Goal: Contribute content: Add original content to the website for others to see

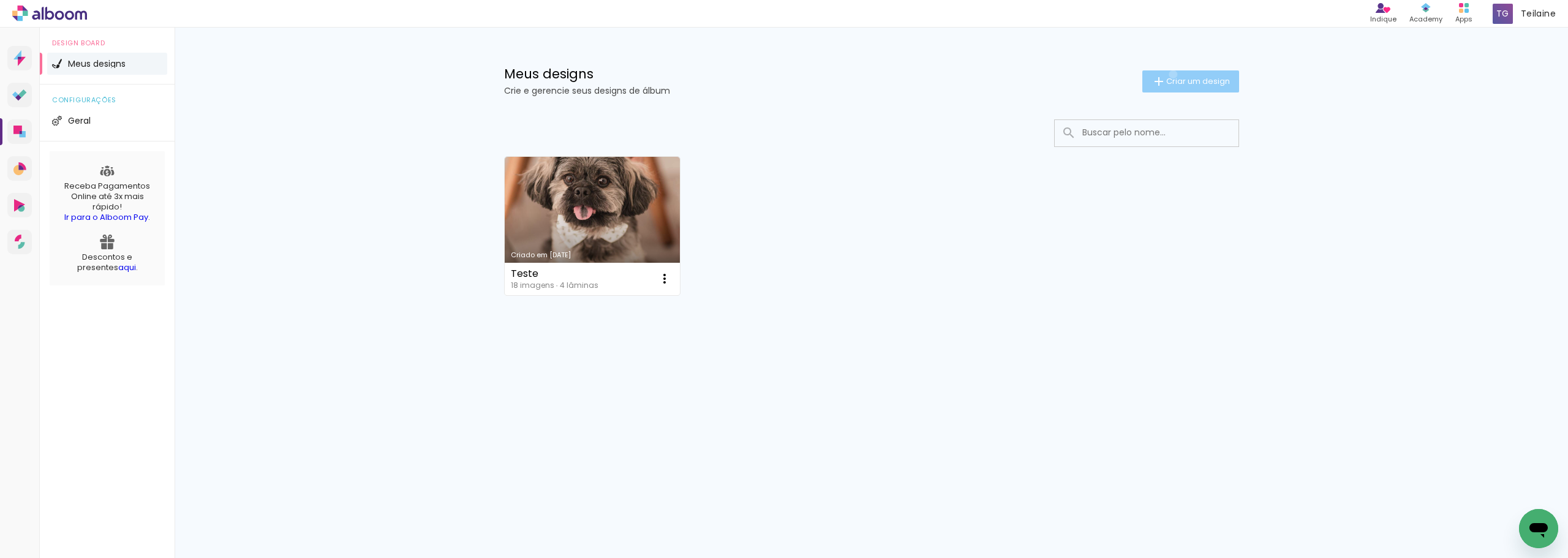
click at [1171, 74] on paper-button "Criar um design" at bounding box center [1191, 81] width 97 height 22
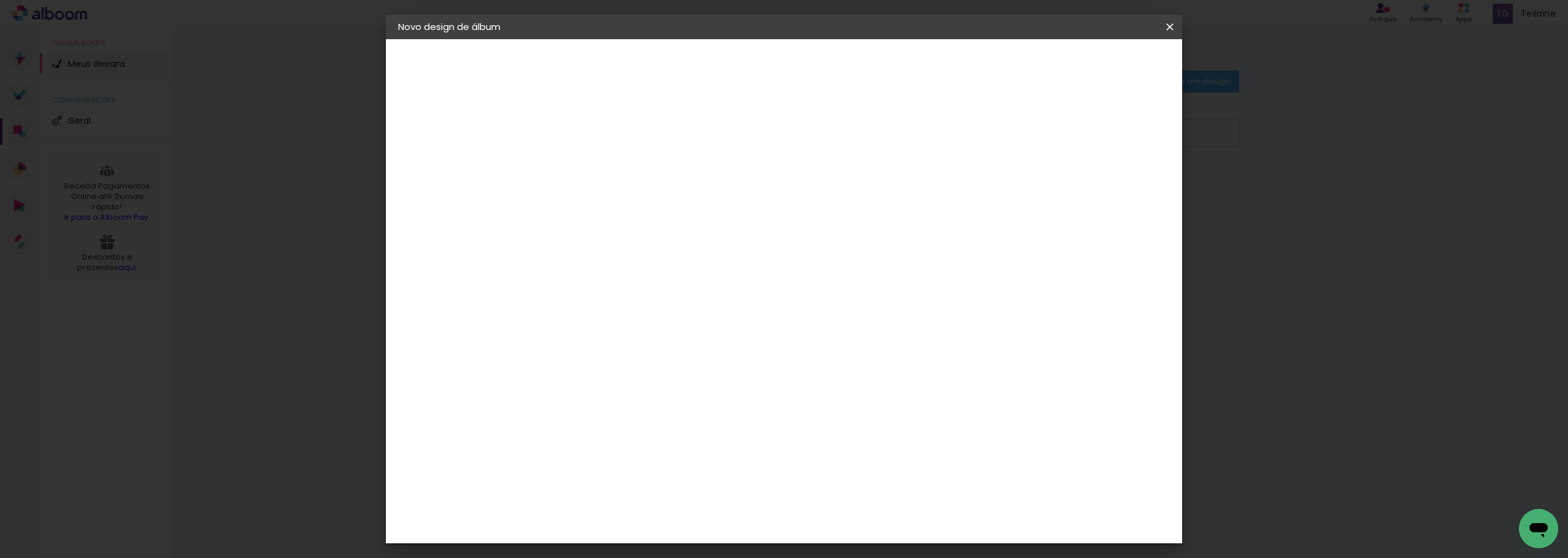
click at [598, 168] on input at bounding box center [598, 165] width 0 height 19
type input "[PERSON_NAME]"
click at [0, 0] on slot "Avançar" at bounding box center [0, 0] width 0 height 0
click at [691, 203] on div at bounding box center [629, 204] width 124 height 1
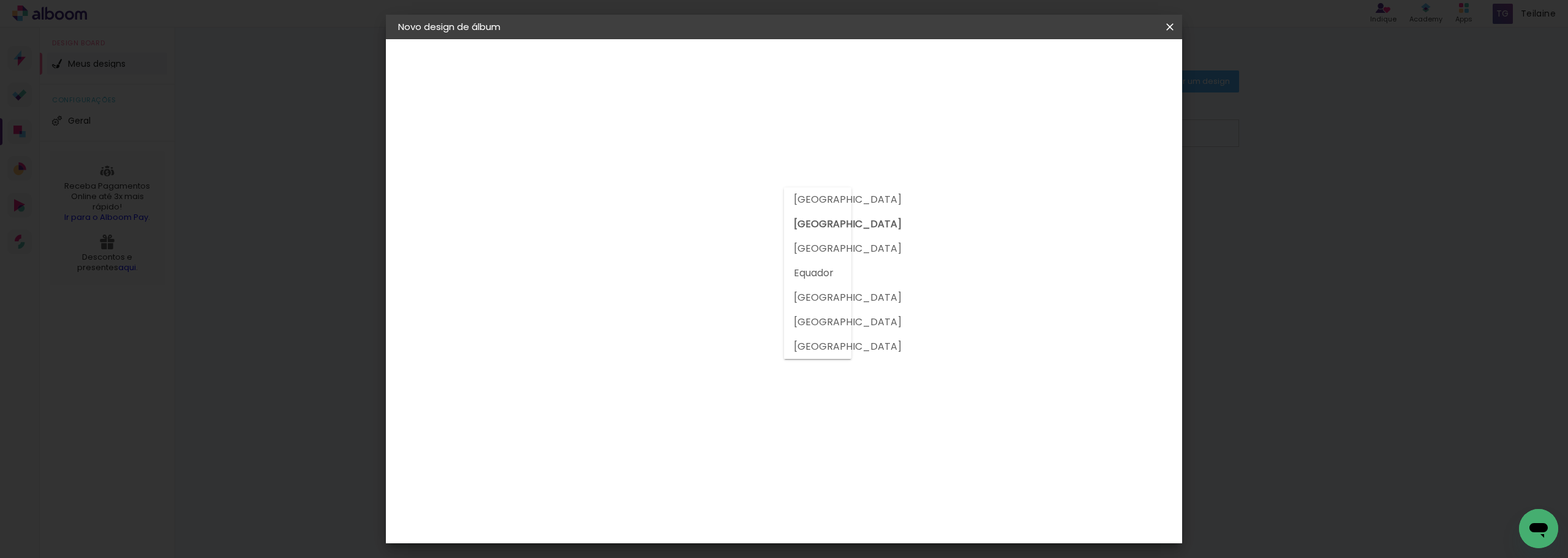
click at [0, 0] on slot "[GEOGRAPHIC_DATA]" at bounding box center [0, 0] width 0 height 0
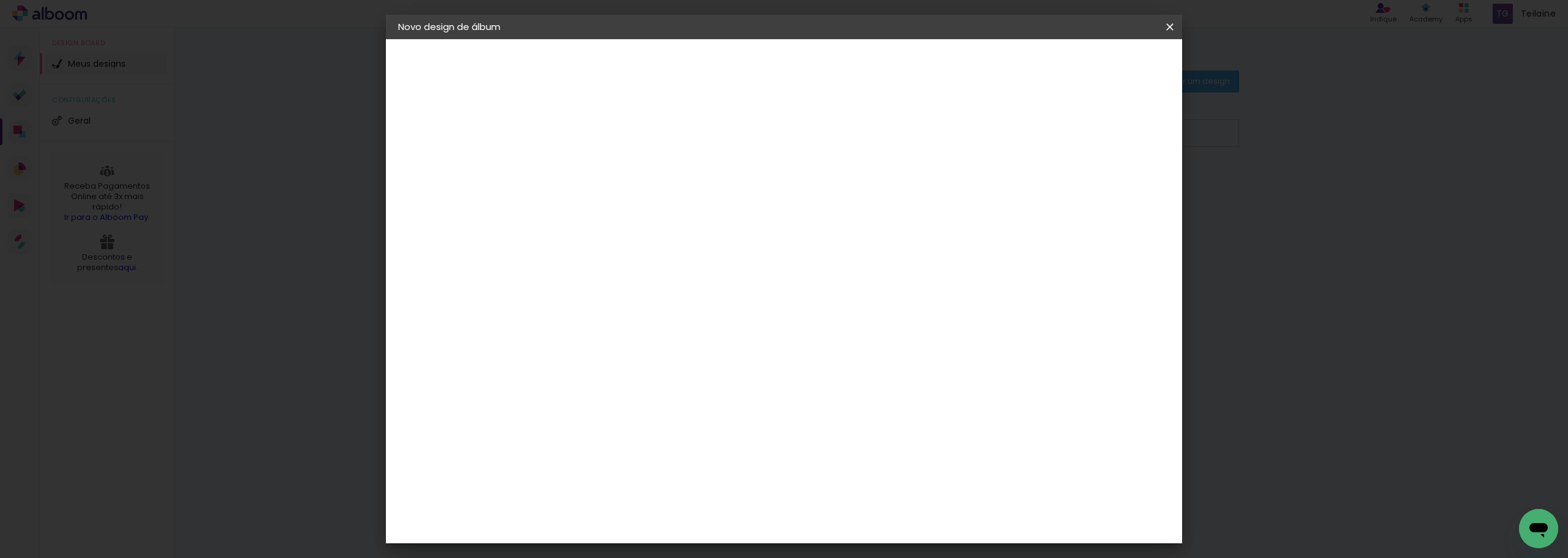
click at [691, 230] on input at bounding box center [629, 233] width 124 height 16
type input "lui"
type paper-input "lui"
click at [672, 275] on div "[PERSON_NAME]" at bounding box center [631, 277] width 82 height 10
click at [0, 0] on slot "Tamanho Livre" at bounding box center [0, 0] width 0 height 0
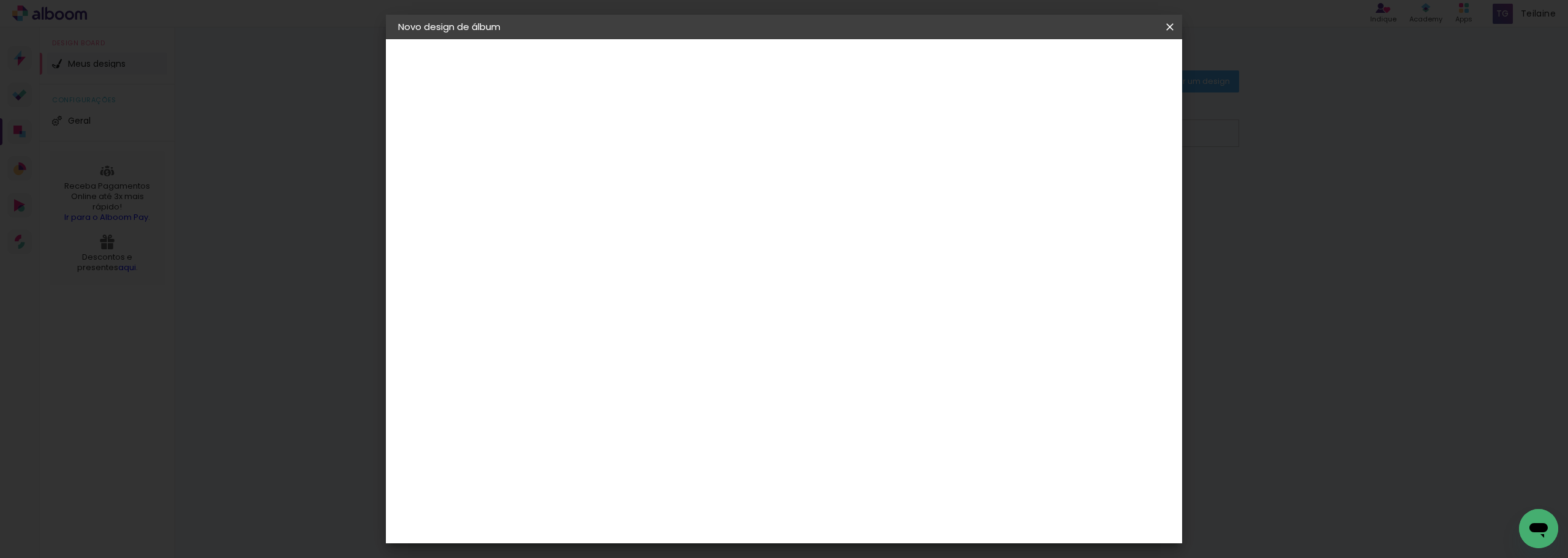
click at [802, 188] on paper-item "Tamanho Livre" at bounding box center [747, 186] width 109 height 27
click at [672, 276] on div "[PERSON_NAME]" at bounding box center [631, 277] width 82 height 10
click at [0, 0] on slot "Avançar" at bounding box center [0, 0] width 0 height 0
click at [646, 204] on input "text" at bounding box center [622, 213] width 48 height 19
click at [927, 228] on paper-item "Slim Book" at bounding box center [864, 228] width 245 height 24
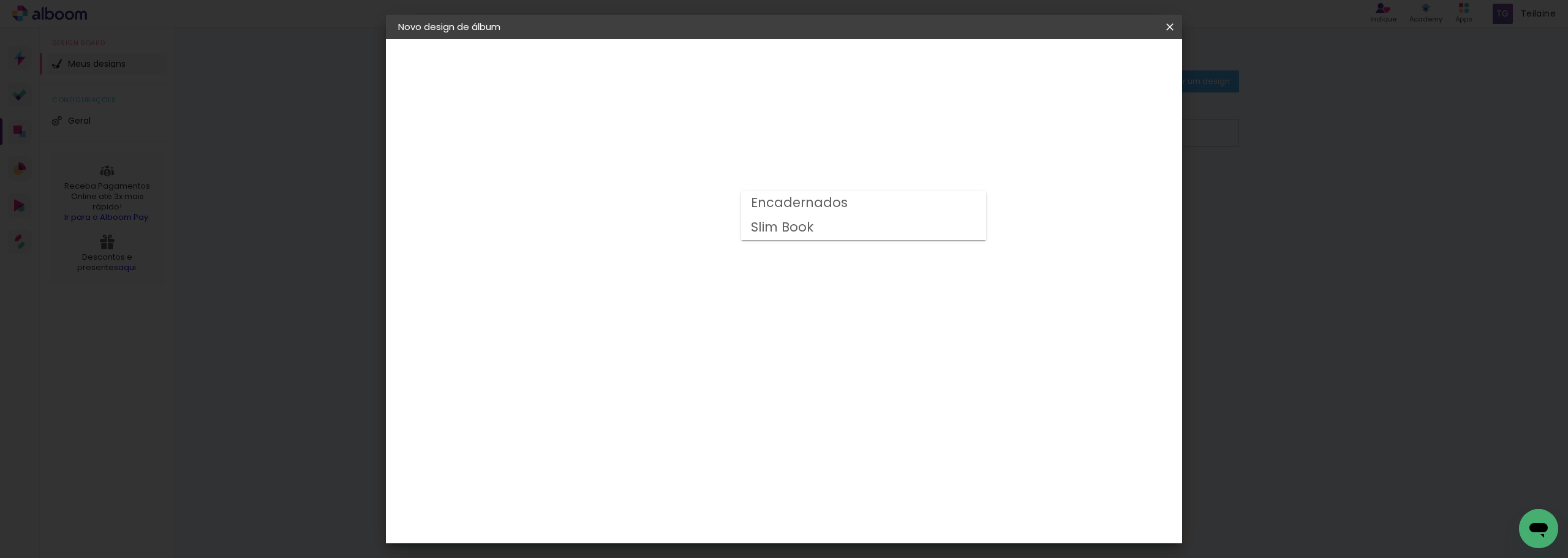
type input "Slim Book"
click at [767, 455] on span "20.3 × 40 cm" at bounding box center [747, 467] width 41 height 25
click at [0, 0] on slot "Avançar" at bounding box center [0, 0] width 0 height 0
click at [1024, 134] on div at bounding box center [1019, 132] width 11 height 11
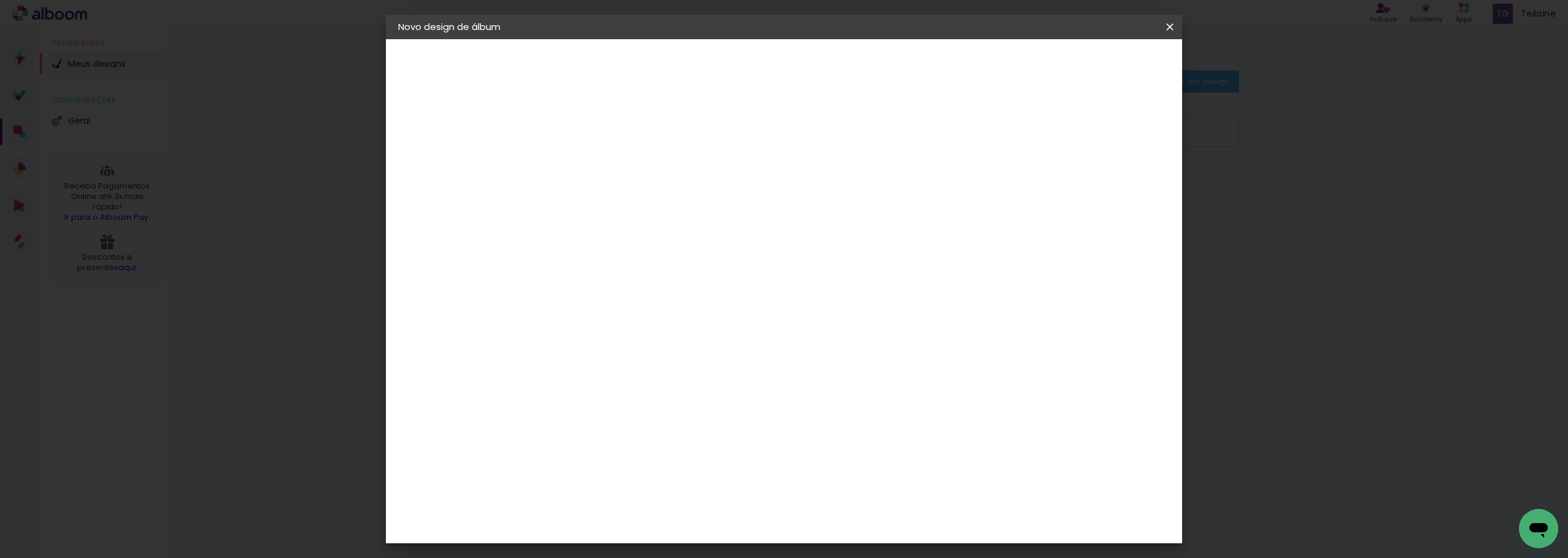
type paper-checkbox "on"
click at [1093, 62] on span "Iniciar design" at bounding box center [1066, 65] width 56 height 9
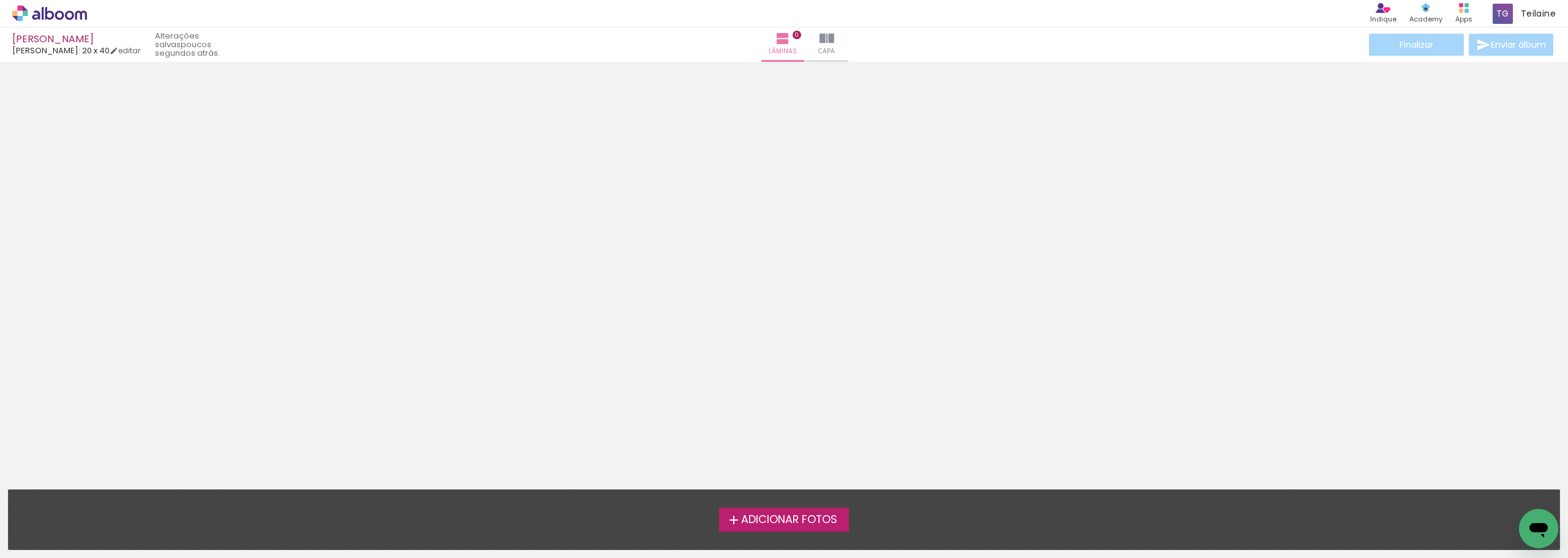
click at [831, 517] on span "Adicionar Fotos" at bounding box center [789, 520] width 96 height 11
click at [0, 0] on input "file" at bounding box center [0, 0] width 0 height 0
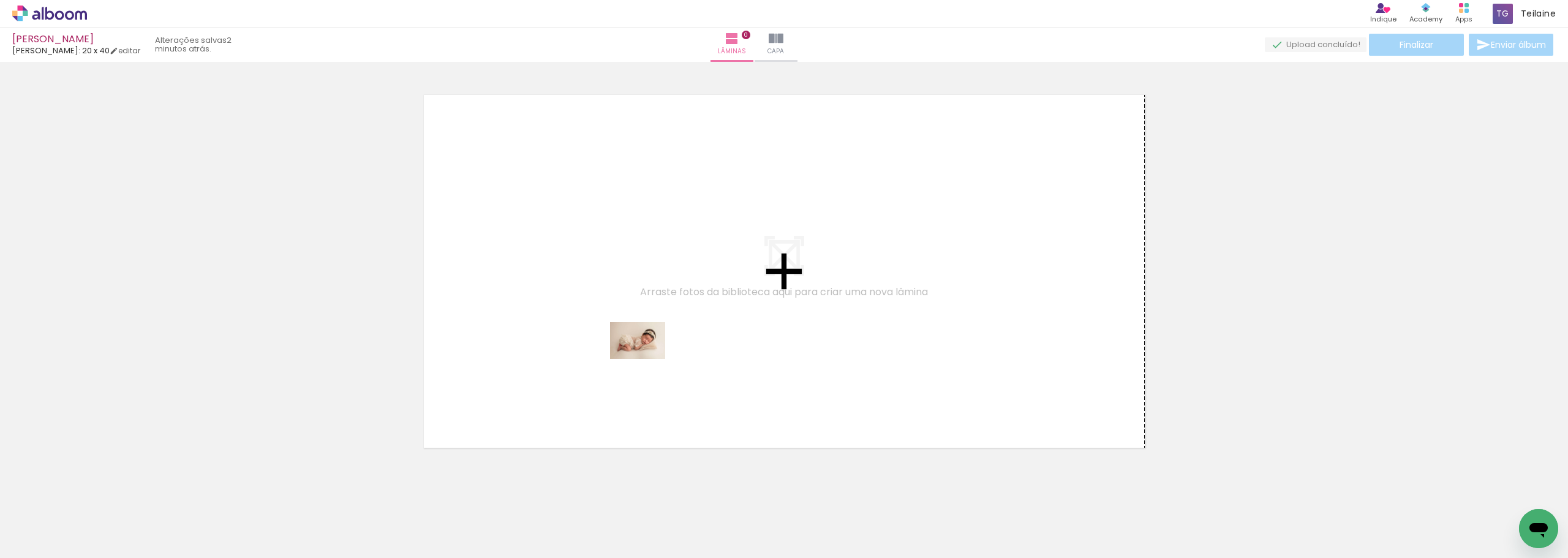
drag, startPoint x: 132, startPoint y: 526, endPoint x: 647, endPoint y: 359, distance: 541.4
click at [647, 359] on quentale-workspace at bounding box center [784, 279] width 1568 height 558
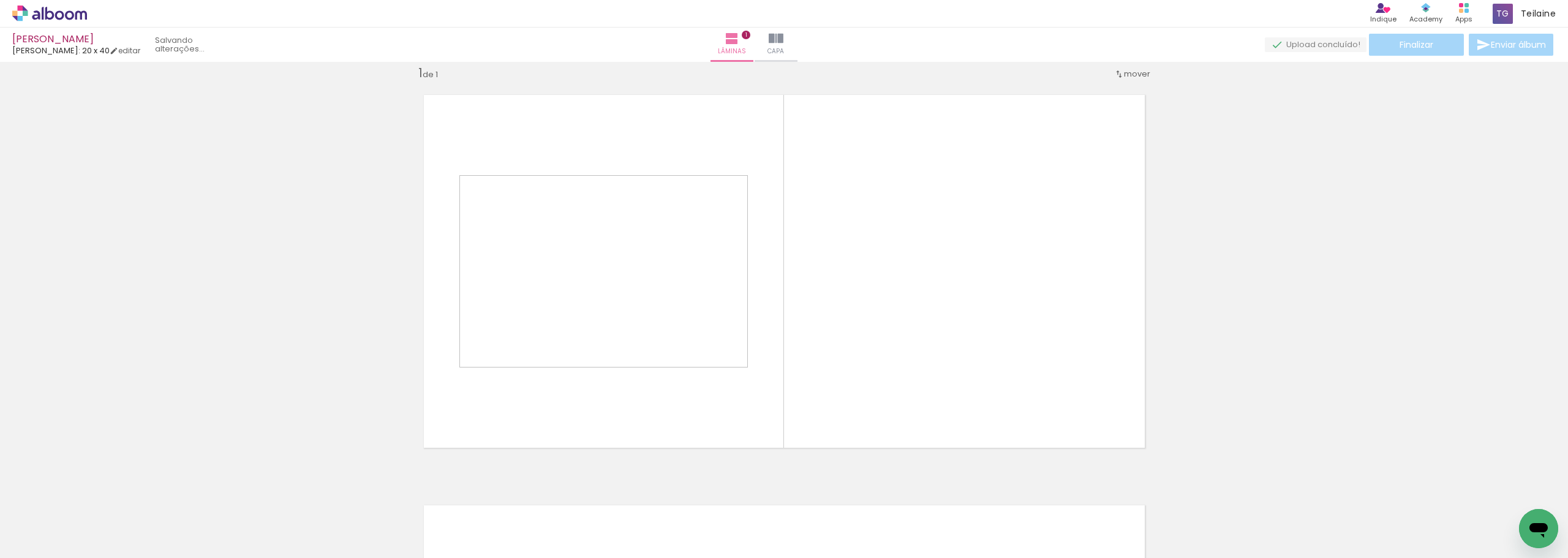
scroll to position [16, 0]
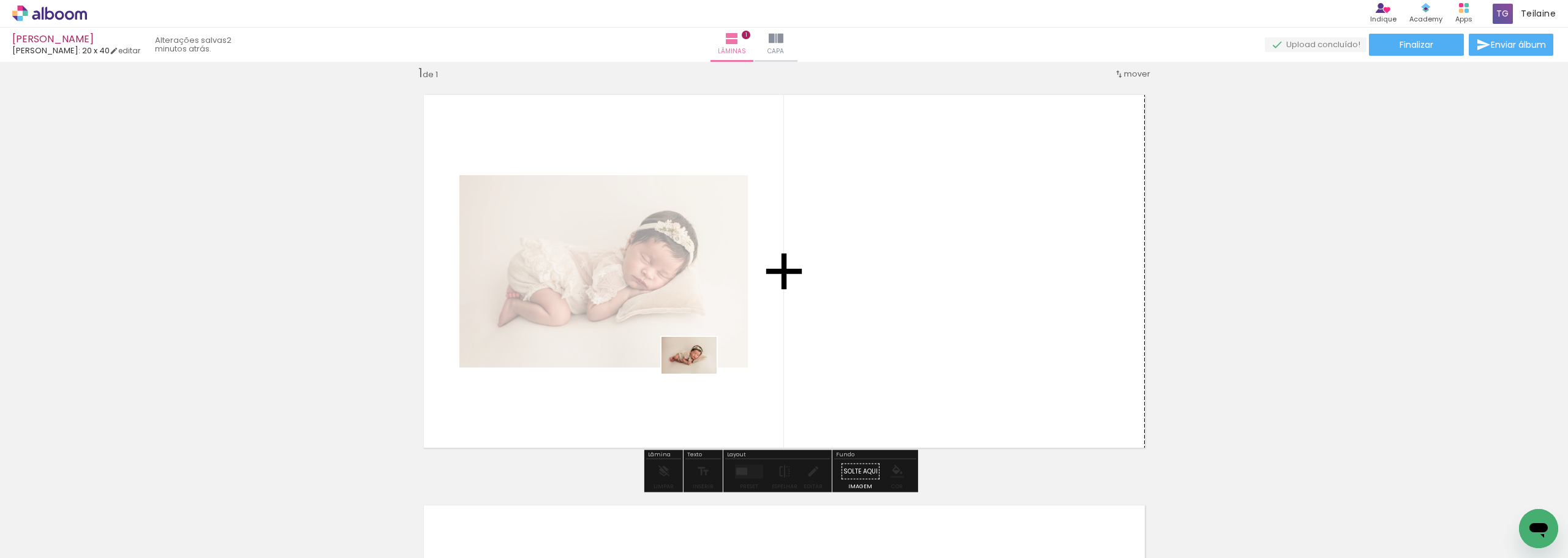
drag, startPoint x: 261, startPoint y: 526, endPoint x: 698, endPoint y: 374, distance: 462.7
click at [698, 374] on quentale-workspace at bounding box center [784, 279] width 1568 height 558
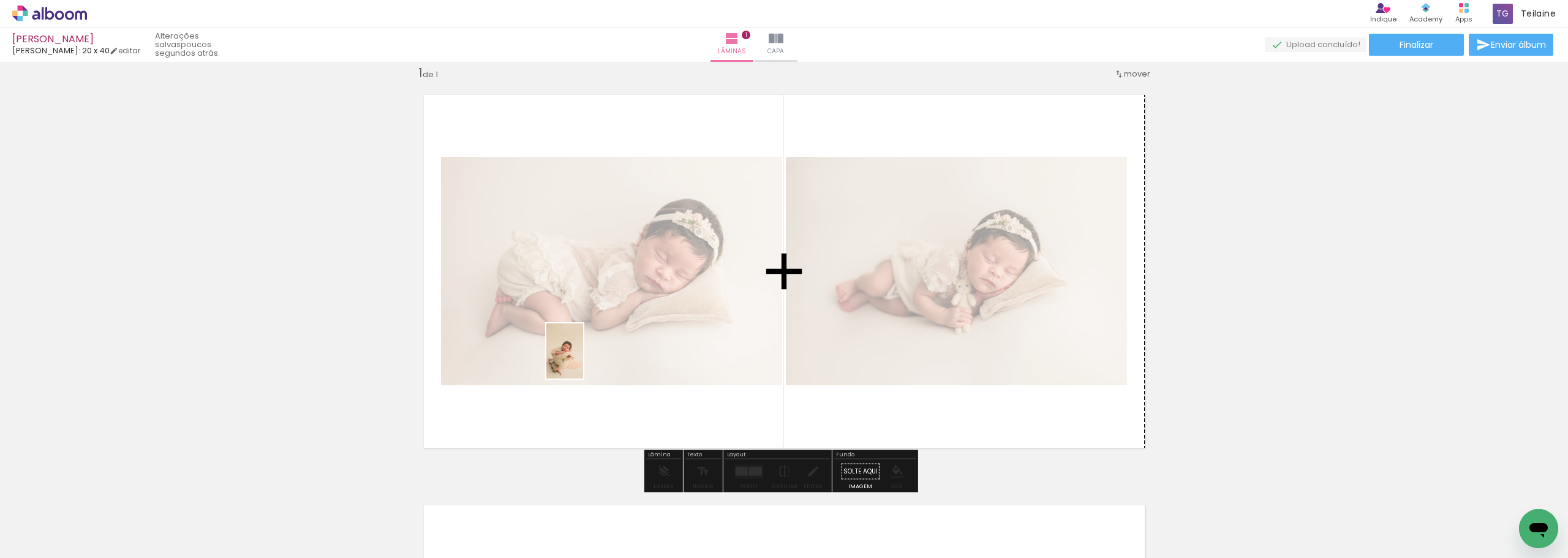
drag, startPoint x: 534, startPoint y: 528, endPoint x: 583, endPoint y: 360, distance: 175.0
click at [583, 360] on quentale-workspace at bounding box center [784, 279] width 1568 height 558
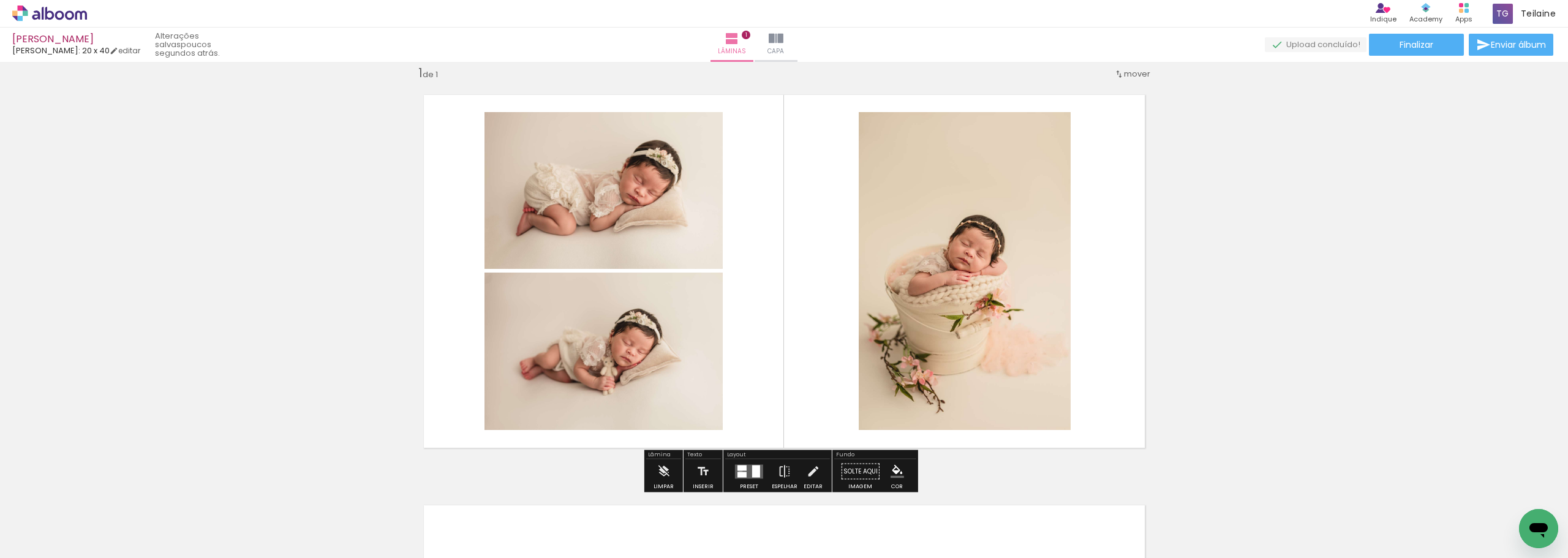
click at [737, 470] on div at bounding box center [742, 468] width 9 height 5
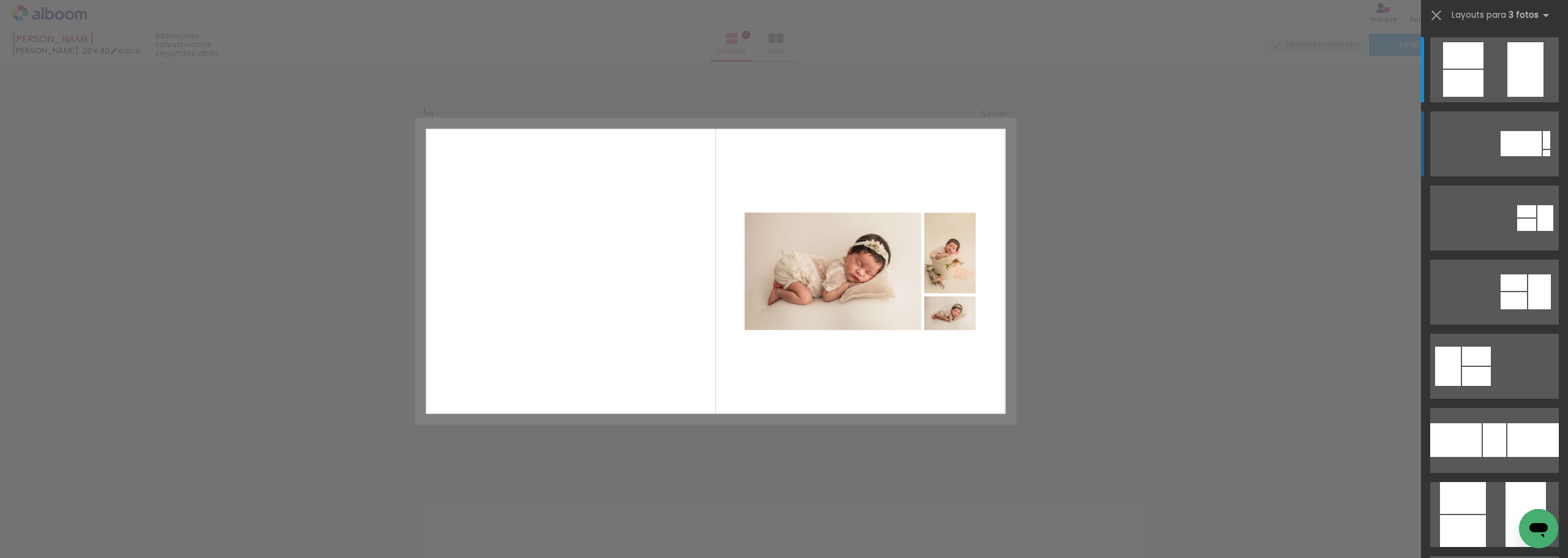
click at [1539, 97] on div at bounding box center [1526, 70] width 36 height 55
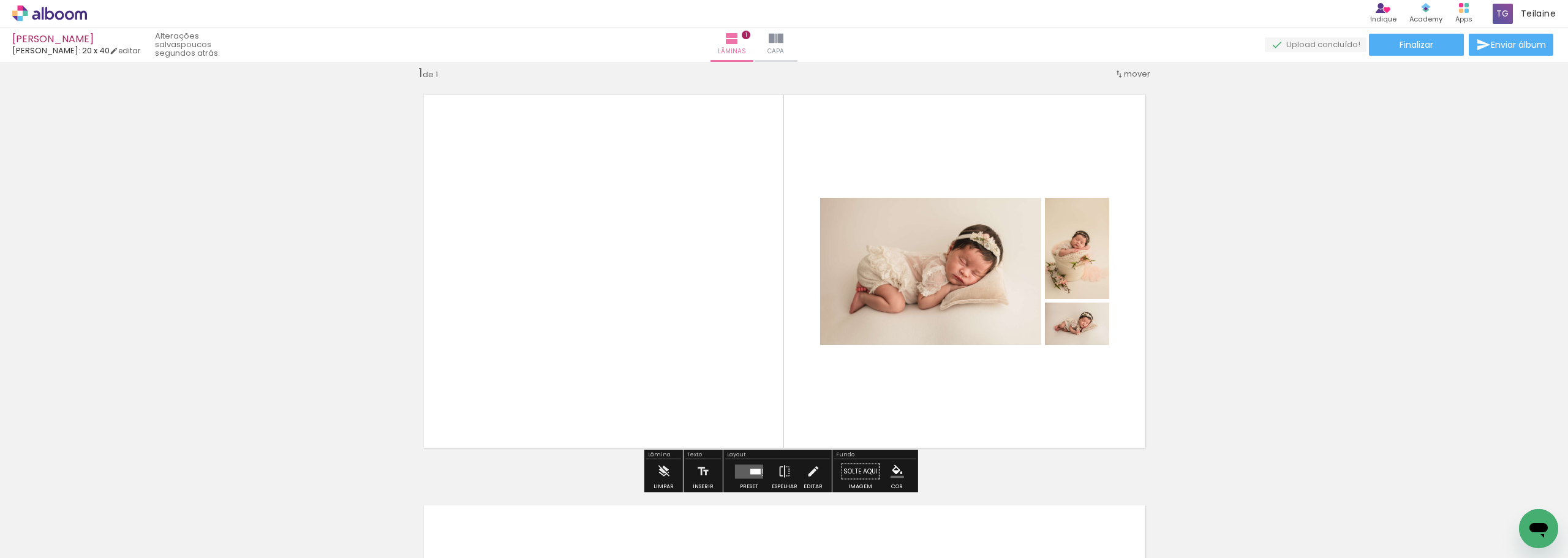
click at [755, 472] on div at bounding box center [755, 472] width 10 height 5
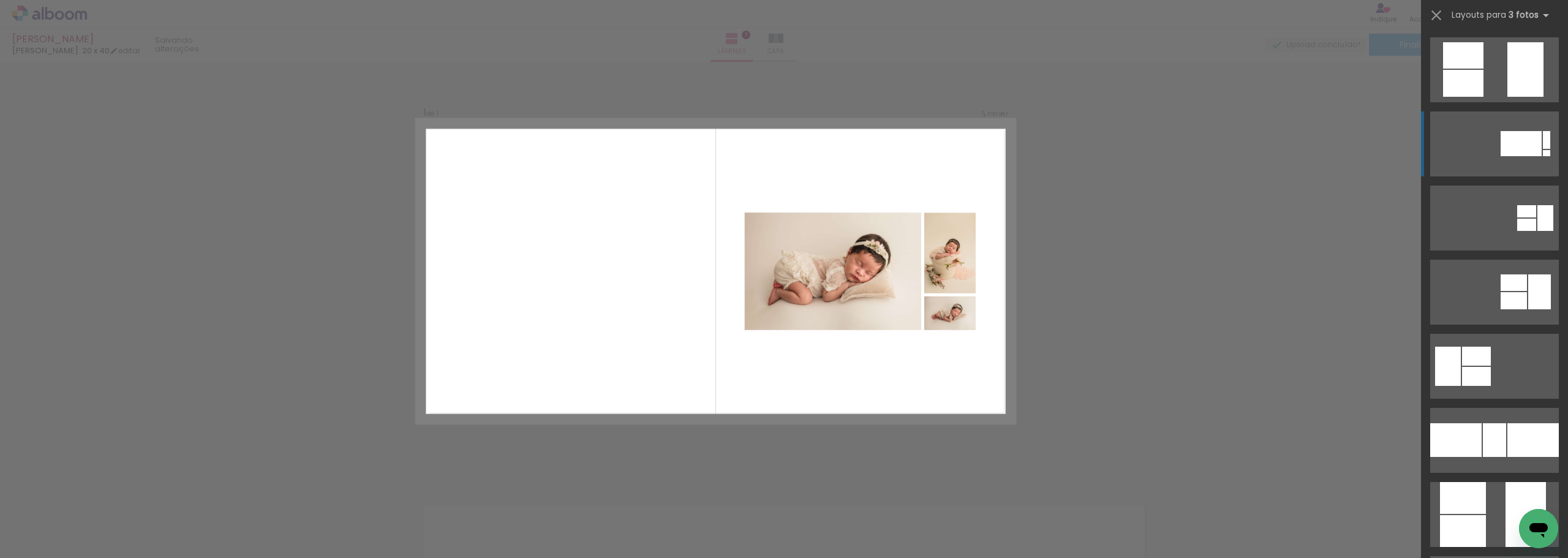
scroll to position [74, 0]
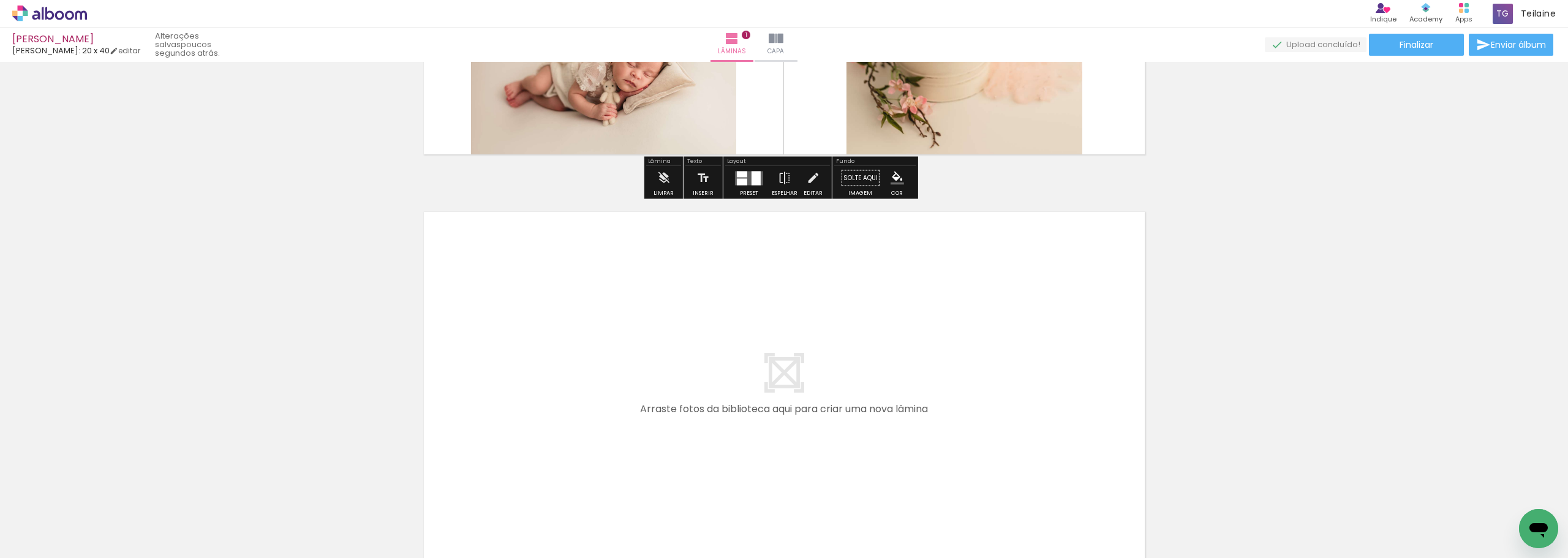
scroll to position [322, 0]
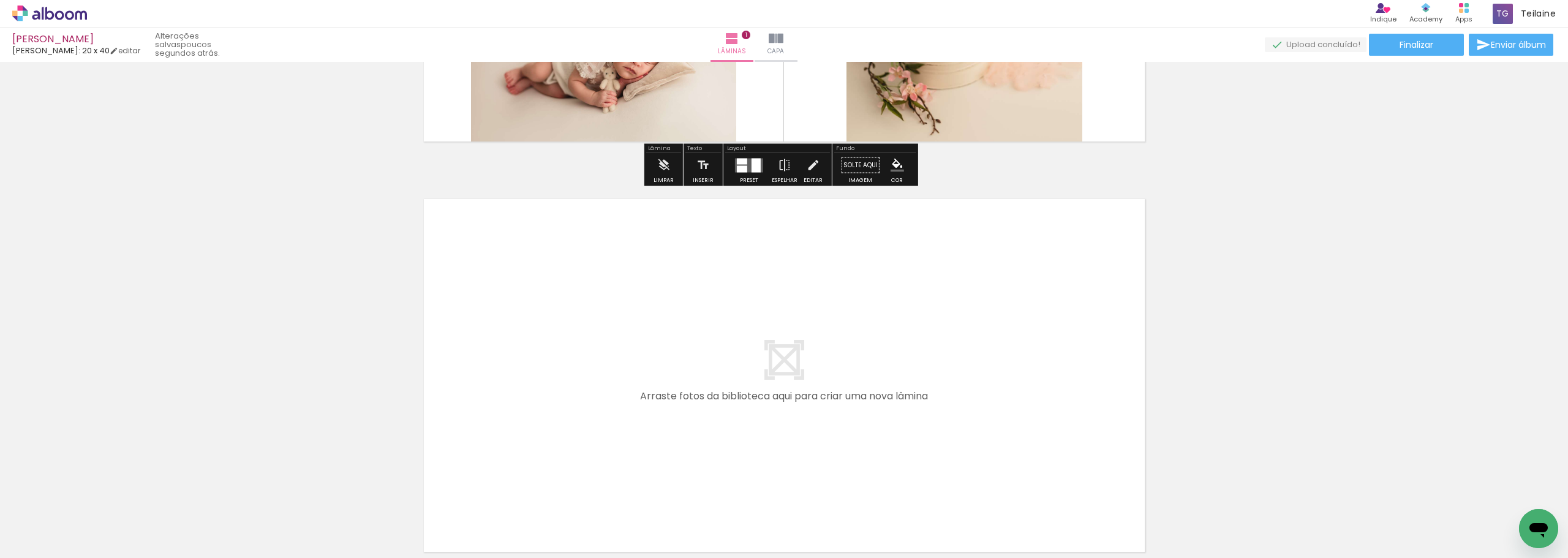
click at [610, 392] on quentale-layouter at bounding box center [785, 376] width 748 height 380
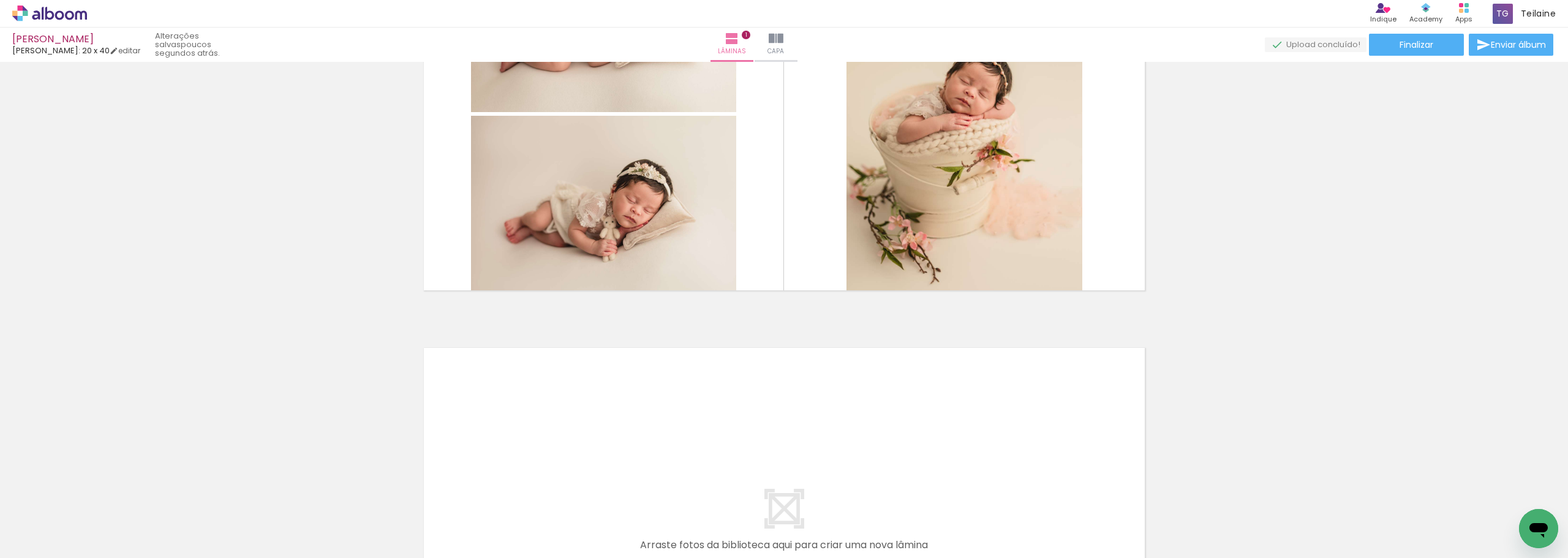
scroll to position [138, 0]
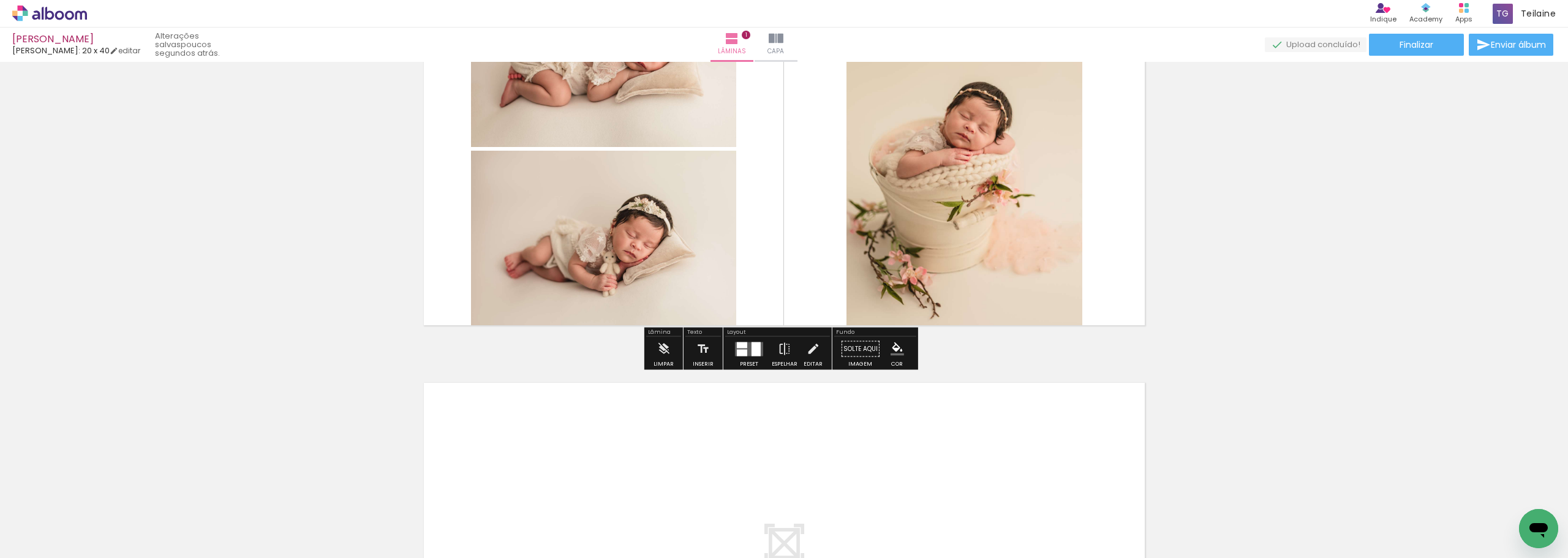
click at [850, 417] on quentale-layouter at bounding box center [785, 559] width 748 height 380
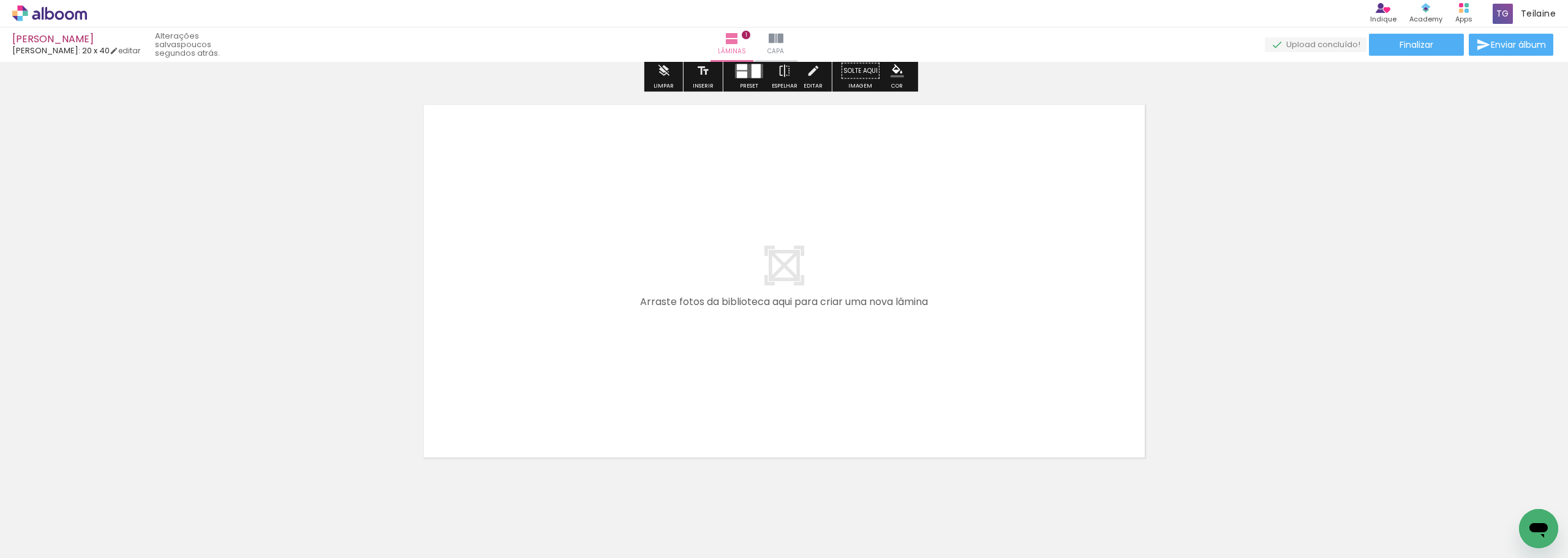
scroll to position [445, 0]
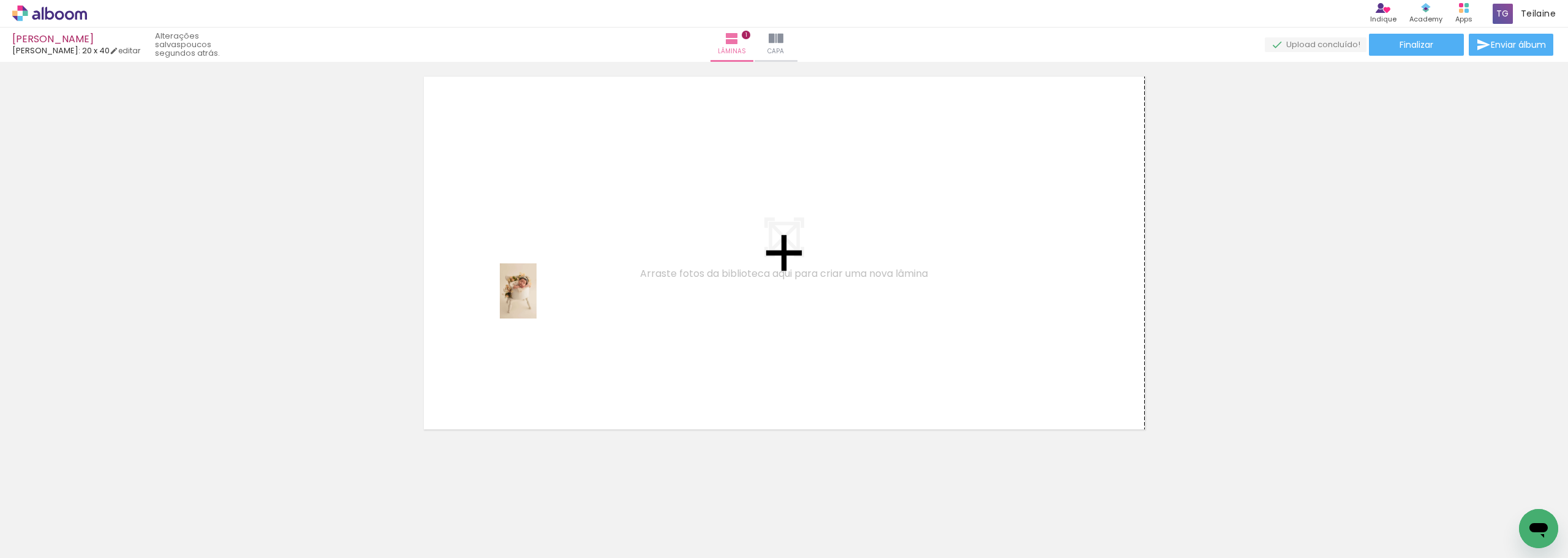
drag, startPoint x: 324, startPoint y: 536, endPoint x: 538, endPoint y: 300, distance: 318.6
click at [538, 300] on quentale-workspace at bounding box center [784, 279] width 1568 height 558
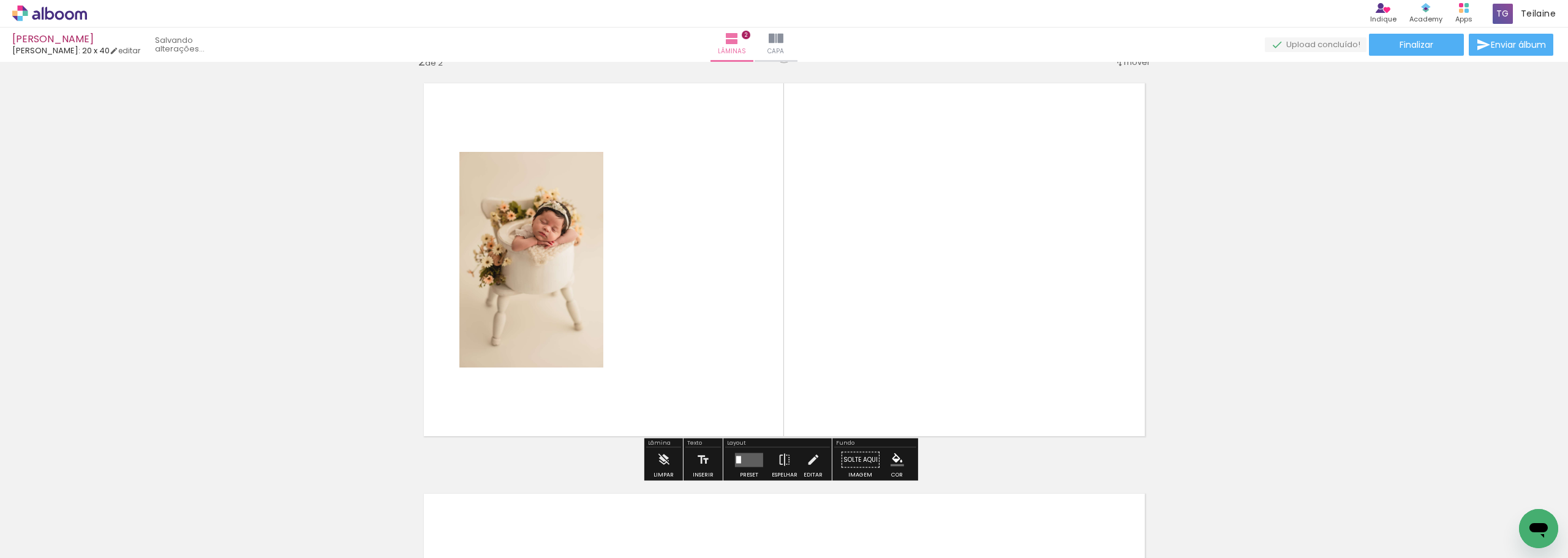
scroll to position [426, 0]
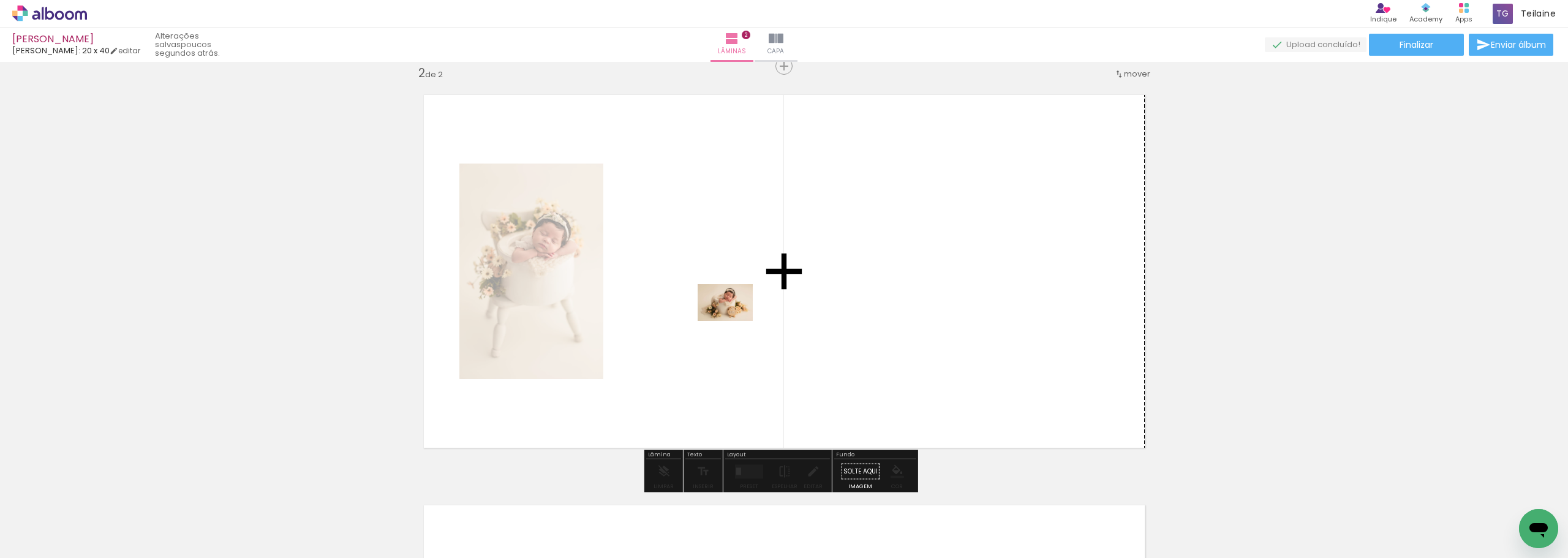
drag, startPoint x: 417, startPoint y: 523, endPoint x: 737, endPoint y: 320, distance: 379.0
click at [737, 320] on quentale-workspace at bounding box center [784, 279] width 1568 height 558
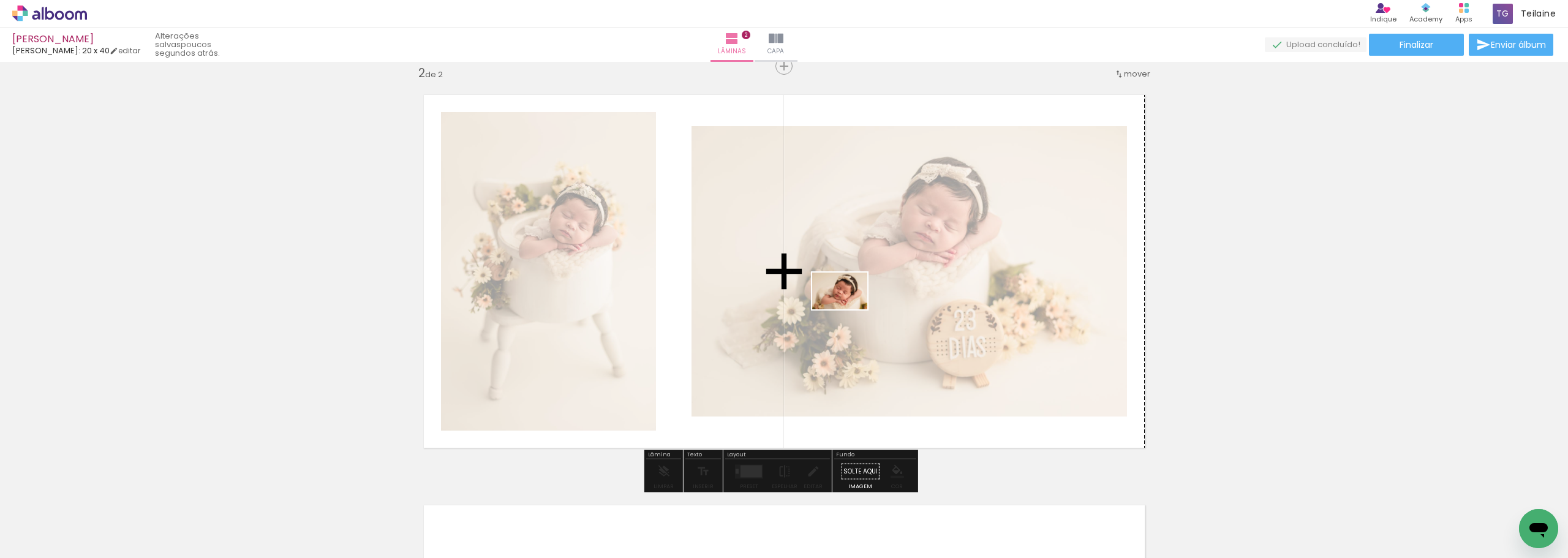
drag, startPoint x: 488, startPoint y: 525, endPoint x: 849, endPoint y: 309, distance: 420.7
click at [849, 309] on quentale-workspace at bounding box center [784, 279] width 1568 height 558
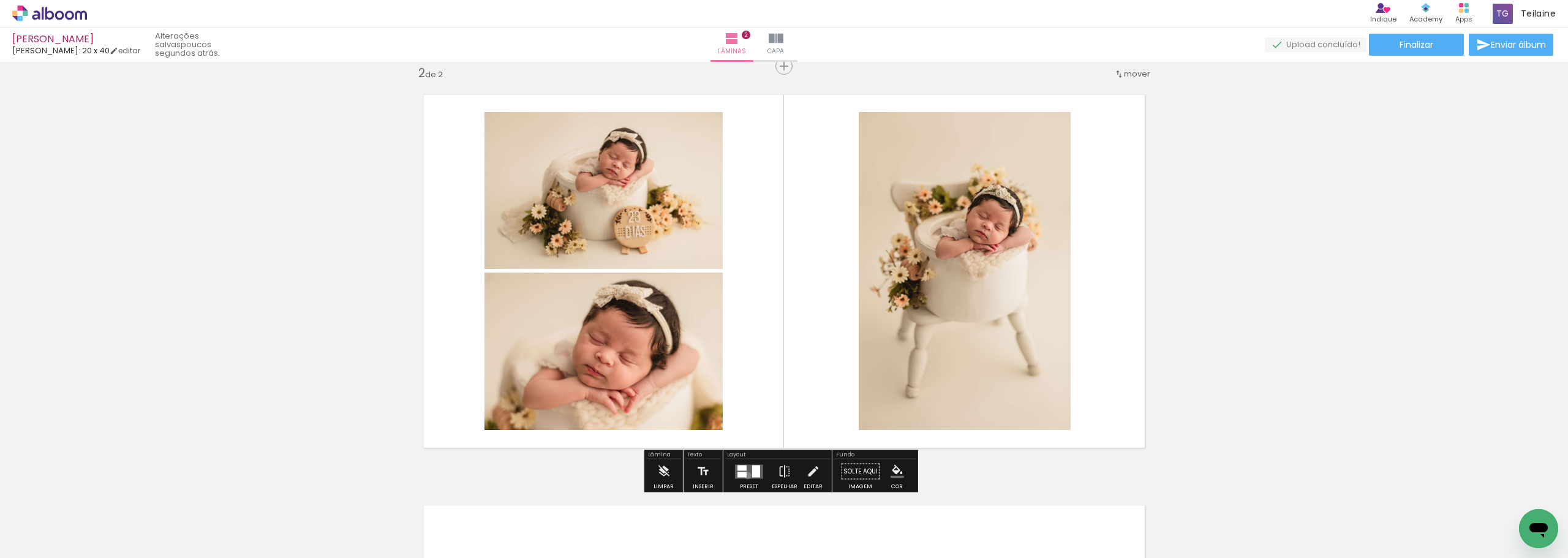
click at [745, 475] on quentale-layouter at bounding box center [750, 472] width 28 height 14
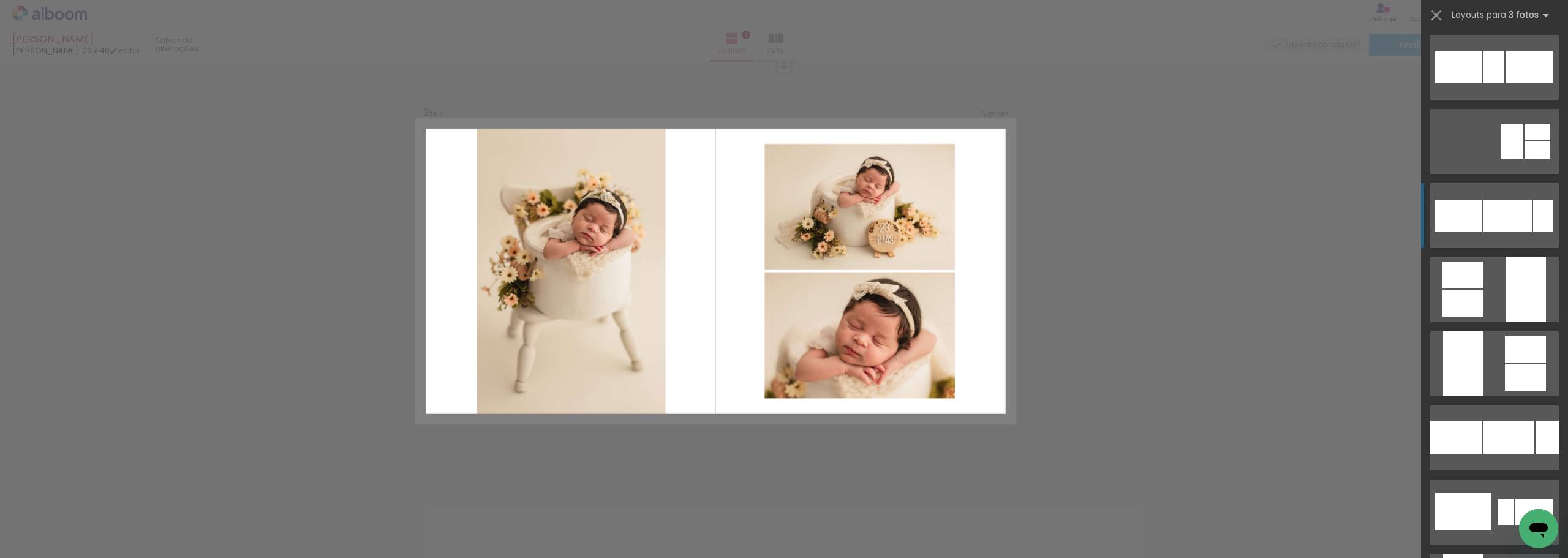
scroll to position [1287, 0]
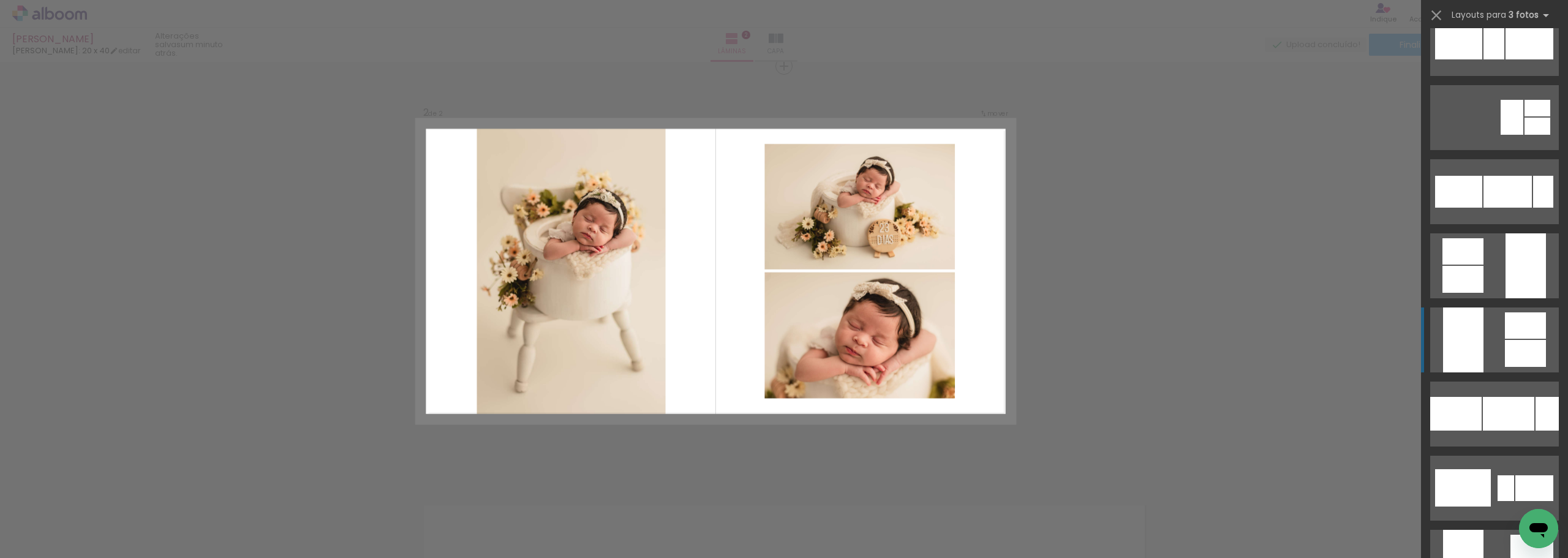
click at [1494, 224] on quentale-layouter at bounding box center [1494, 192] width 129 height 65
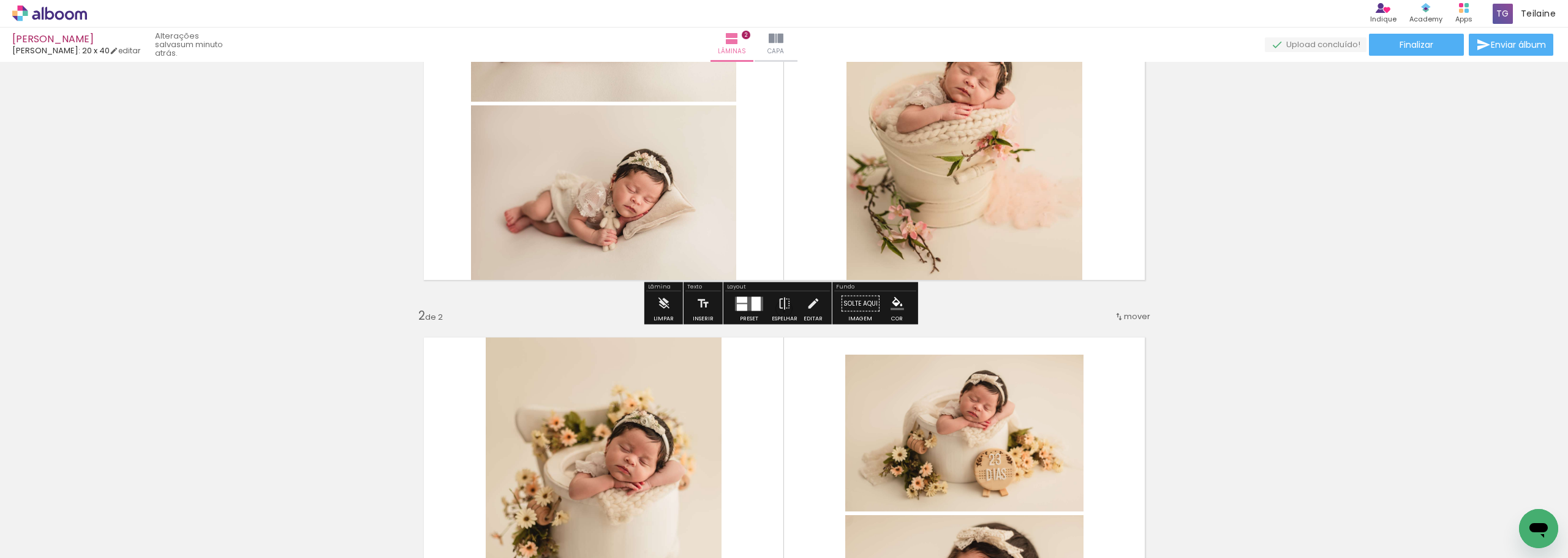
scroll to position [429, 0]
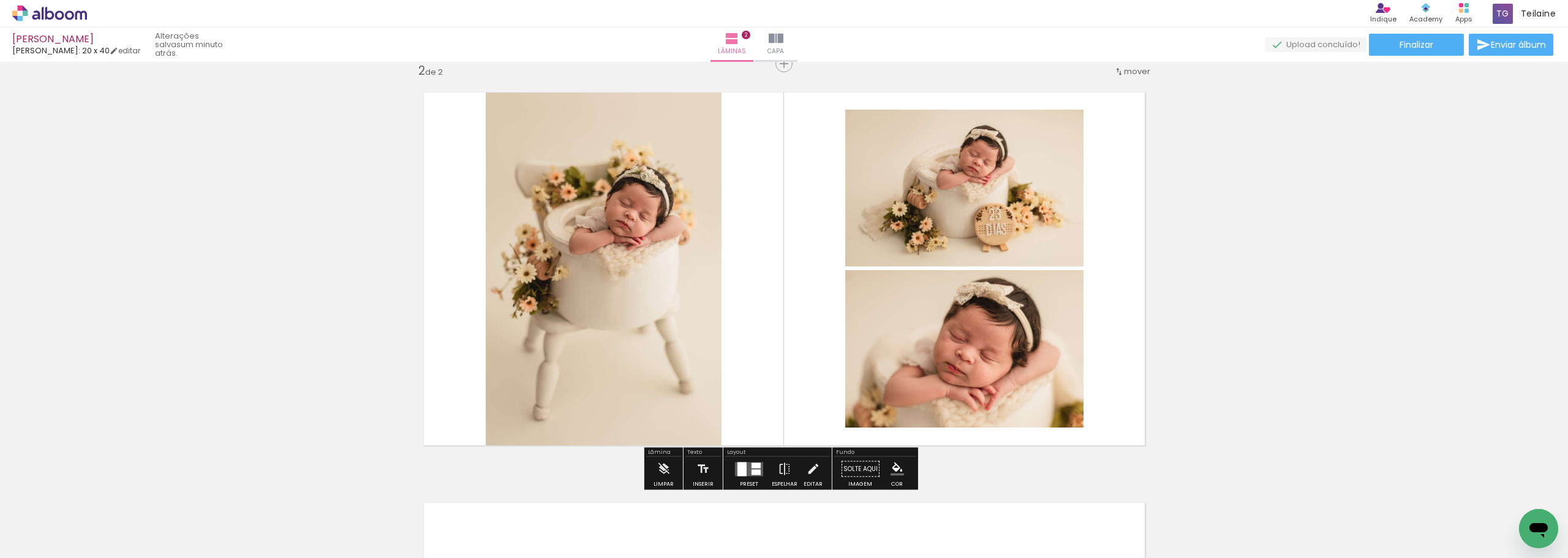
click at [1112, 280] on quentale-layouter at bounding box center [785, 269] width 748 height 380
click at [748, 467] on quentale-layouter at bounding box center [750, 469] width 28 height 14
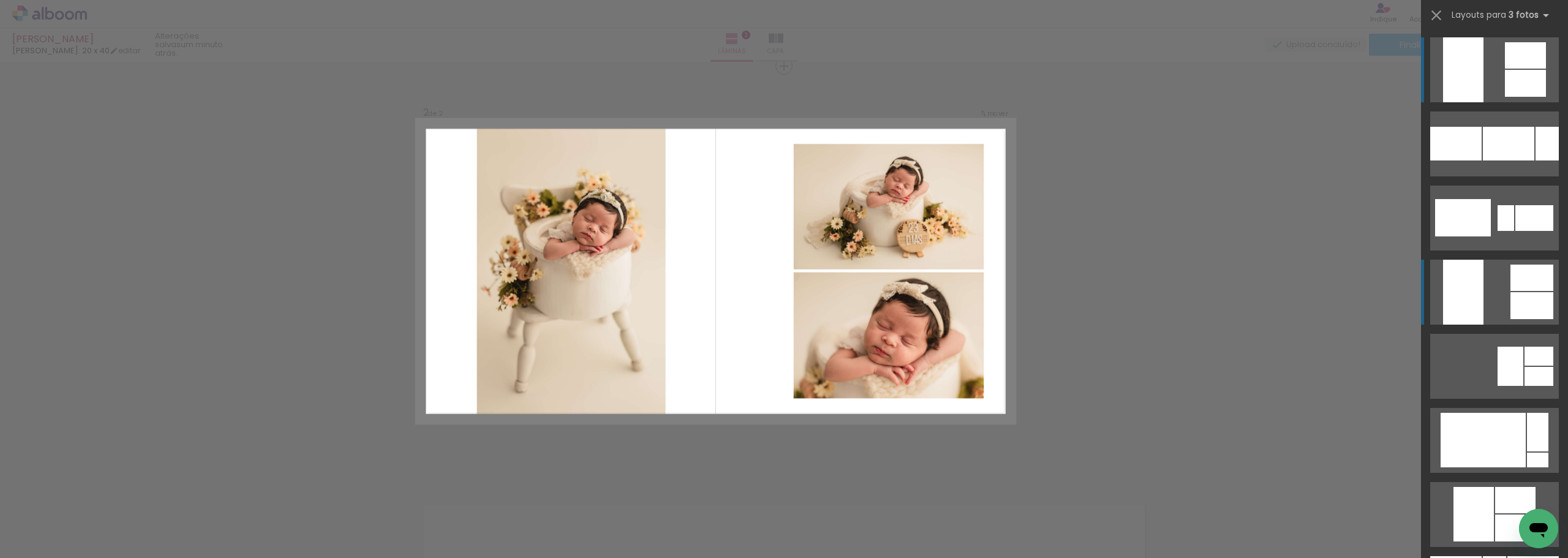
scroll to position [1680, 0]
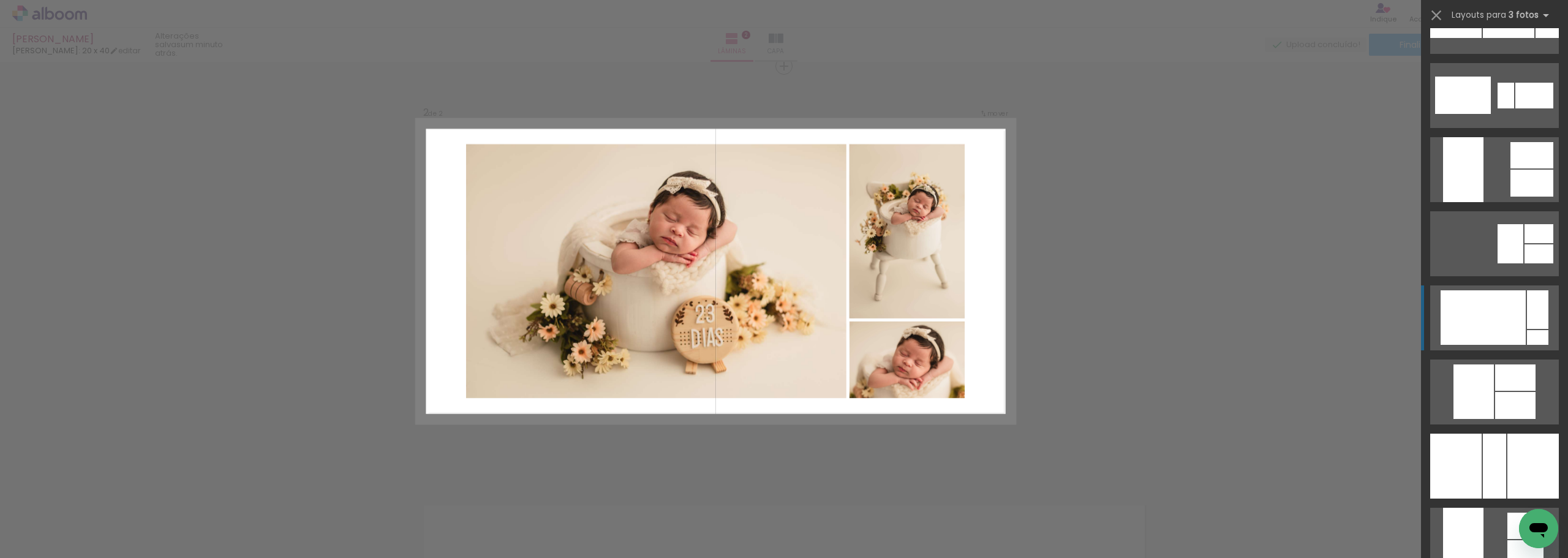
click at [1495, 334] on div at bounding box center [1484, 318] width 85 height 55
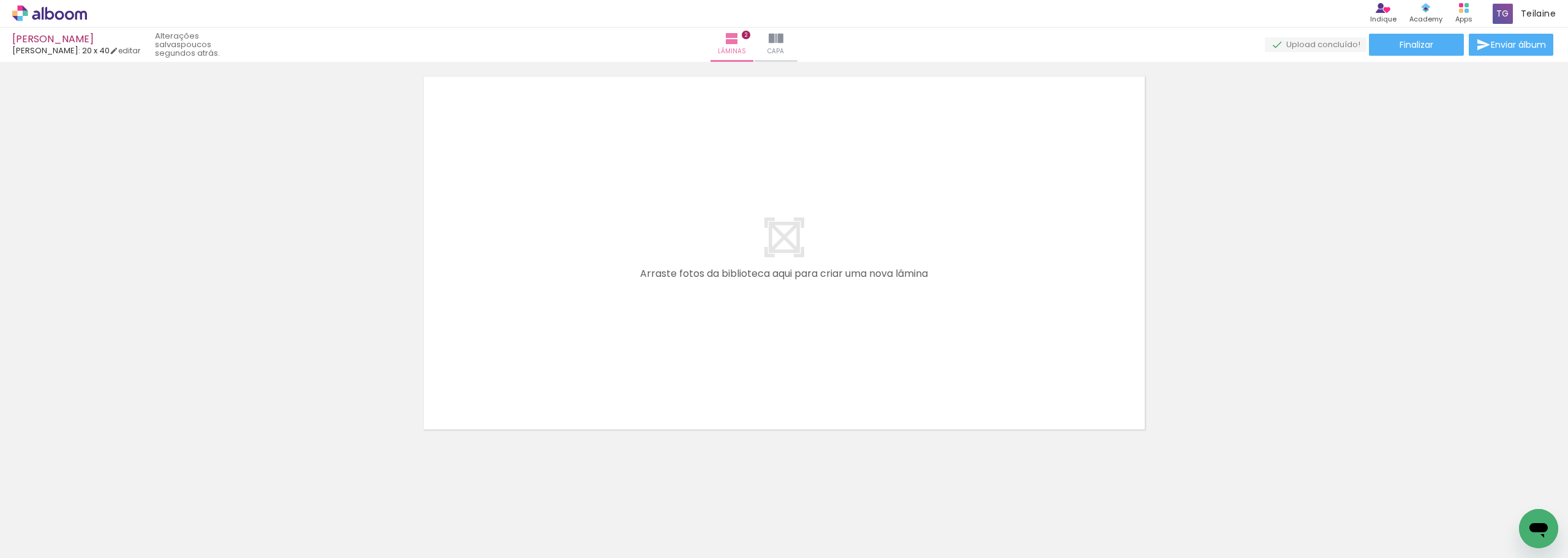
scroll to position [0, 45]
drag, startPoint x: 642, startPoint y: 521, endPoint x: 875, endPoint y: 363, distance: 281.5
click at [875, 363] on quentale-workspace at bounding box center [784, 279] width 1568 height 558
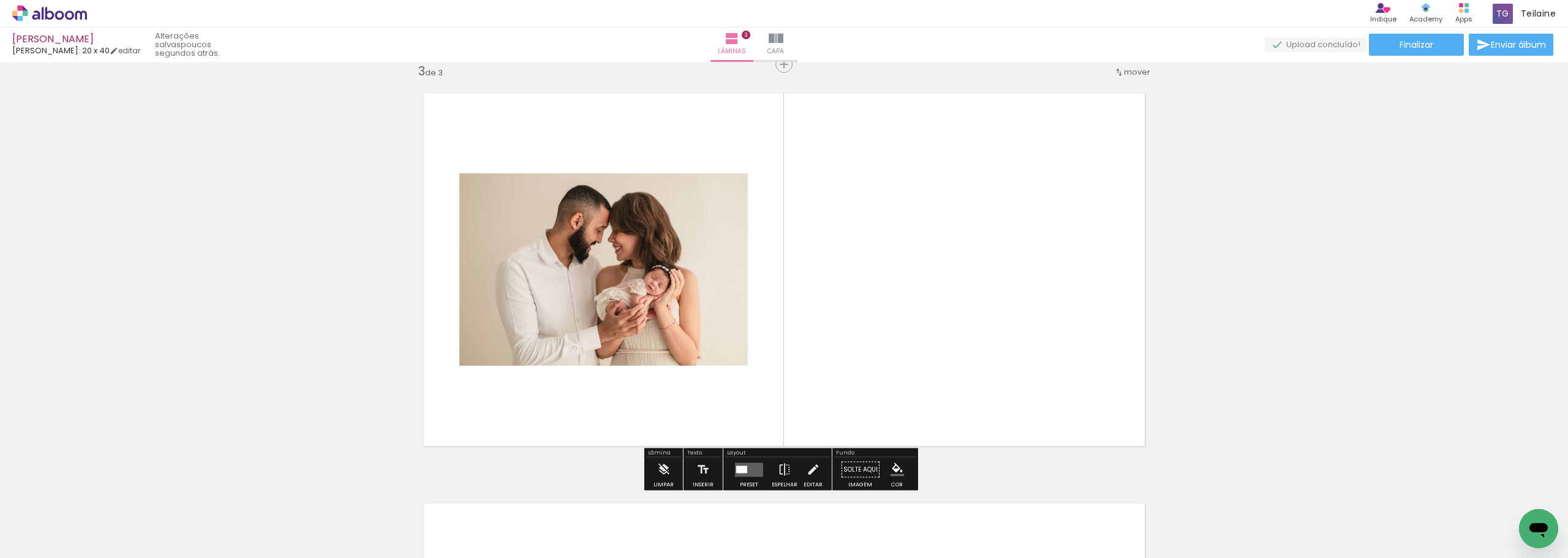
scroll to position [837, 0]
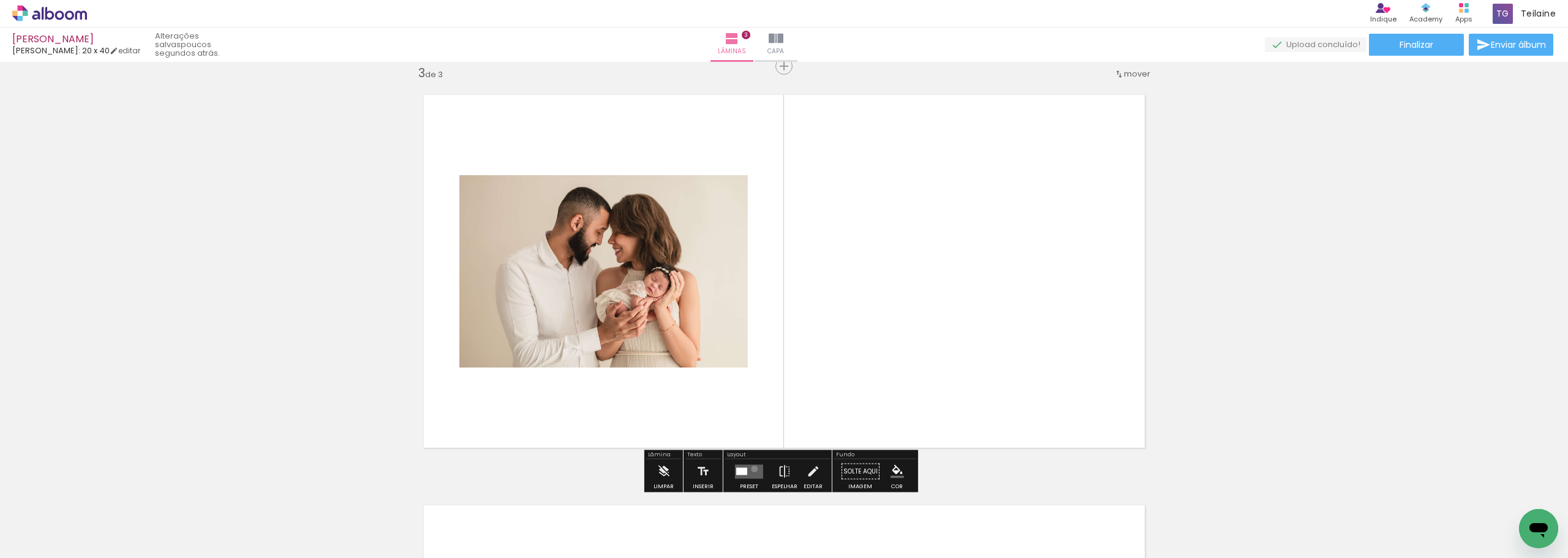
click at [752, 469] on quentale-layouter at bounding box center [750, 472] width 28 height 14
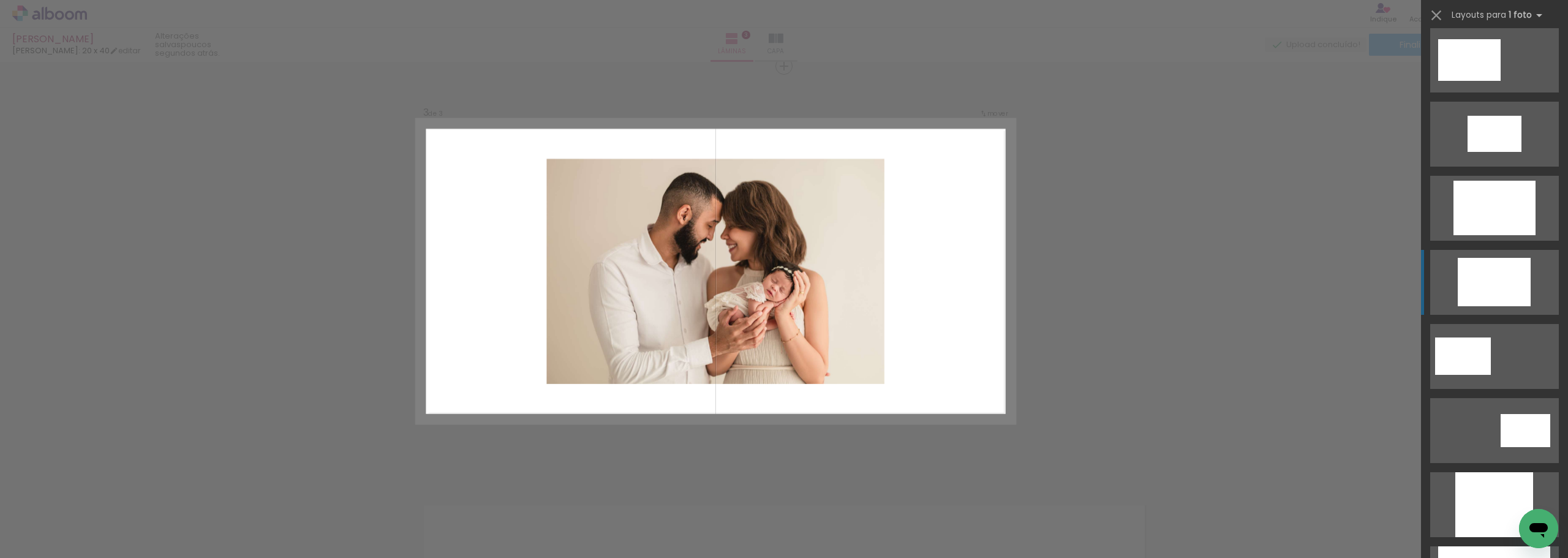
scroll to position [429, 0]
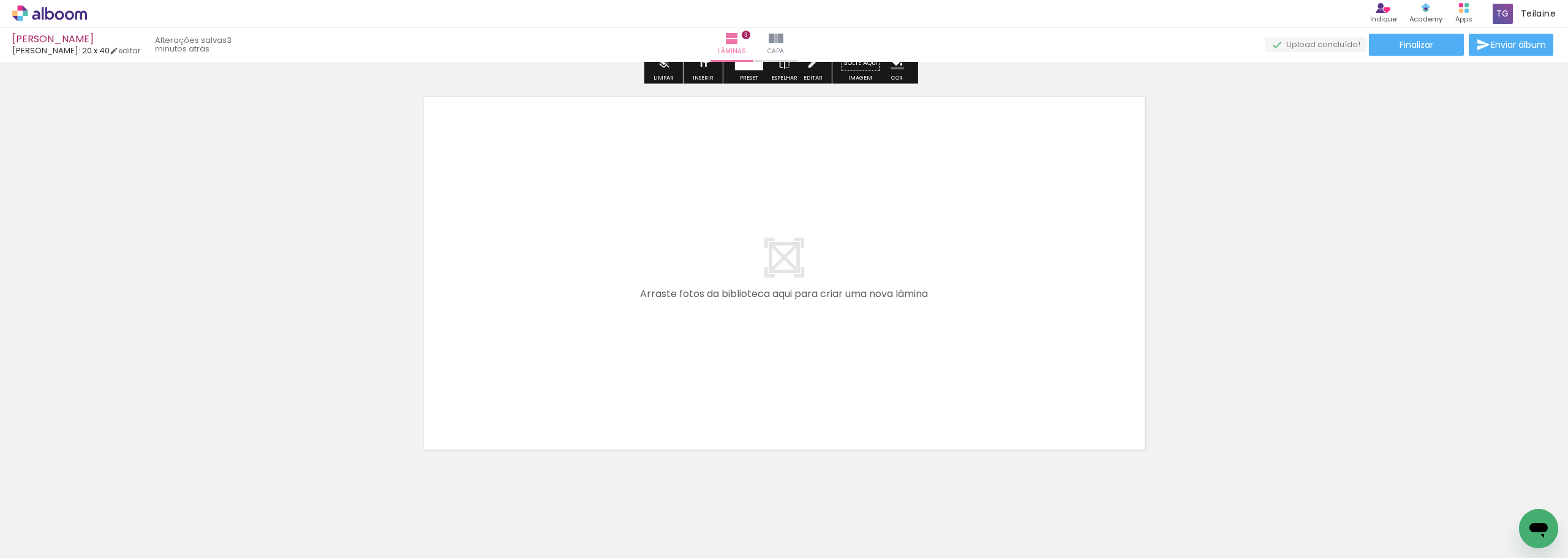
scroll to position [1266, 0]
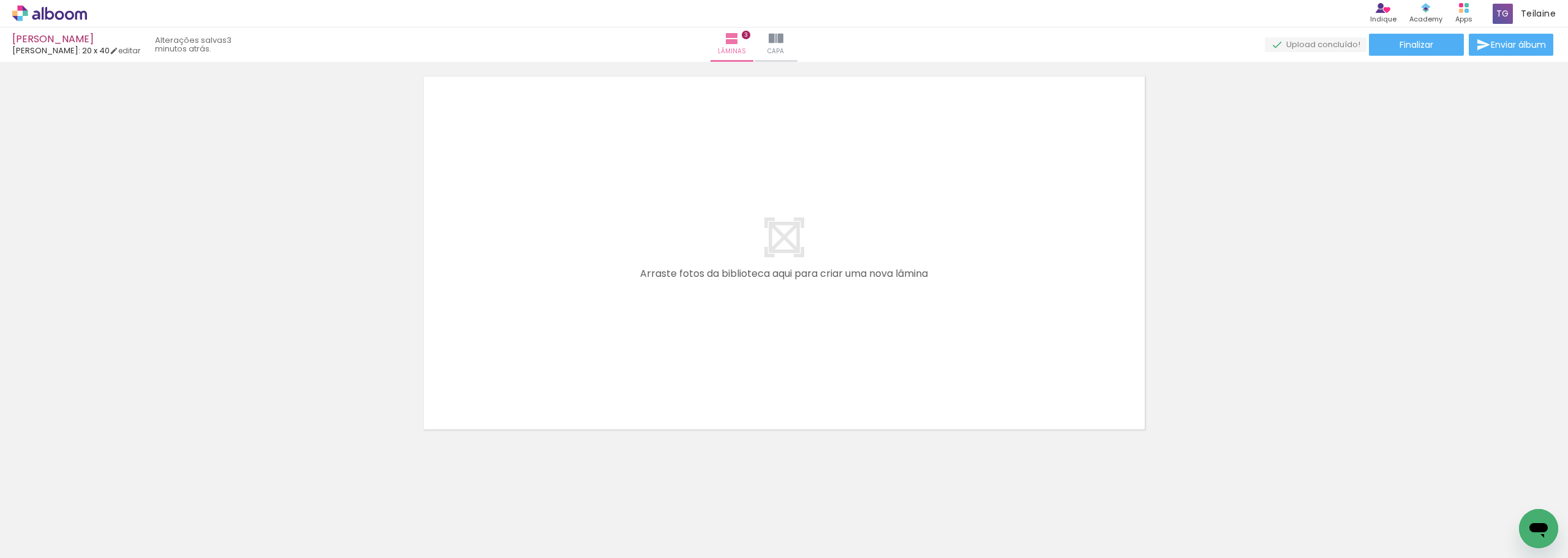
drag, startPoint x: 769, startPoint y: 522, endPoint x: 800, endPoint y: 377, distance: 148.3
click at [800, 376] on quentale-workspace at bounding box center [784, 279] width 1568 height 558
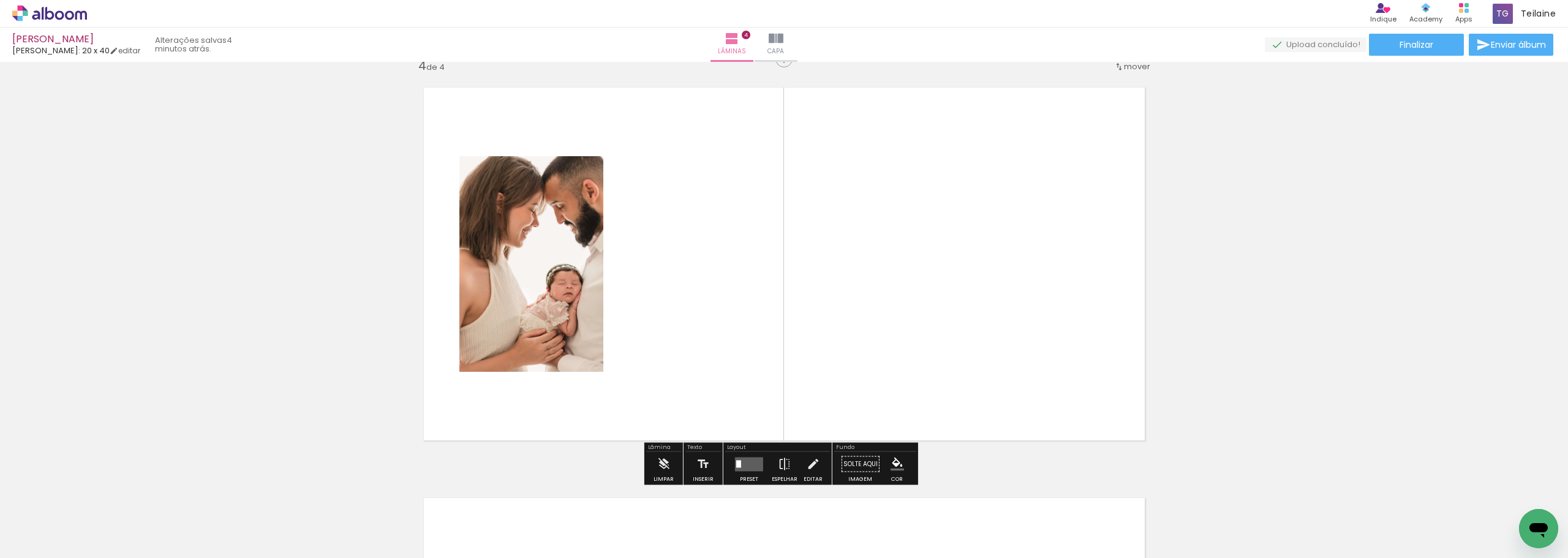
scroll to position [1248, 0]
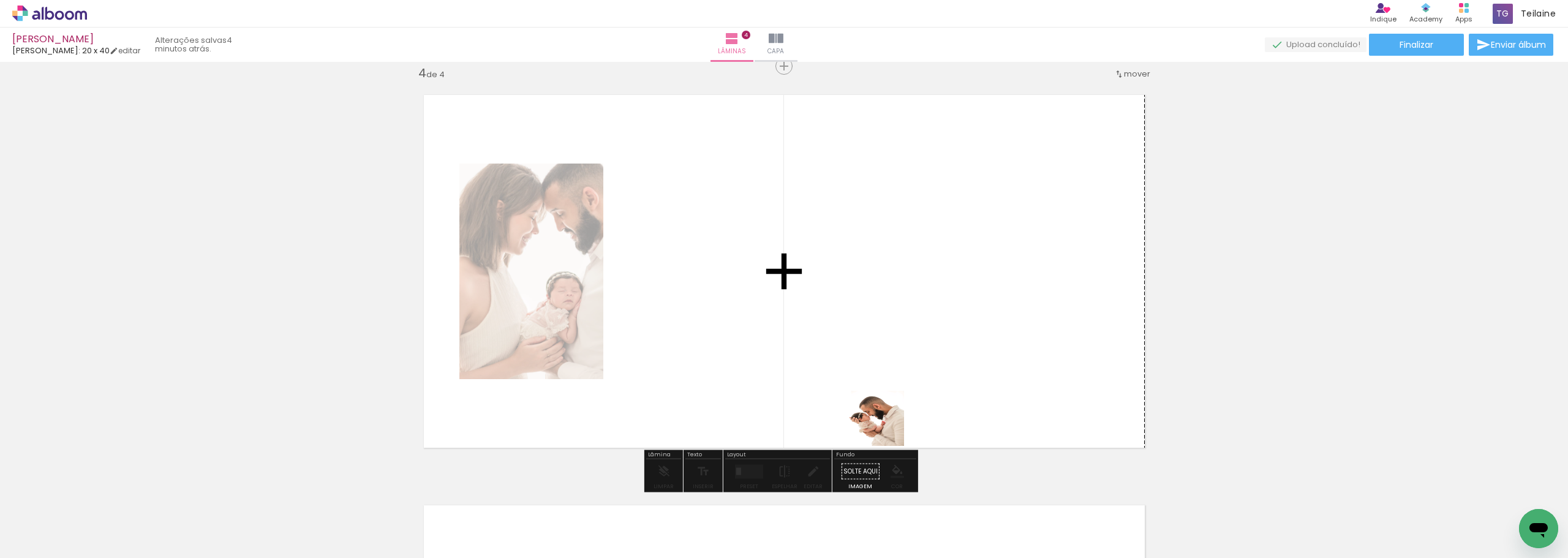
drag, startPoint x: 906, startPoint y: 522, endPoint x: 879, endPoint y: 380, distance: 144.5
click at [879, 380] on quentale-workspace at bounding box center [784, 279] width 1568 height 558
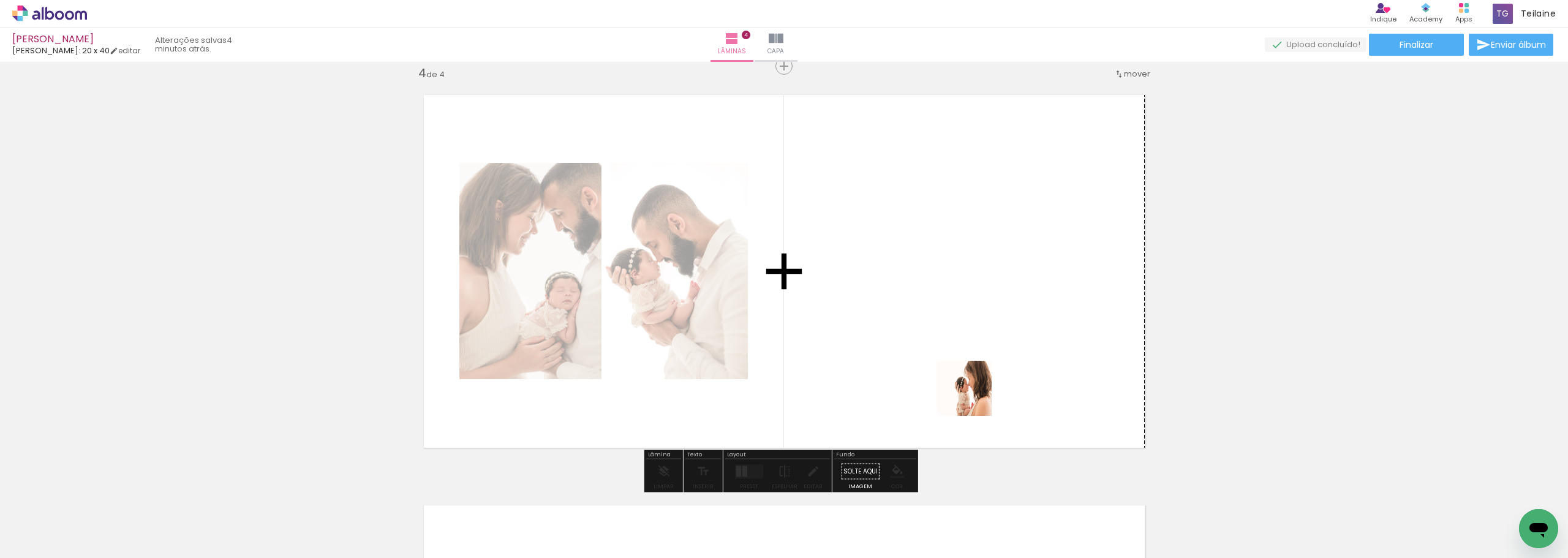
drag, startPoint x: 979, startPoint y: 530, endPoint x: 973, endPoint y: 397, distance: 133.1
click at [974, 397] on quentale-workspace at bounding box center [784, 279] width 1568 height 558
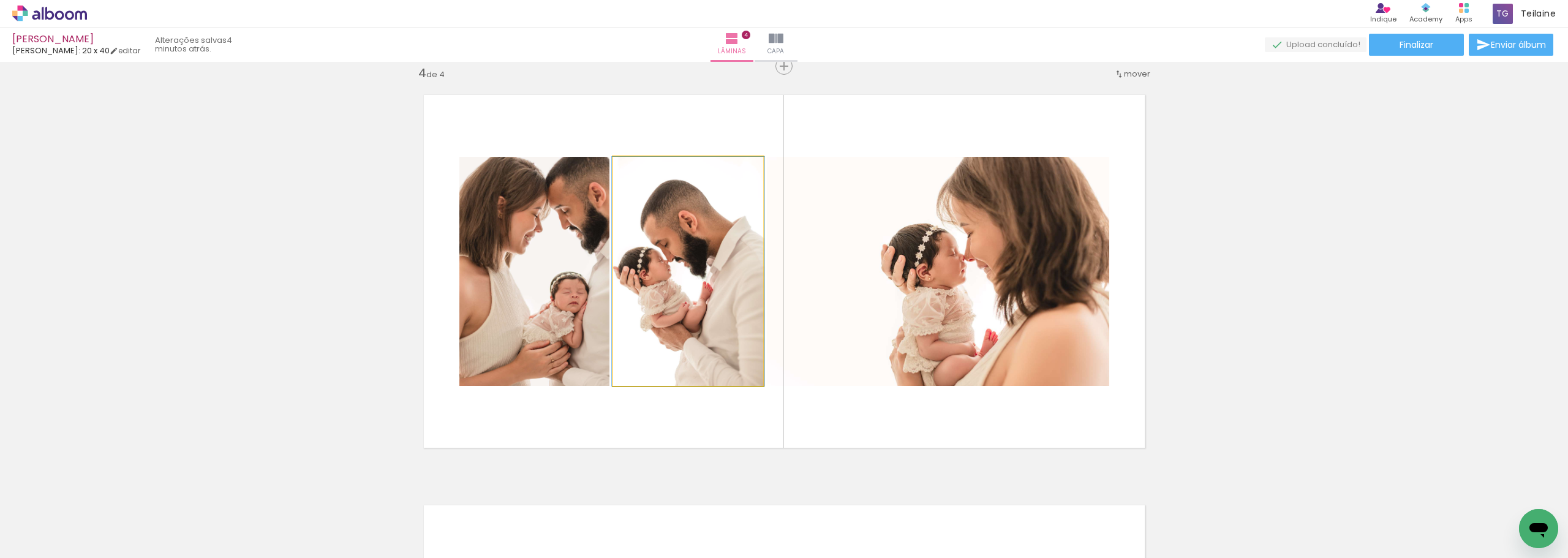
click at [660, 356] on quentale-photo at bounding box center [688, 271] width 150 height 229
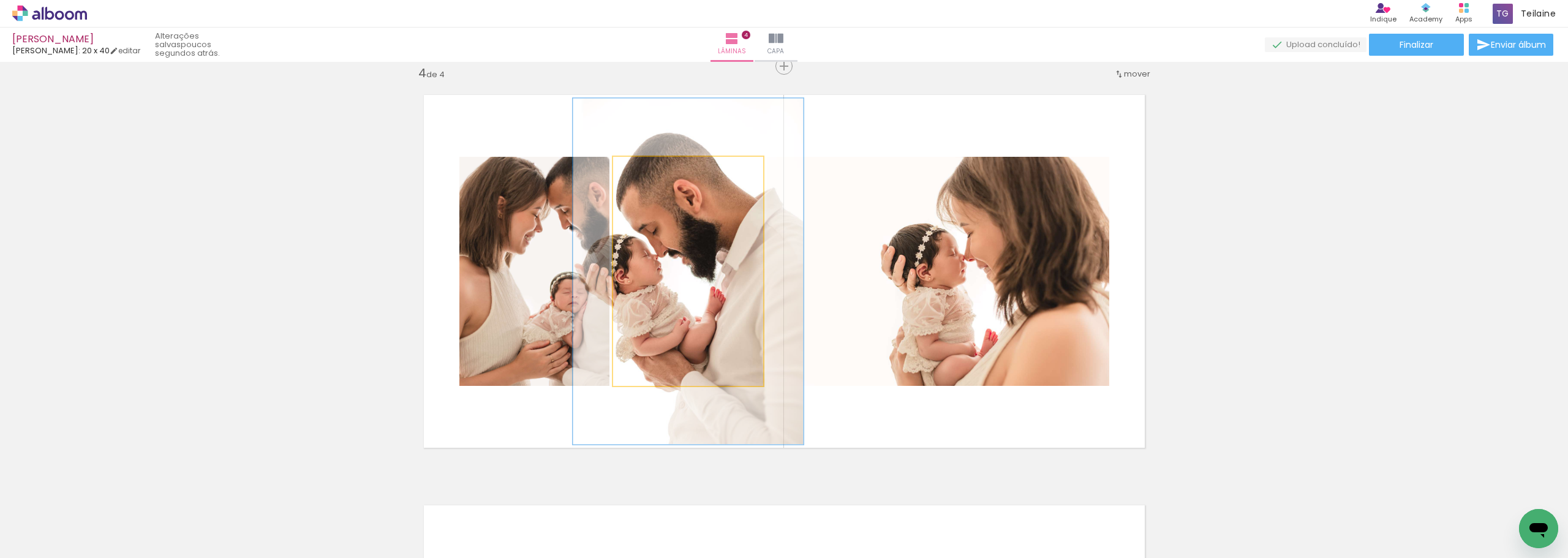
drag, startPoint x: 637, startPoint y: 168, endPoint x: 659, endPoint y: 168, distance: 22.0
click at [659, 168] on div at bounding box center [663, 170] width 11 height 11
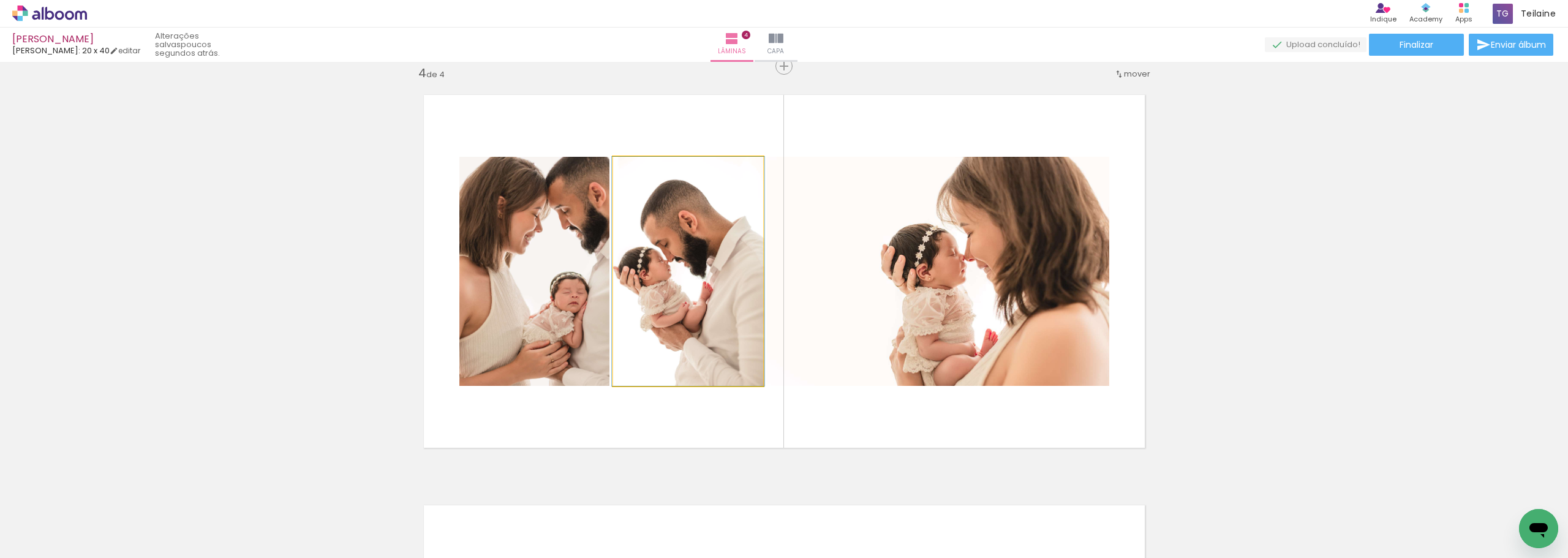
drag, startPoint x: 659, startPoint y: 169, endPoint x: 631, endPoint y: 170, distance: 28.0
type paper-slider "100"
click at [636, 170] on div at bounding box center [642, 170] width 11 height 11
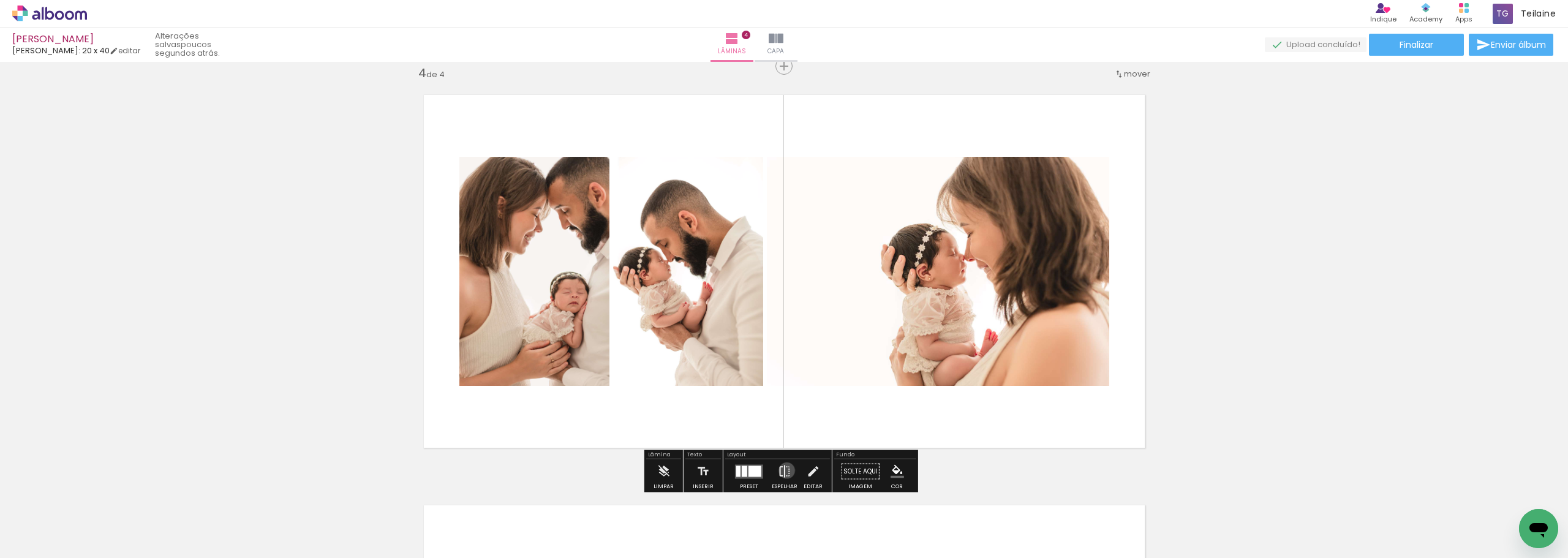
click at [784, 471] on iron-icon at bounding box center [785, 472] width 14 height 24
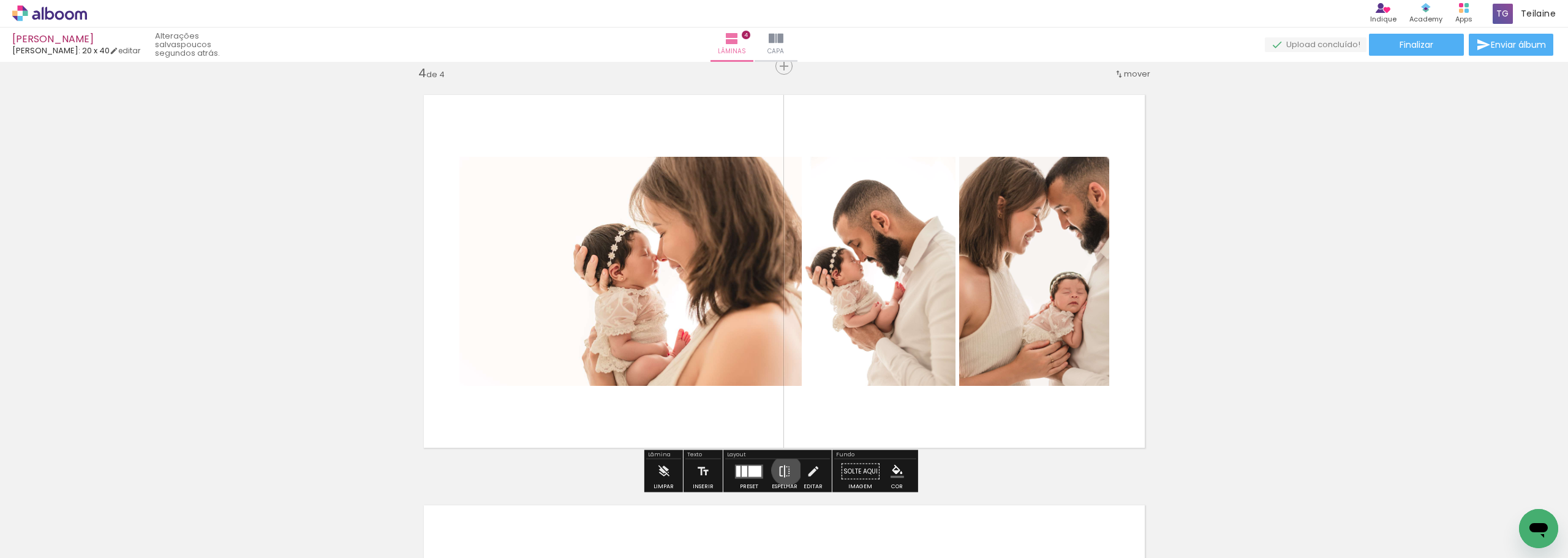
click at [784, 471] on iron-icon at bounding box center [785, 472] width 14 height 24
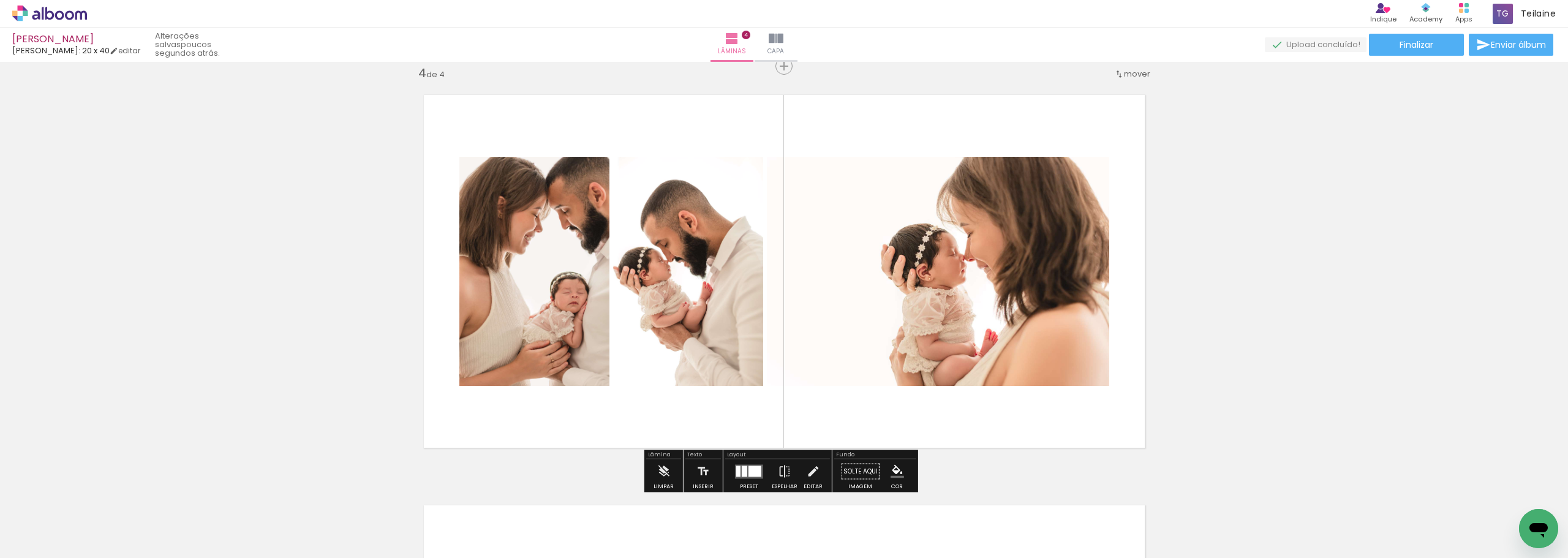
click at [696, 308] on quentale-photo at bounding box center [688, 271] width 150 height 229
click at [784, 473] on iron-icon at bounding box center [785, 472] width 14 height 24
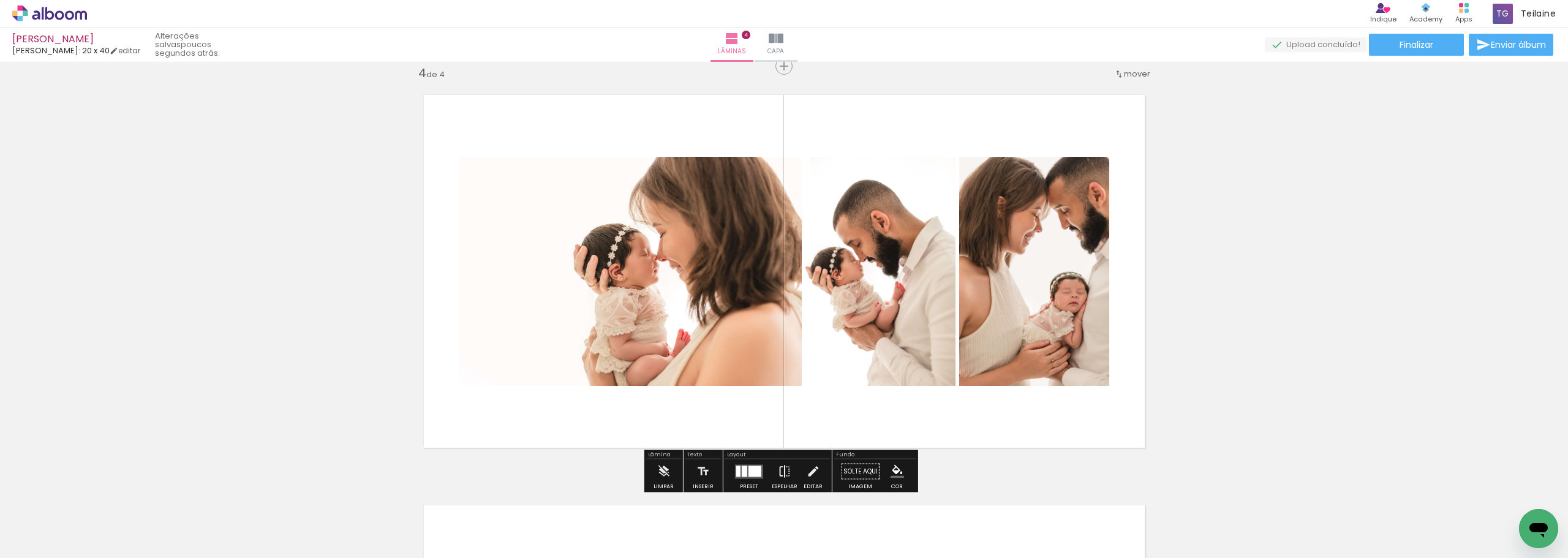
click at [784, 473] on iron-icon at bounding box center [785, 472] width 14 height 24
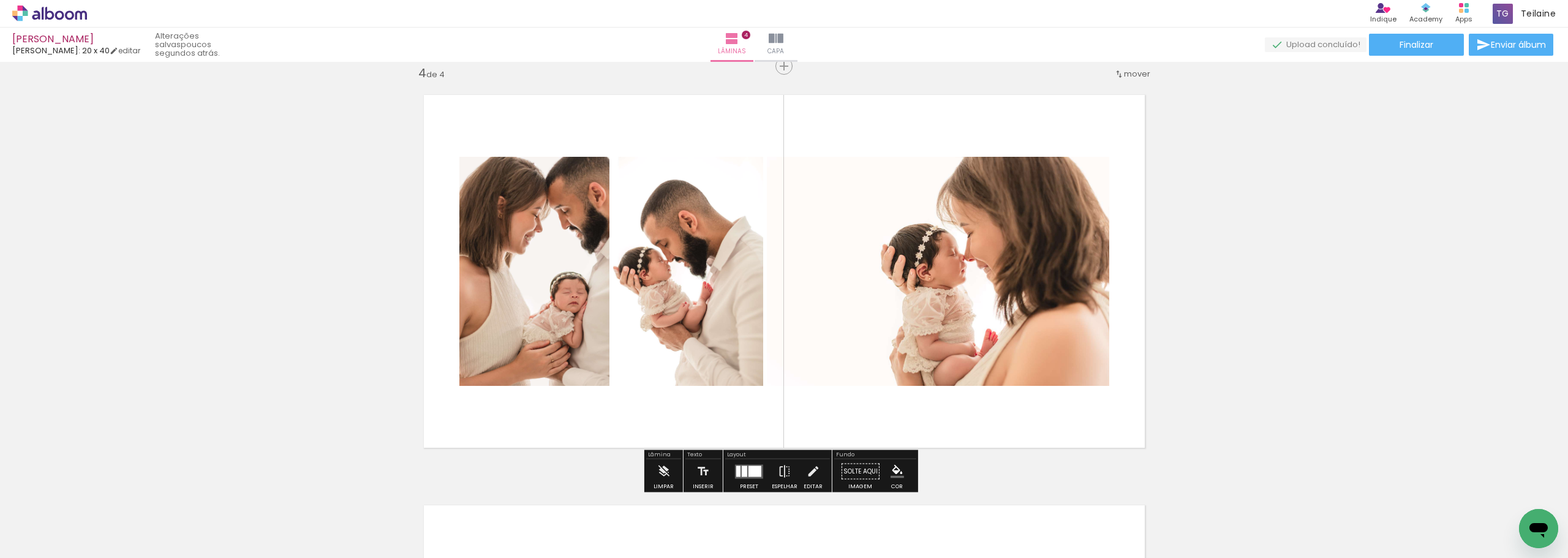
click at [974, 355] on quentale-photo at bounding box center [938, 271] width 342 height 229
click at [920, 343] on quentale-photo at bounding box center [938, 271] width 342 height 229
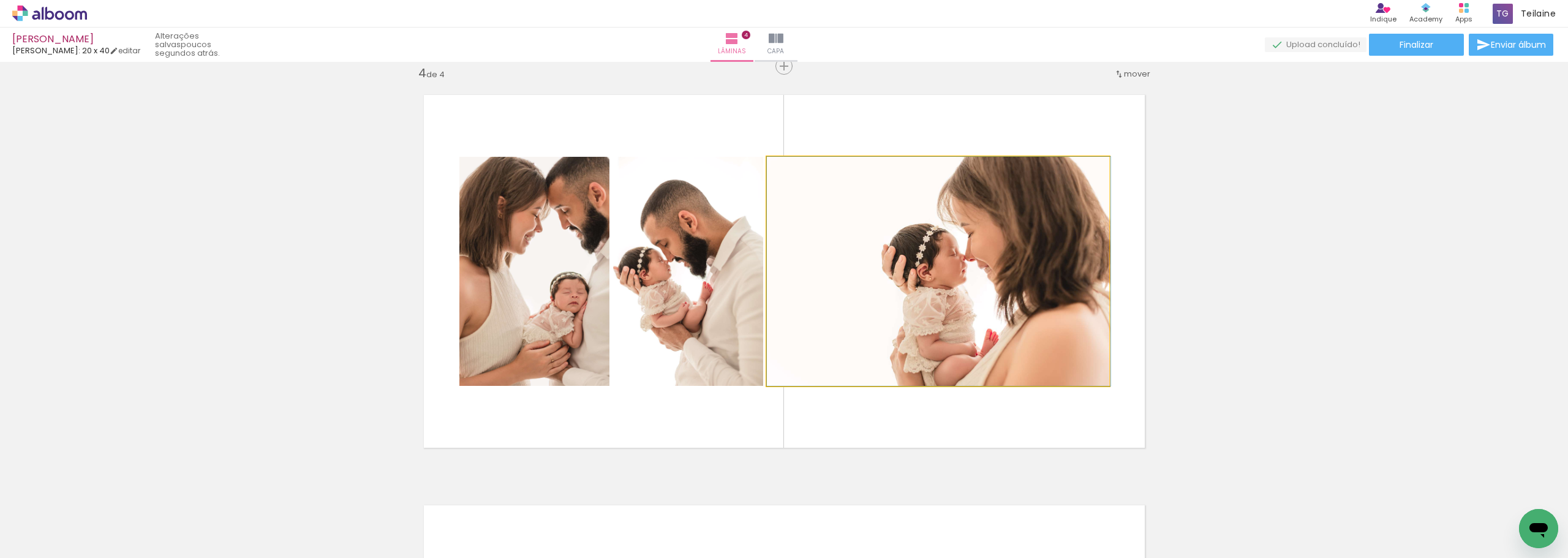
drag, startPoint x: 1008, startPoint y: 263, endPoint x: 1025, endPoint y: 347, distance: 85.7
click at [996, 328] on quentale-photo at bounding box center [938, 271] width 342 height 229
click at [1040, 247] on quentale-photo at bounding box center [938, 271] width 342 height 229
click at [1035, 248] on quentale-photo at bounding box center [938, 271] width 342 height 229
click at [908, 323] on quentale-photo at bounding box center [938, 271] width 342 height 229
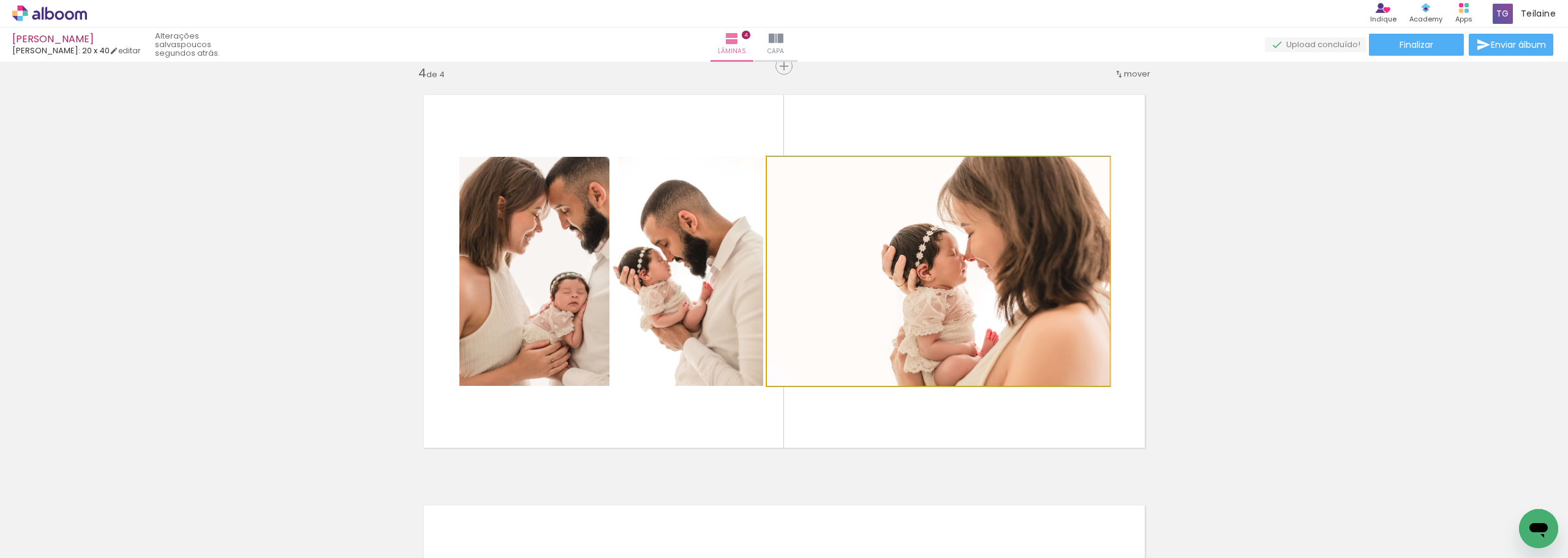
click at [908, 323] on quentale-photo at bounding box center [938, 271] width 342 height 229
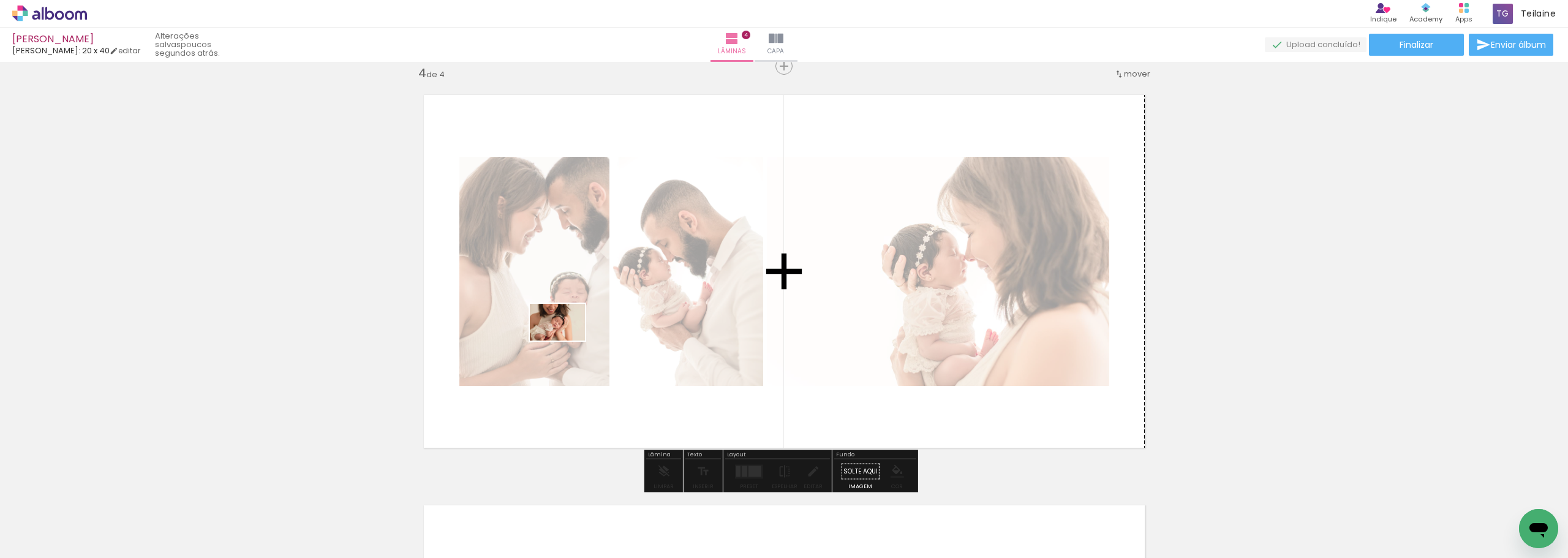
drag, startPoint x: 552, startPoint y: 528, endPoint x: 567, endPoint y: 340, distance: 188.6
click at [567, 340] on quentale-workspace at bounding box center [784, 279] width 1568 height 558
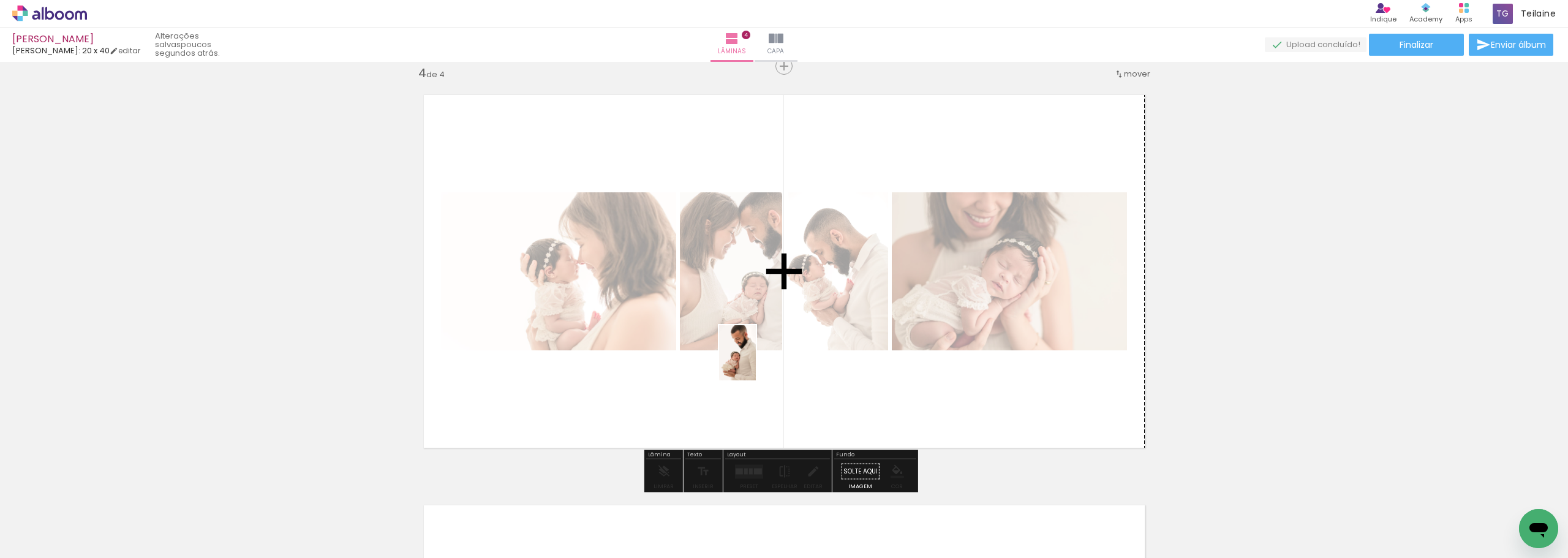
drag, startPoint x: 712, startPoint y: 534, endPoint x: 760, endPoint y: 355, distance: 185.3
click at [760, 355] on quentale-workspace at bounding box center [784, 279] width 1568 height 558
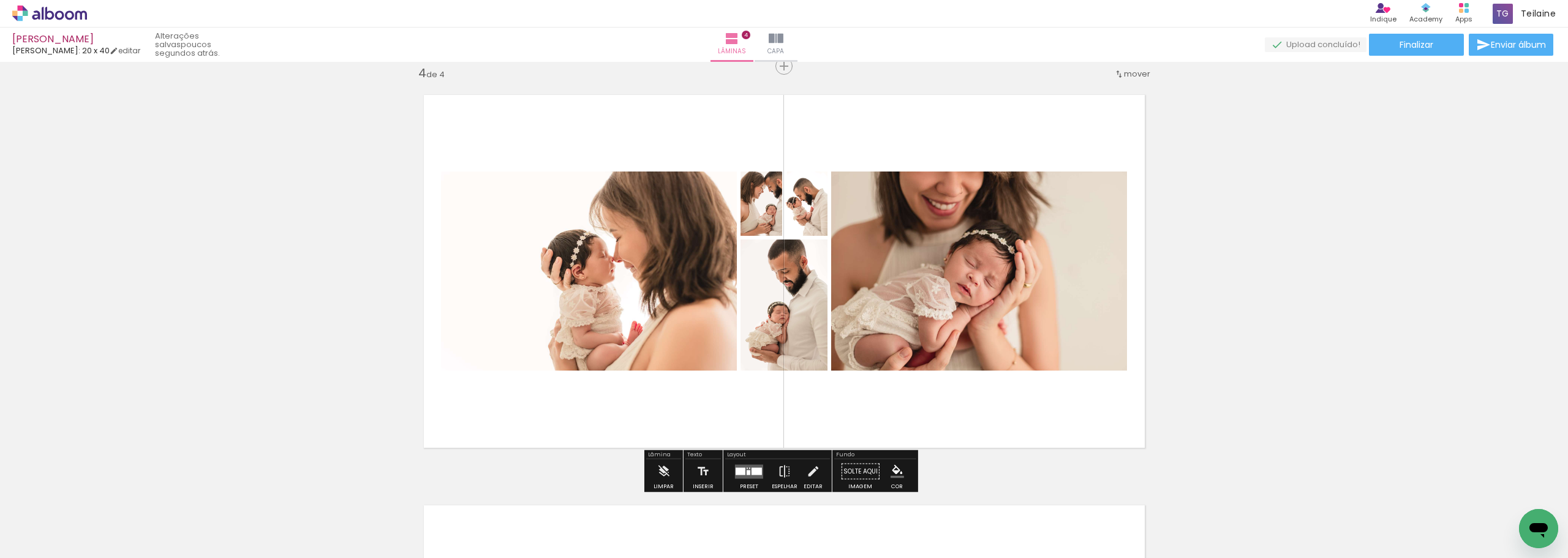
click at [752, 471] on div at bounding box center [756, 471] width 10 height 7
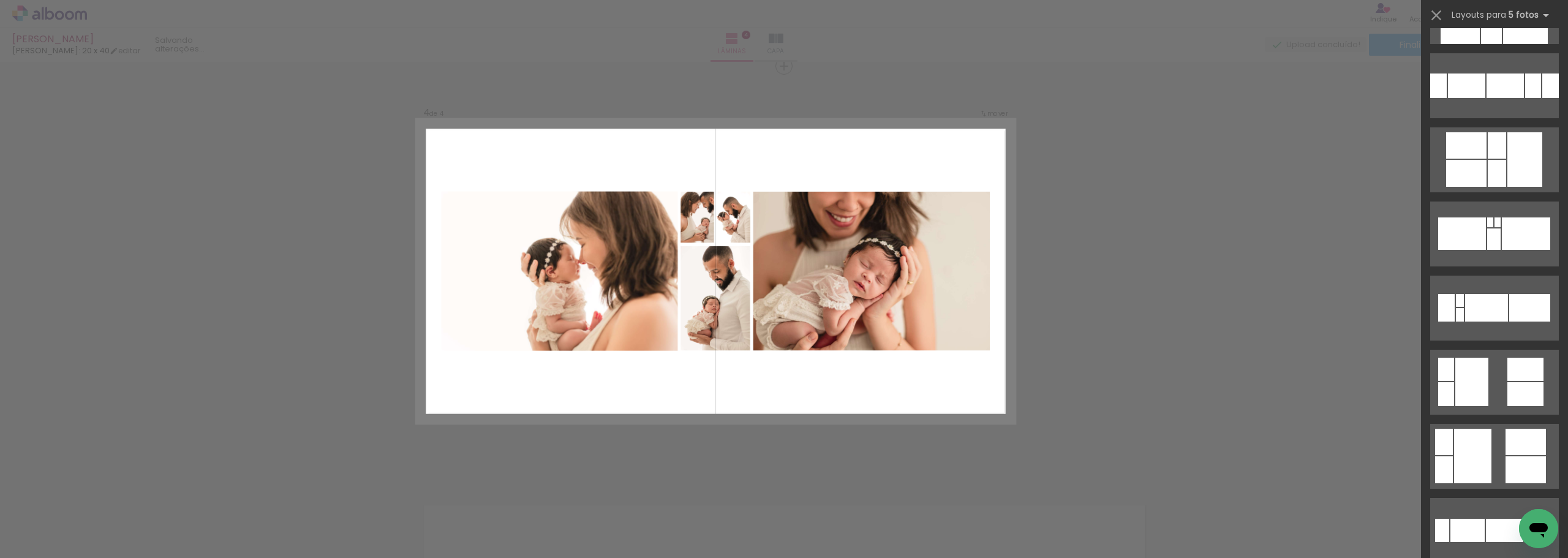
scroll to position [0, 0]
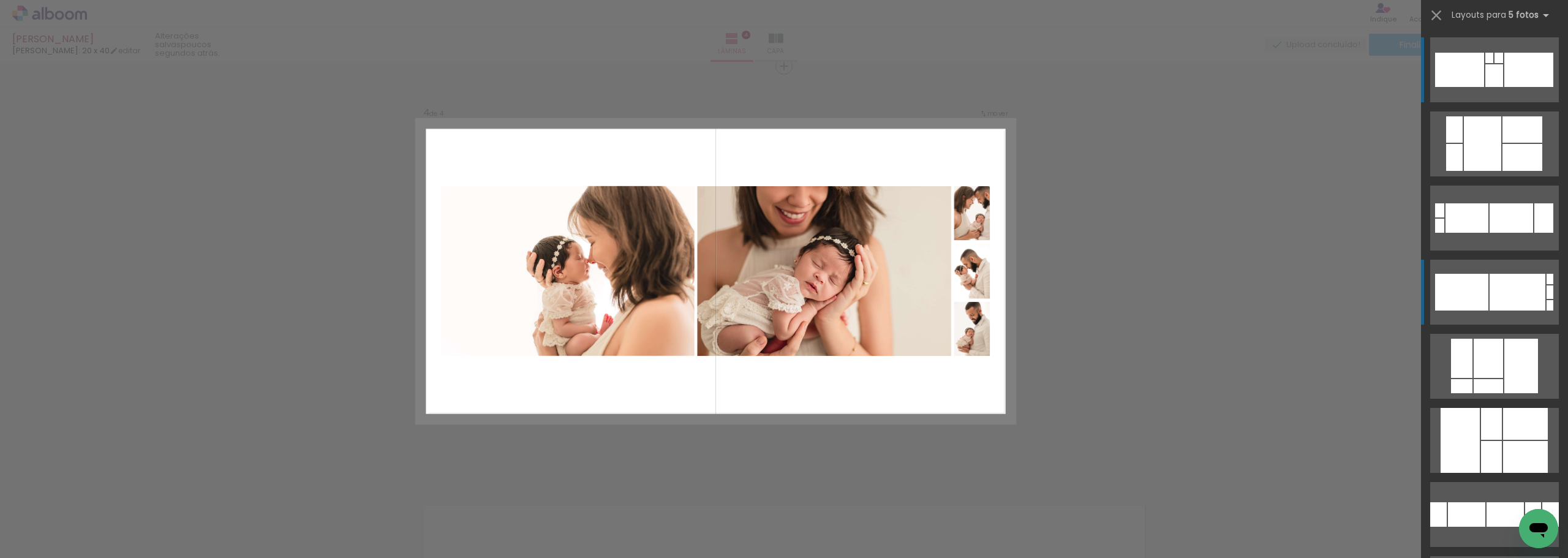
click at [1463, 143] on div at bounding box center [1455, 129] width 16 height 26
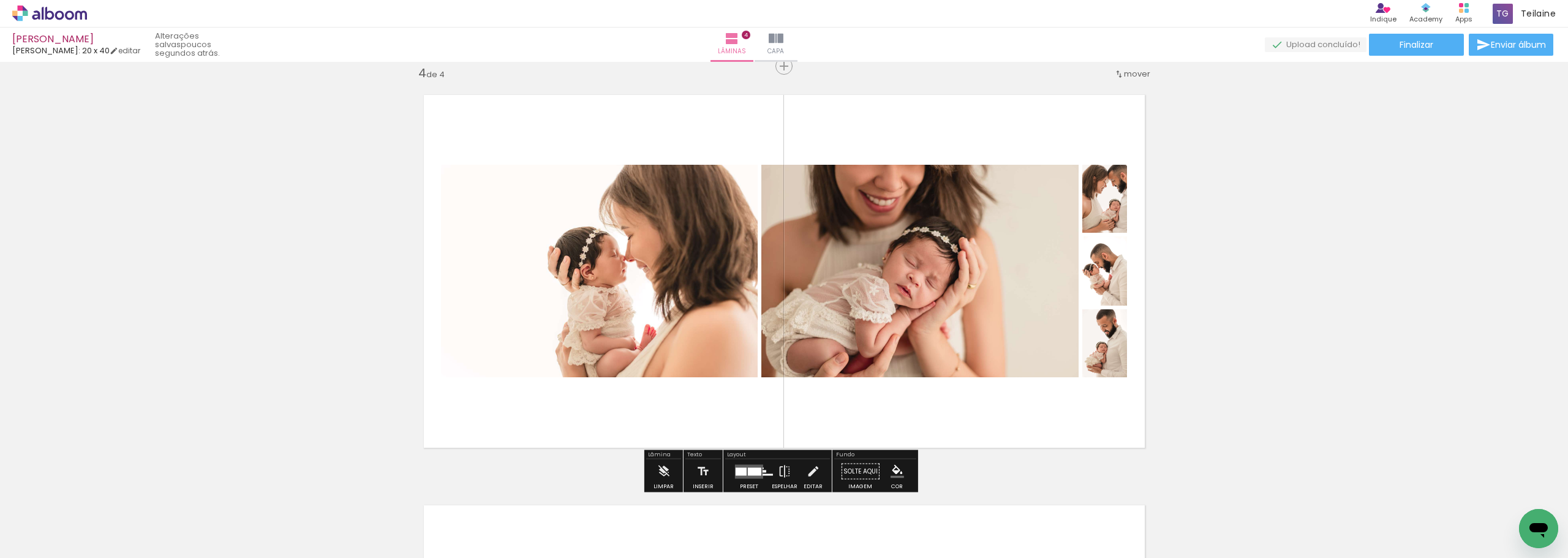
click at [752, 470] on div at bounding box center [755, 472] width 14 height 8
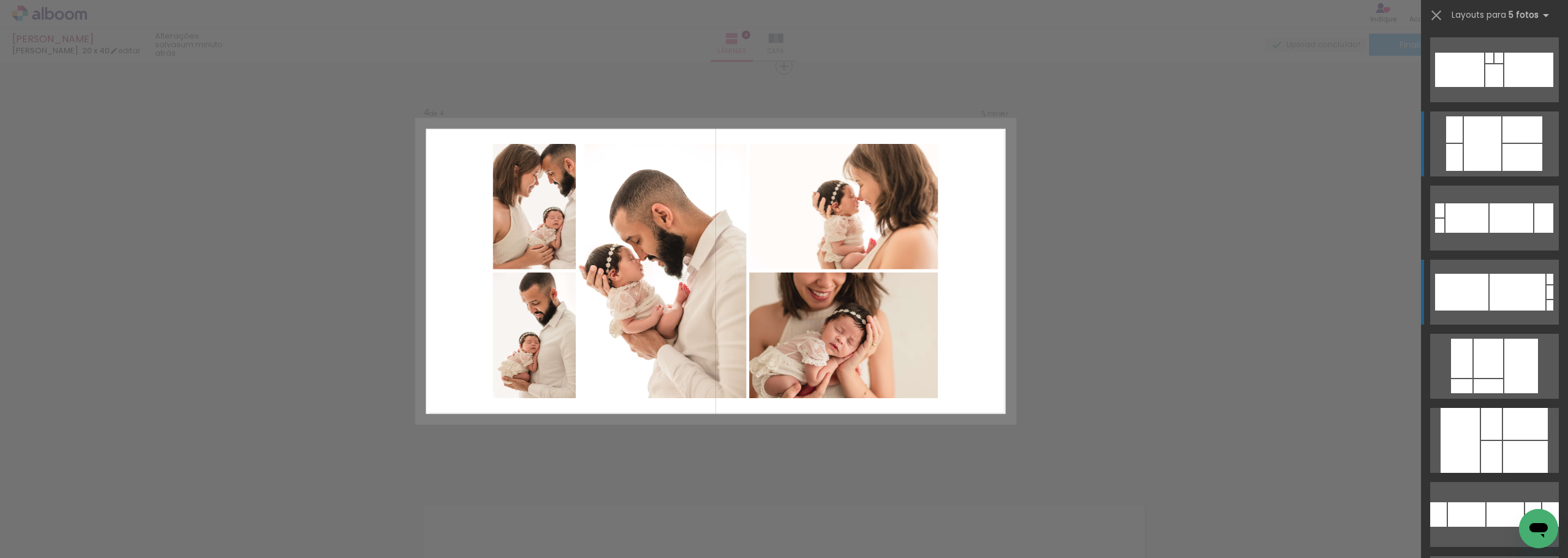
click at [1488, 121] on div at bounding box center [1482, 143] width 37 height 55
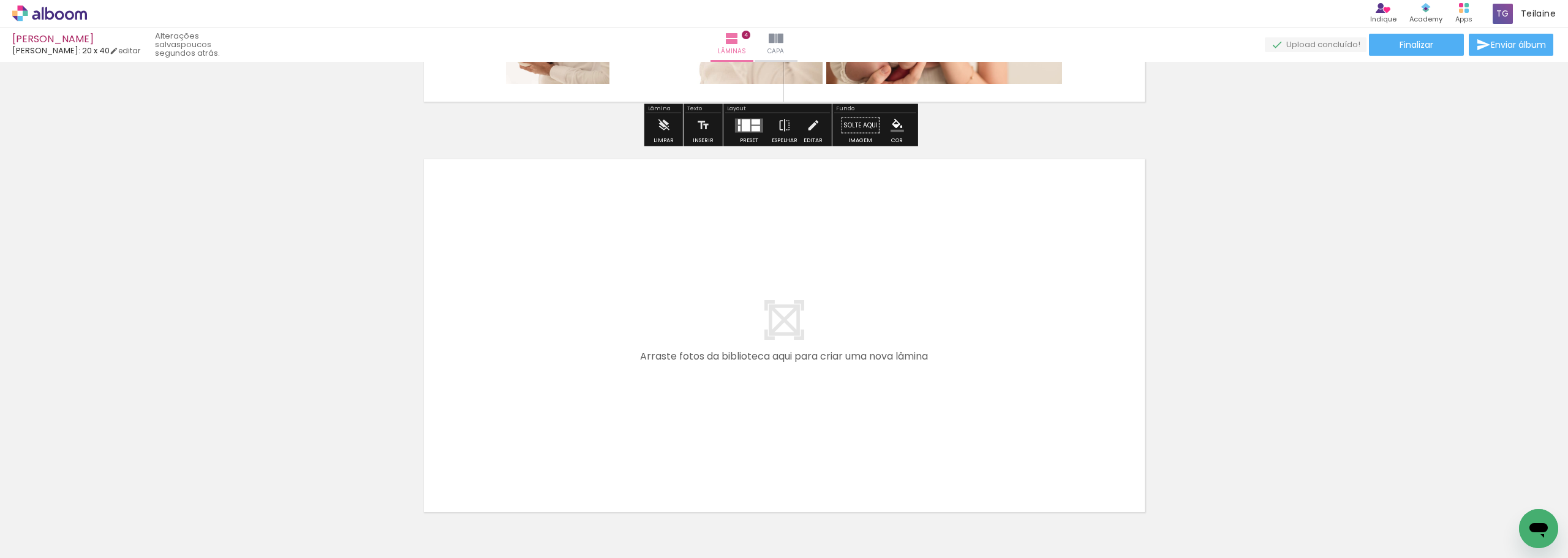
scroll to position [1615, 0]
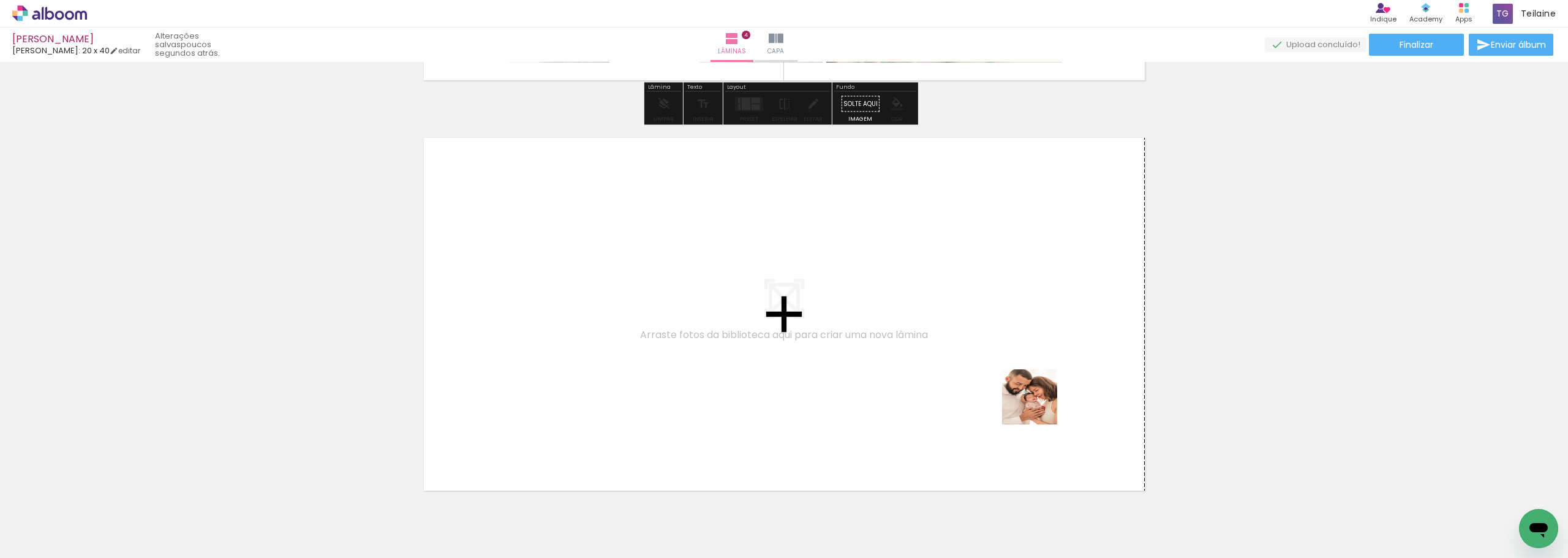
drag, startPoint x: 1117, startPoint y: 533, endPoint x: 1039, endPoint y: 405, distance: 149.9
click at [1039, 405] on quentale-workspace at bounding box center [784, 279] width 1568 height 558
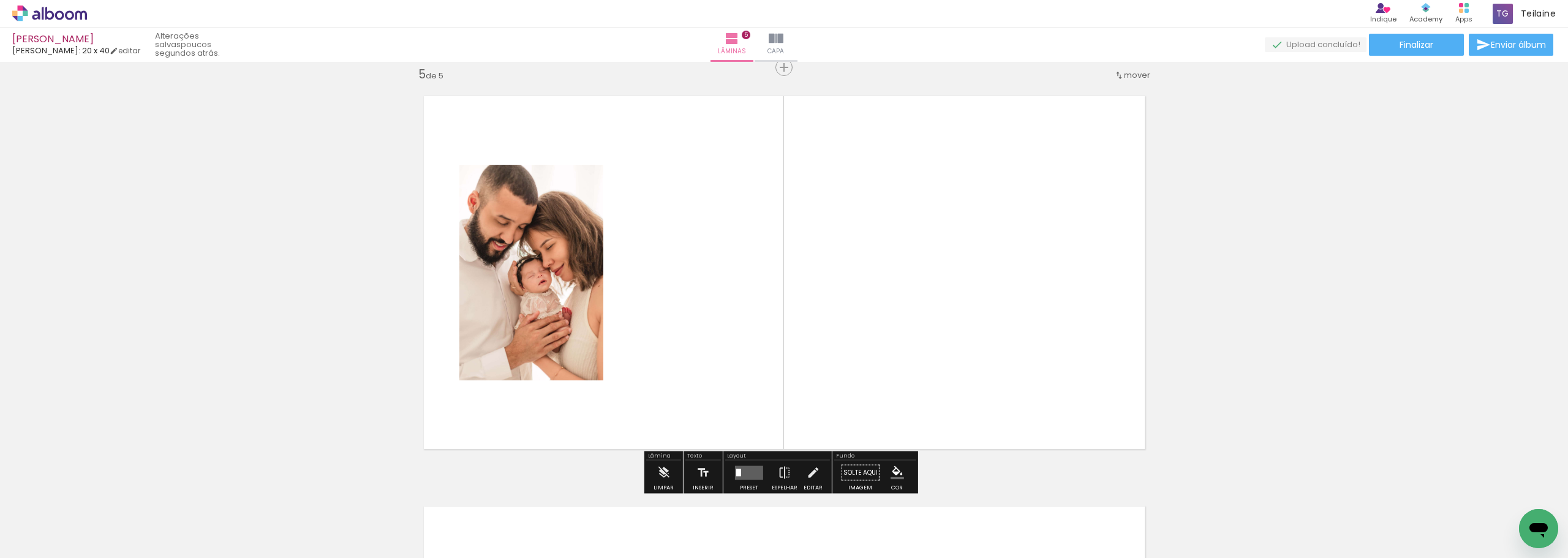
scroll to position [1658, 0]
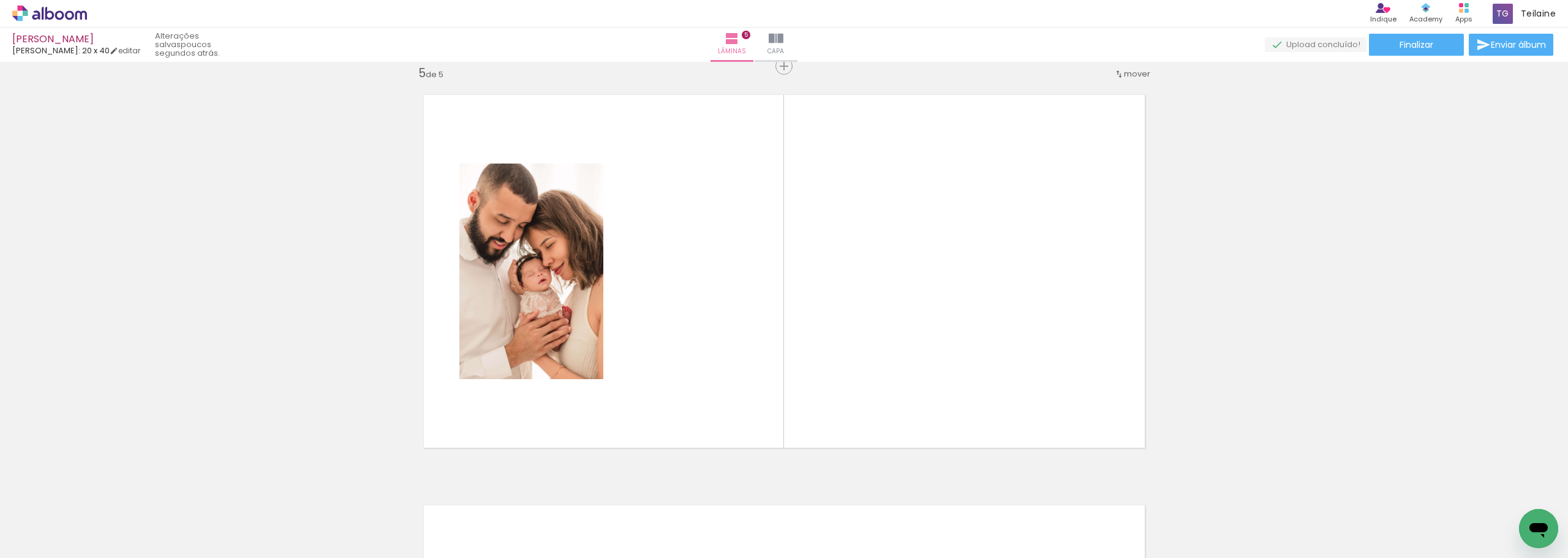
click at [105, 525] on div at bounding box center [77, 517] width 55 height 36
drag, startPoint x: 1333, startPoint y: 525, endPoint x: 1013, endPoint y: 322, distance: 379.0
click at [1013, 322] on quentale-workspace at bounding box center [784, 279] width 1568 height 558
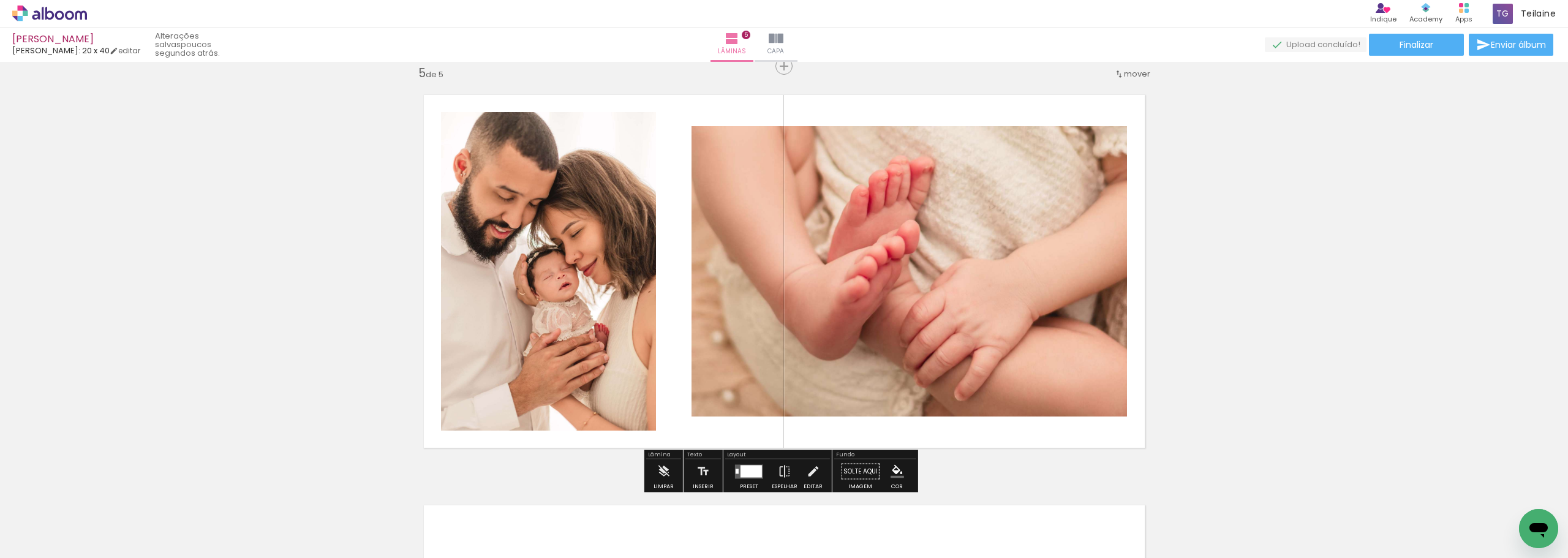
click at [750, 474] on div at bounding box center [752, 472] width 22 height 12
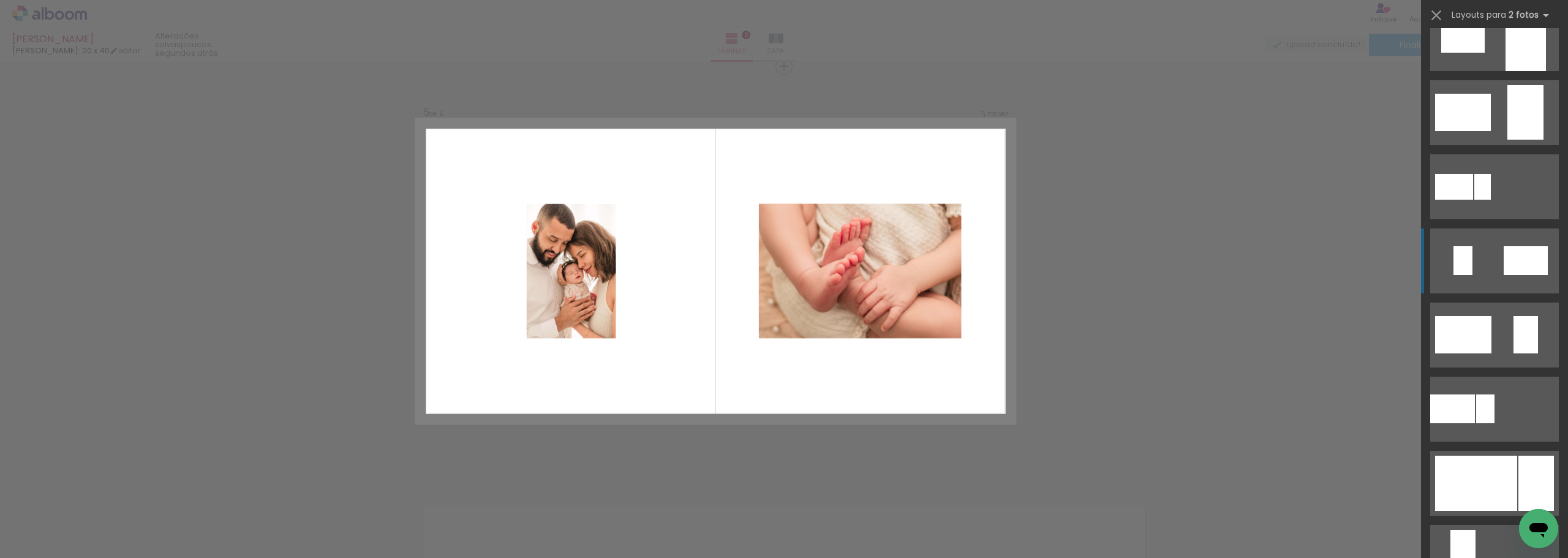
scroll to position [245, 0]
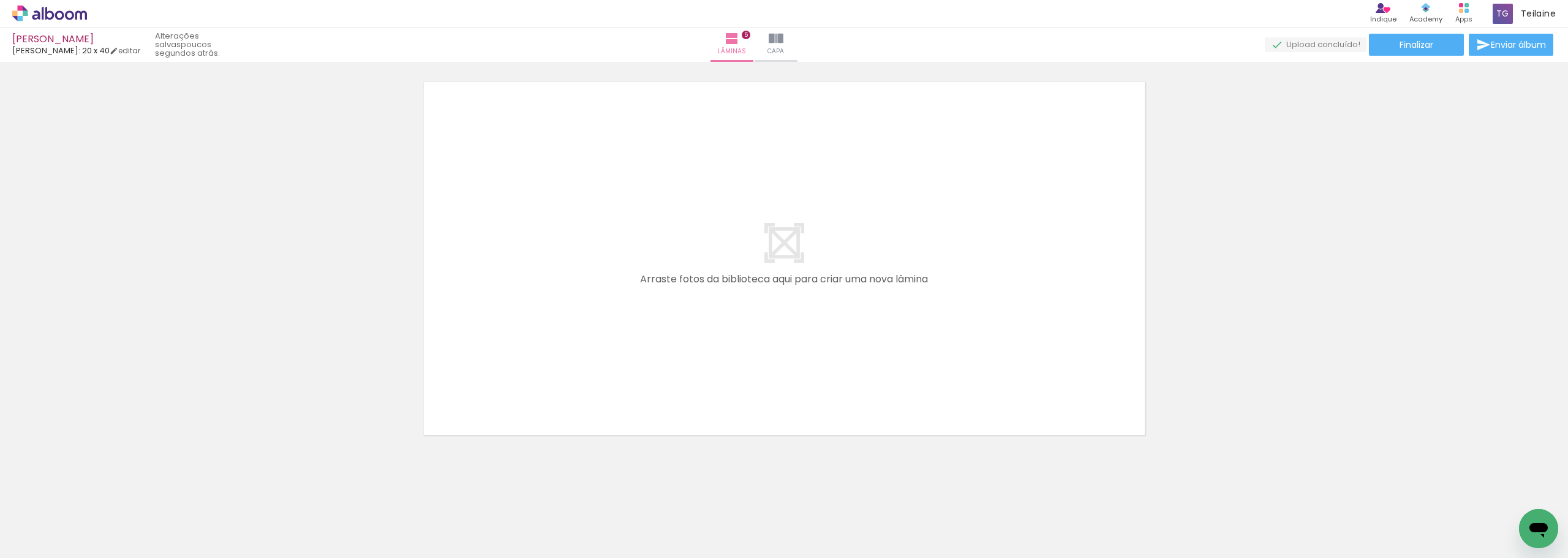
scroll to position [2091, 0]
drag, startPoint x: 1449, startPoint y: 526, endPoint x: 956, endPoint y: 282, distance: 550.1
click at [956, 282] on quentale-workspace at bounding box center [784, 279] width 1568 height 558
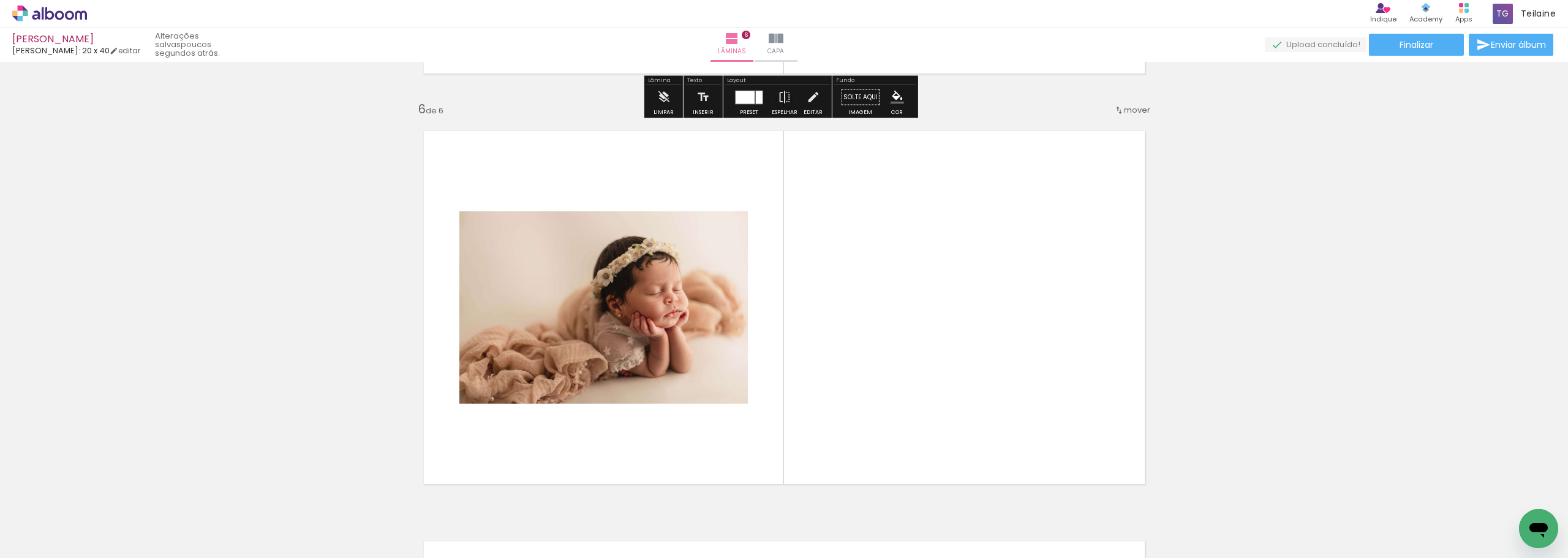
scroll to position [2145, 0]
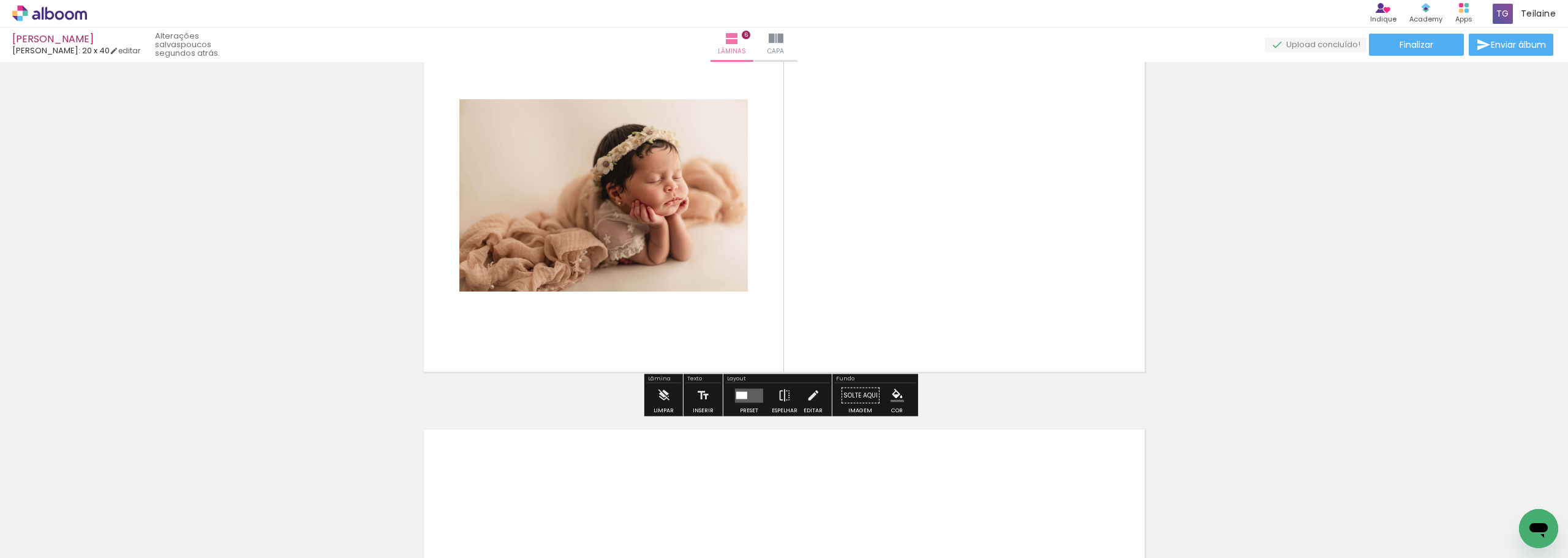
click at [755, 397] on quentale-layouter at bounding box center [750, 395] width 28 height 14
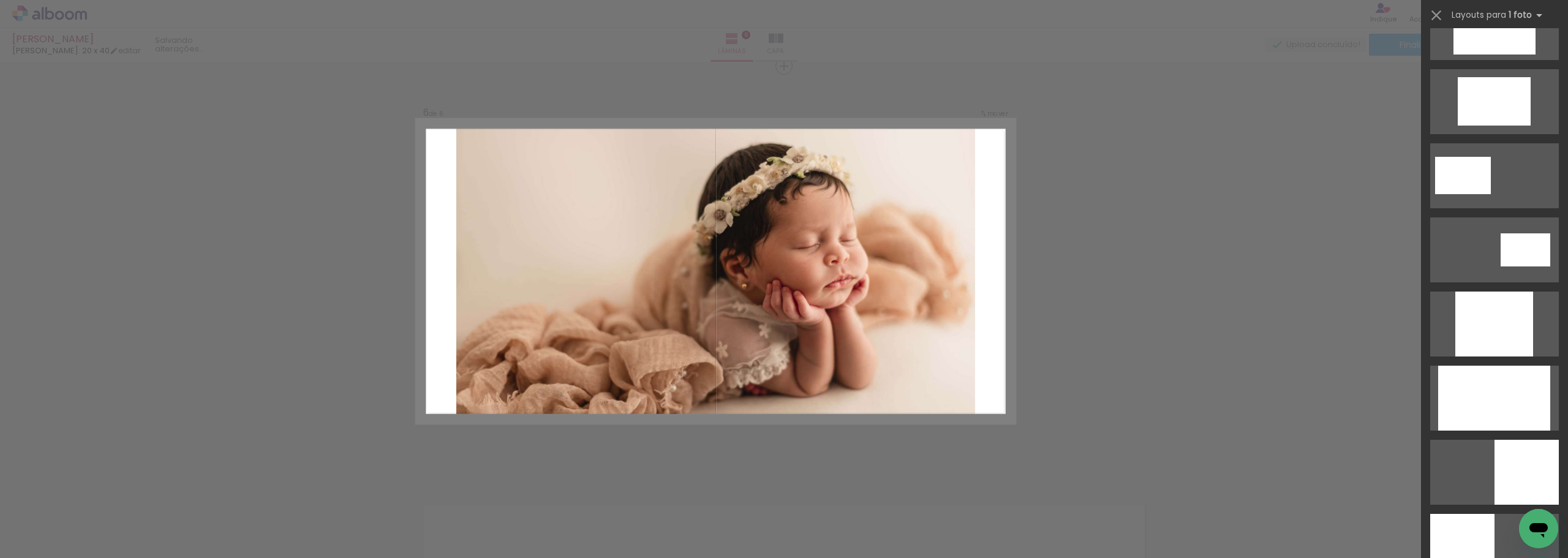
scroll to position [551, 0]
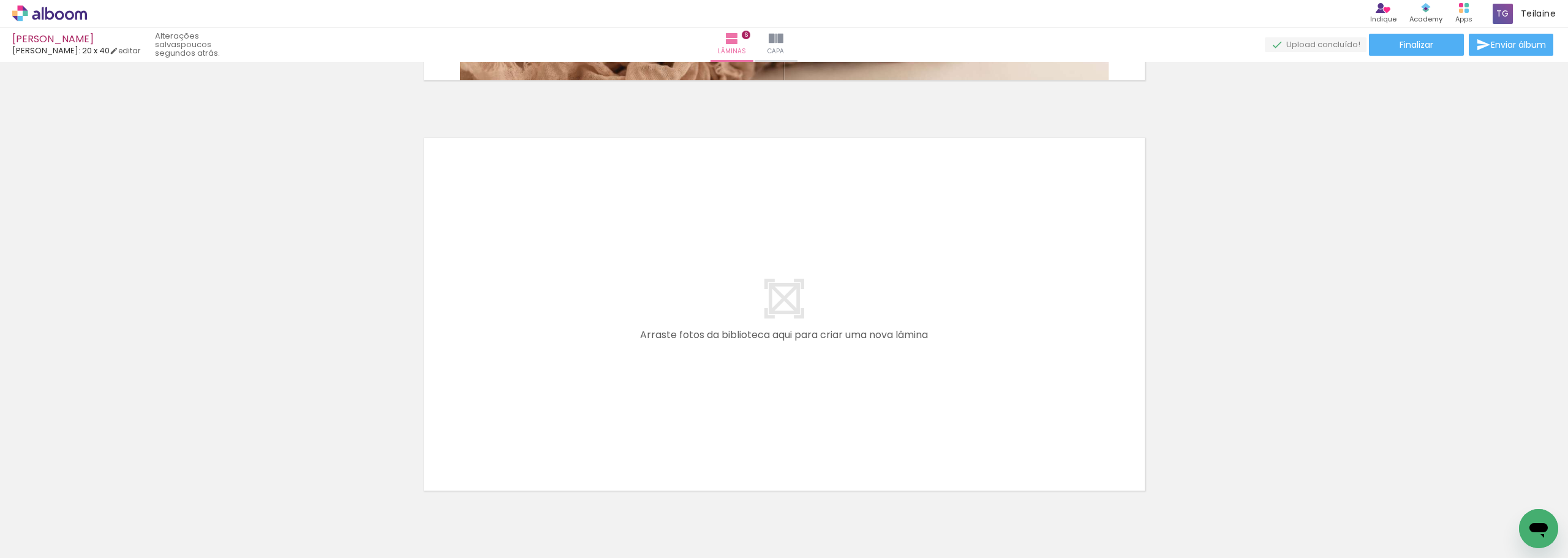
scroll to position [2498, 0]
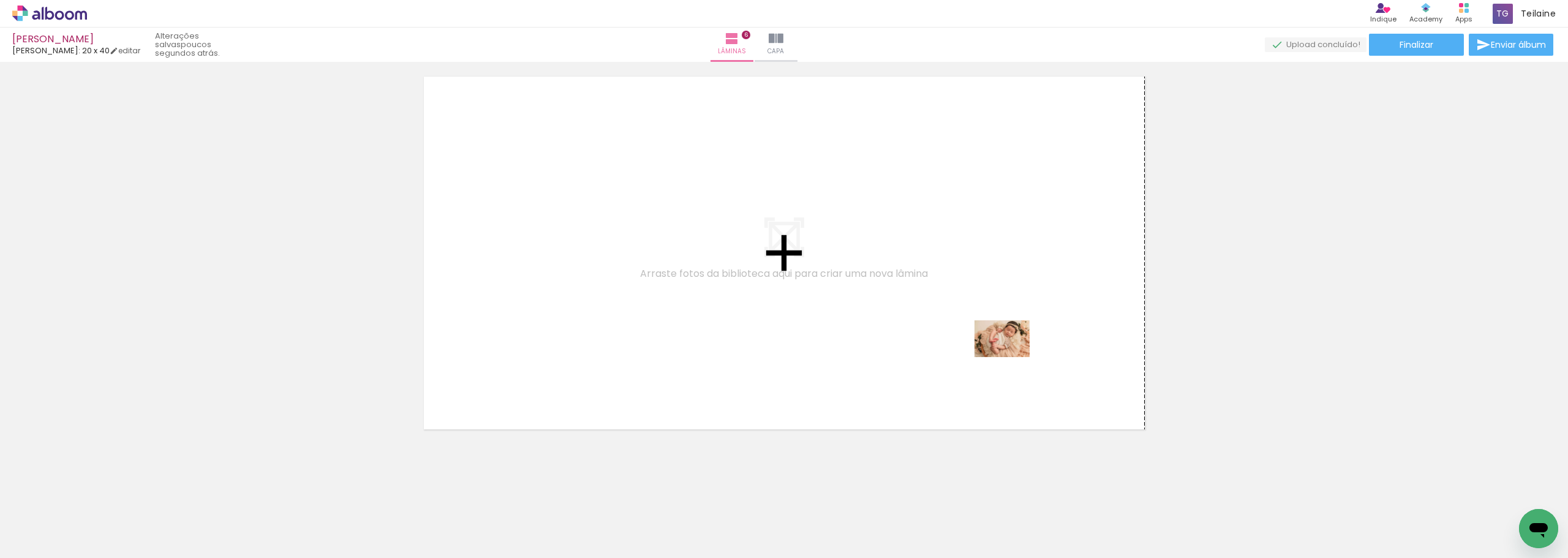
drag, startPoint x: 1245, startPoint y: 528, endPoint x: 1018, endPoint y: 379, distance: 271.5
click at [1007, 355] on quentale-workspace at bounding box center [784, 279] width 1568 height 558
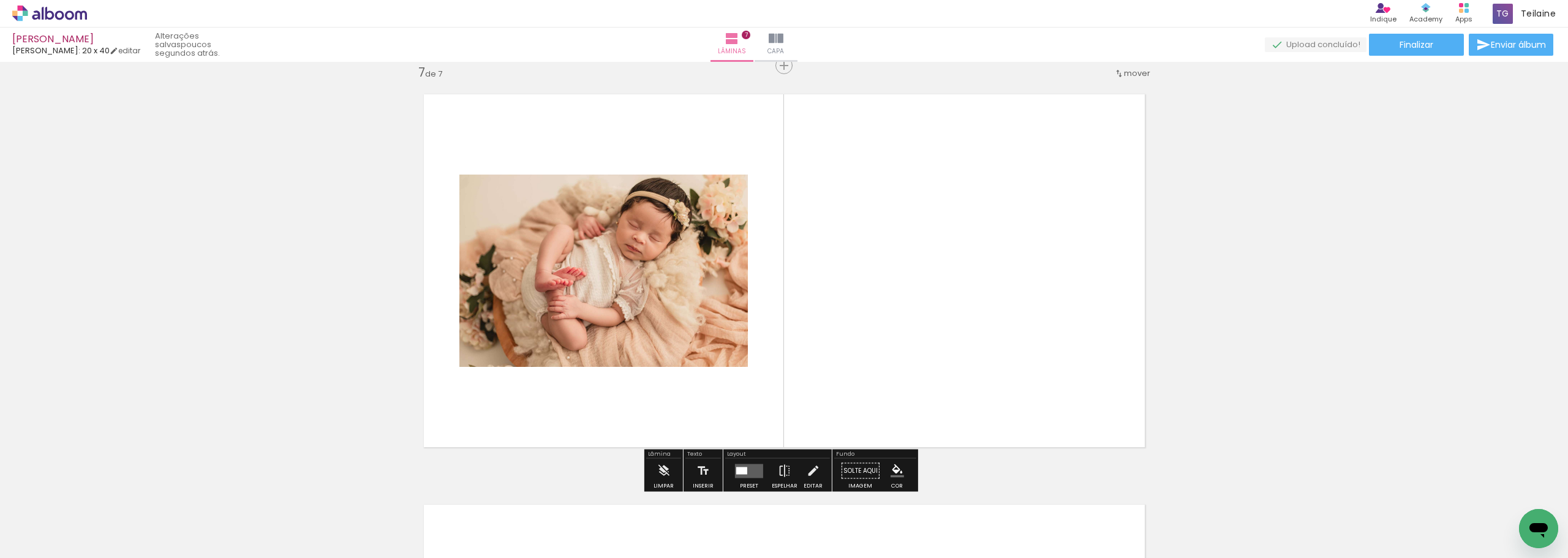
scroll to position [2480, 0]
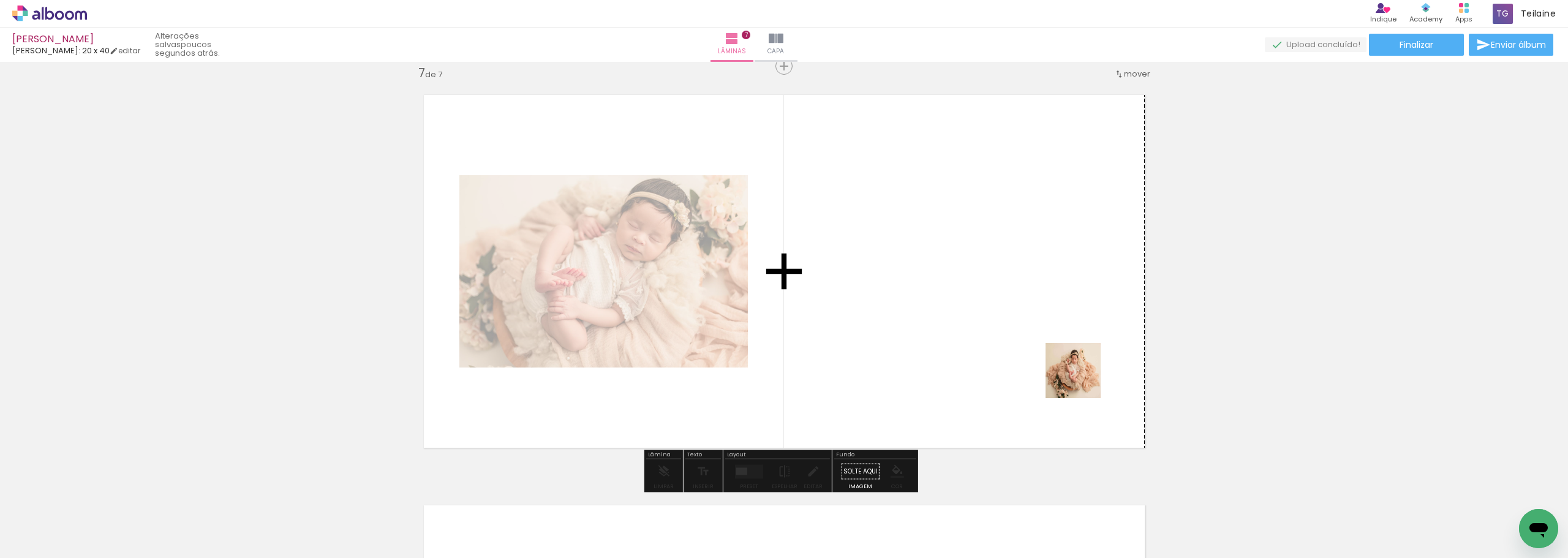
drag, startPoint x: 1170, startPoint y: 517, endPoint x: 1046, endPoint y: 345, distance: 212.0
click at [1046, 345] on quentale-workspace at bounding box center [784, 279] width 1568 height 558
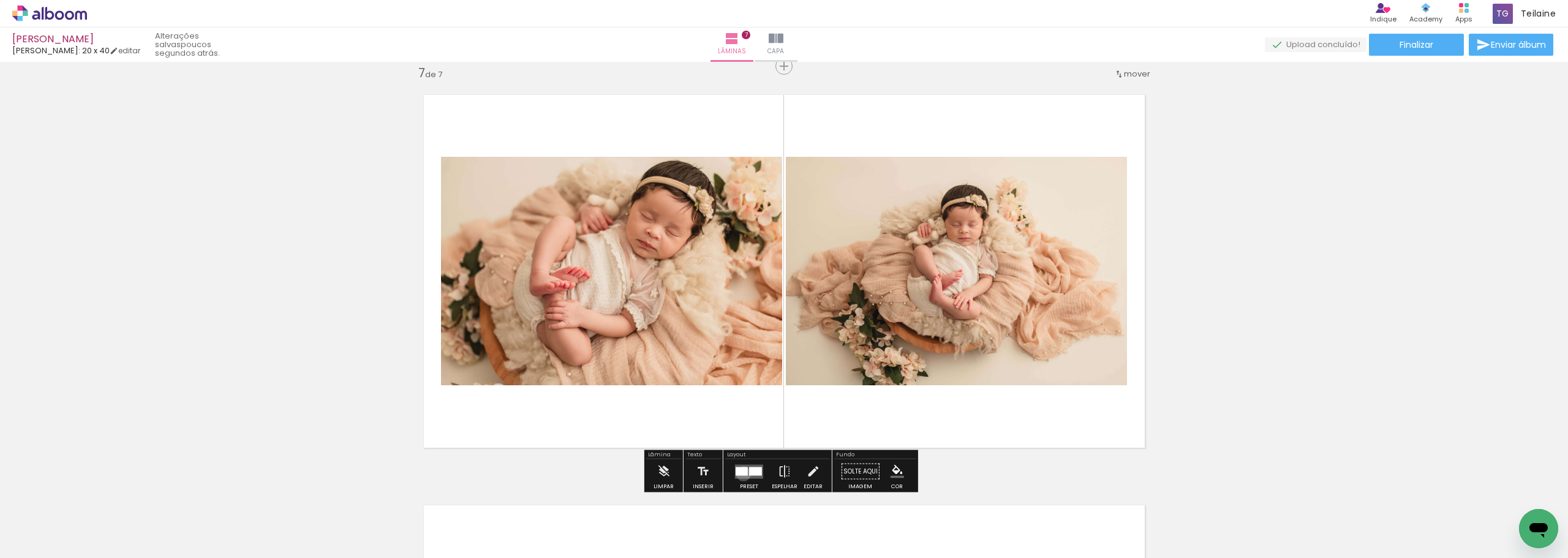
click at [741, 474] on div at bounding box center [742, 471] width 12 height 9
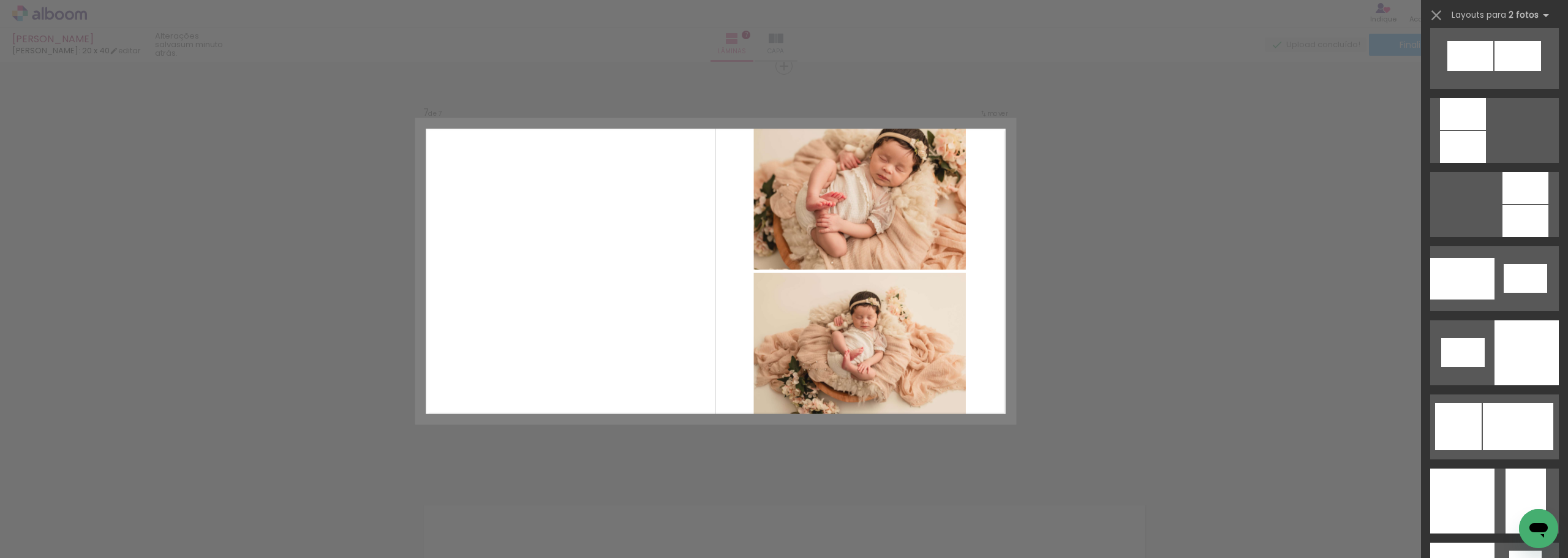
scroll to position [1471, 0]
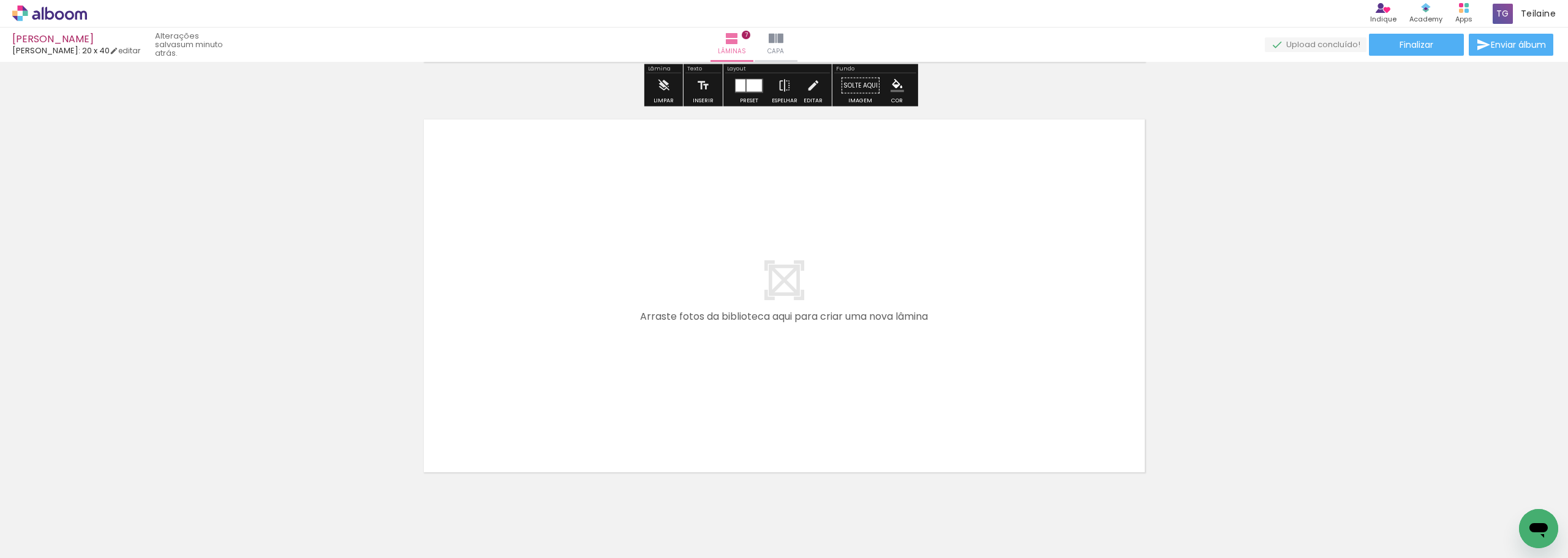
scroll to position [2909, 0]
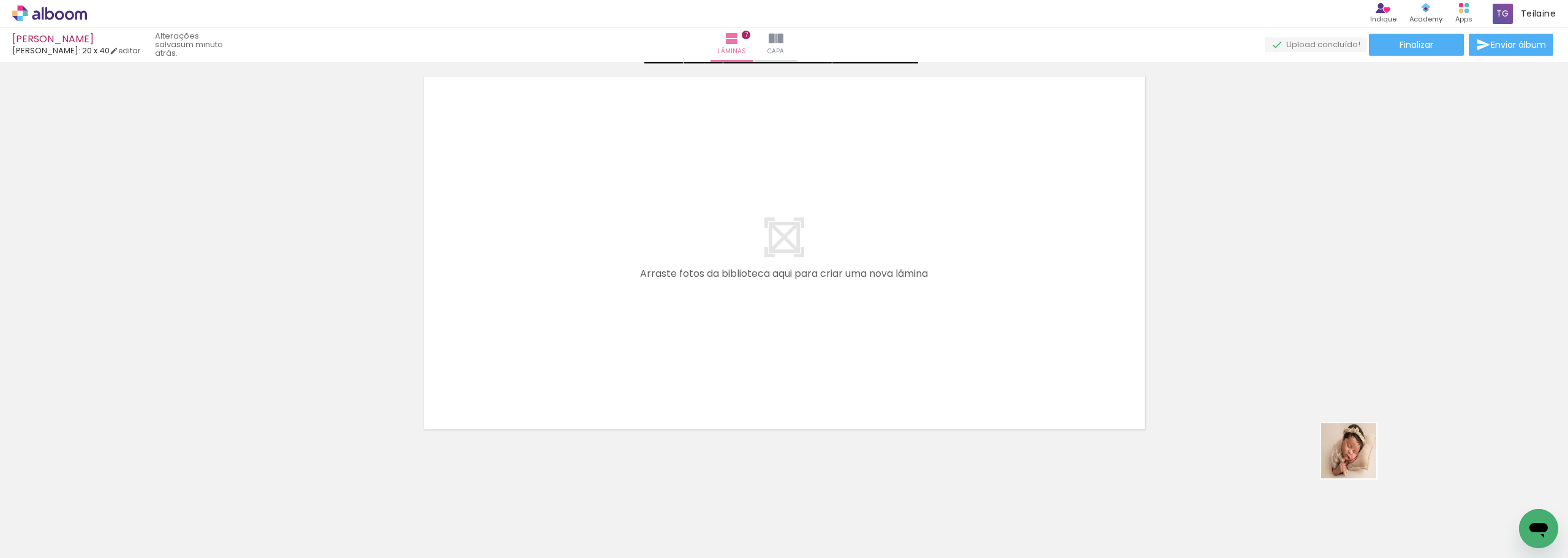
drag, startPoint x: 1513, startPoint y: 515, endPoint x: 958, endPoint y: 372, distance: 573.1
click at [958, 372] on quentale-workspace at bounding box center [784, 279] width 1568 height 558
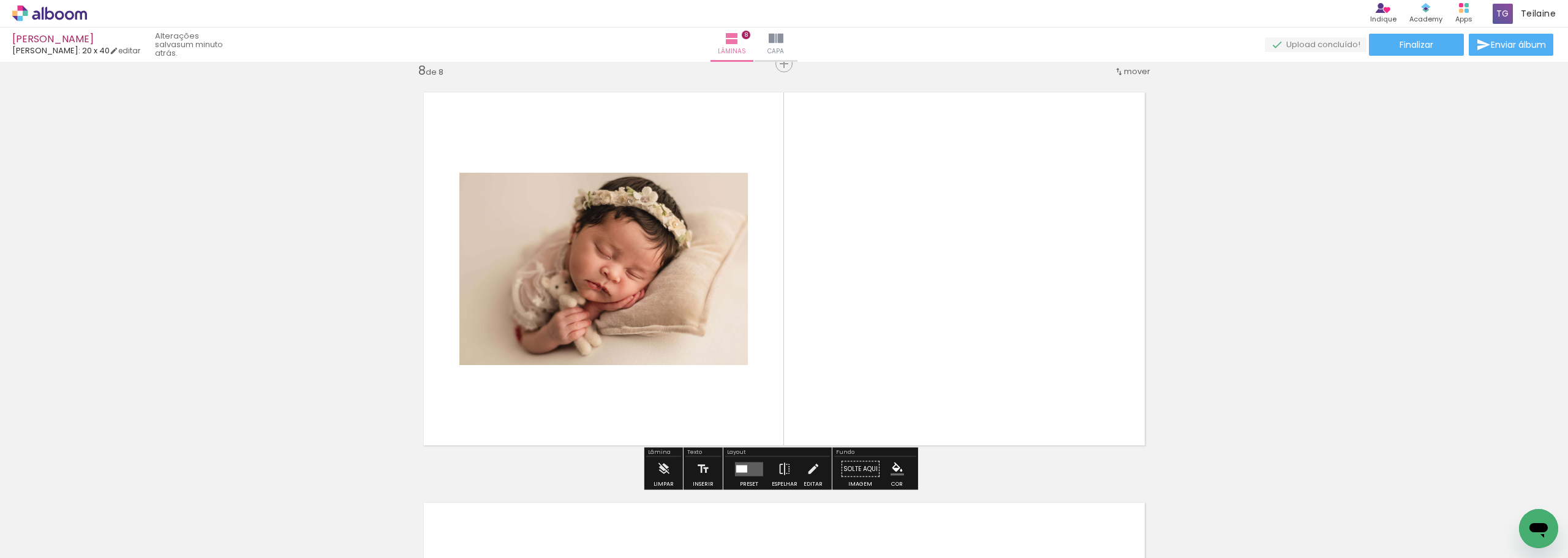
scroll to position [2890, 0]
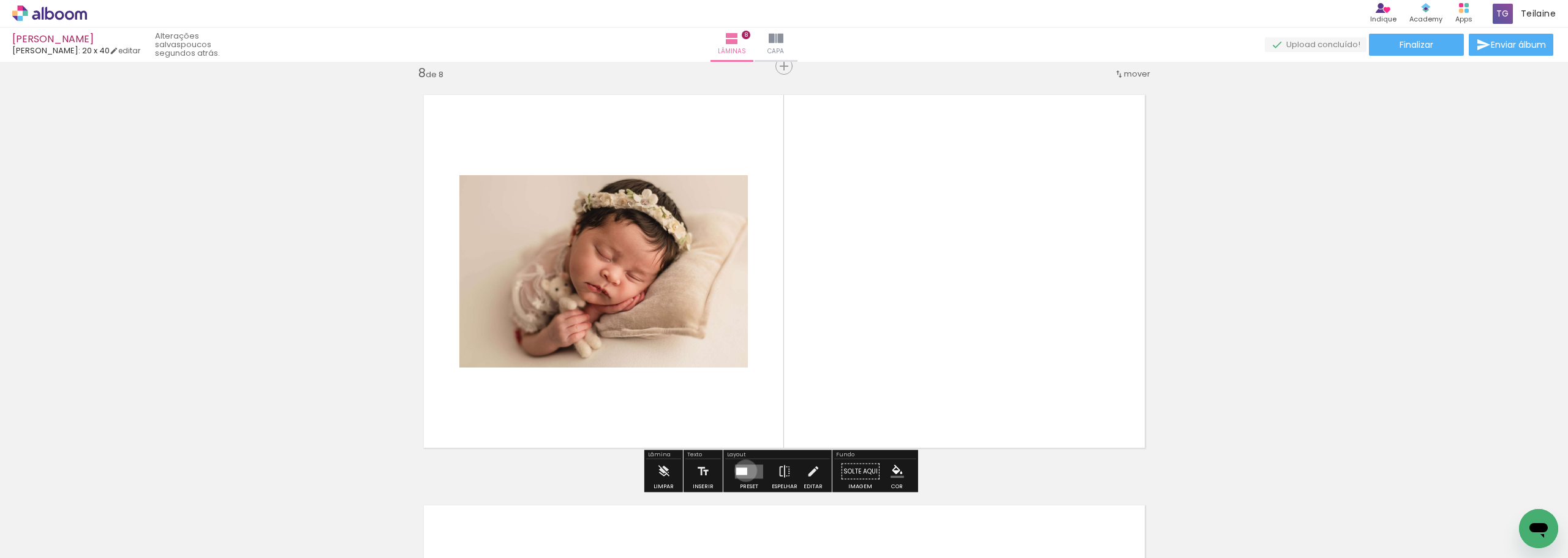
click at [743, 471] on div at bounding box center [741, 471] width 11 height 7
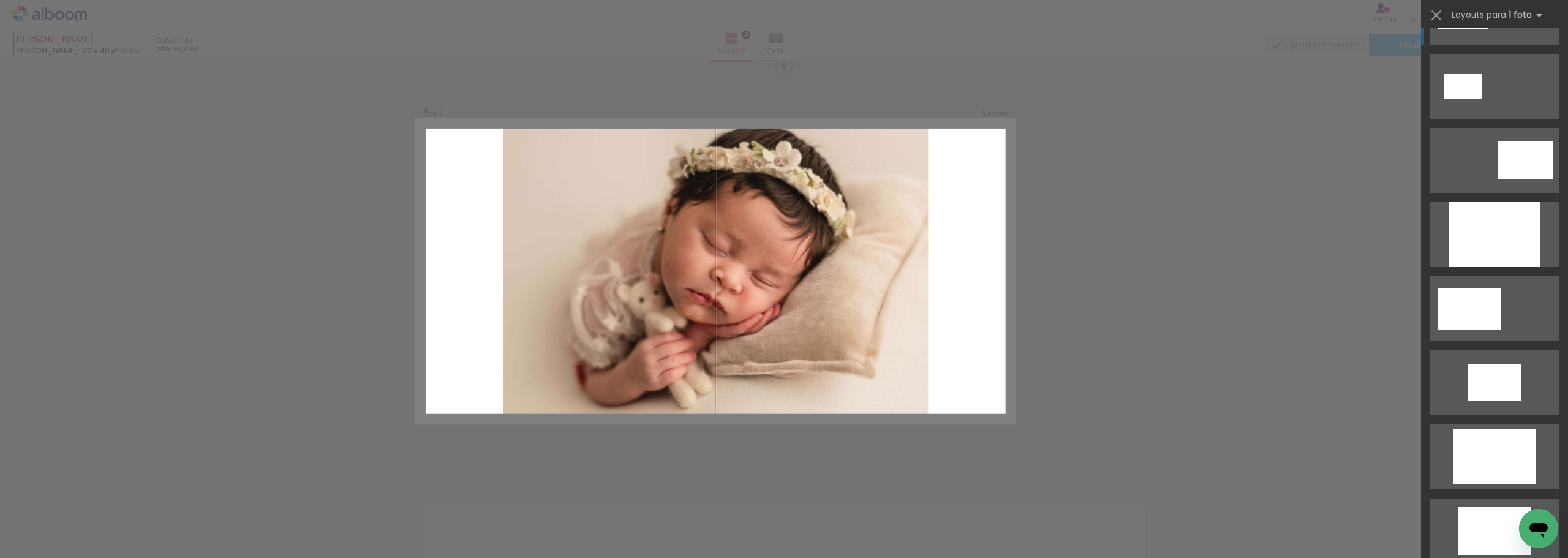
scroll to position [0, 0]
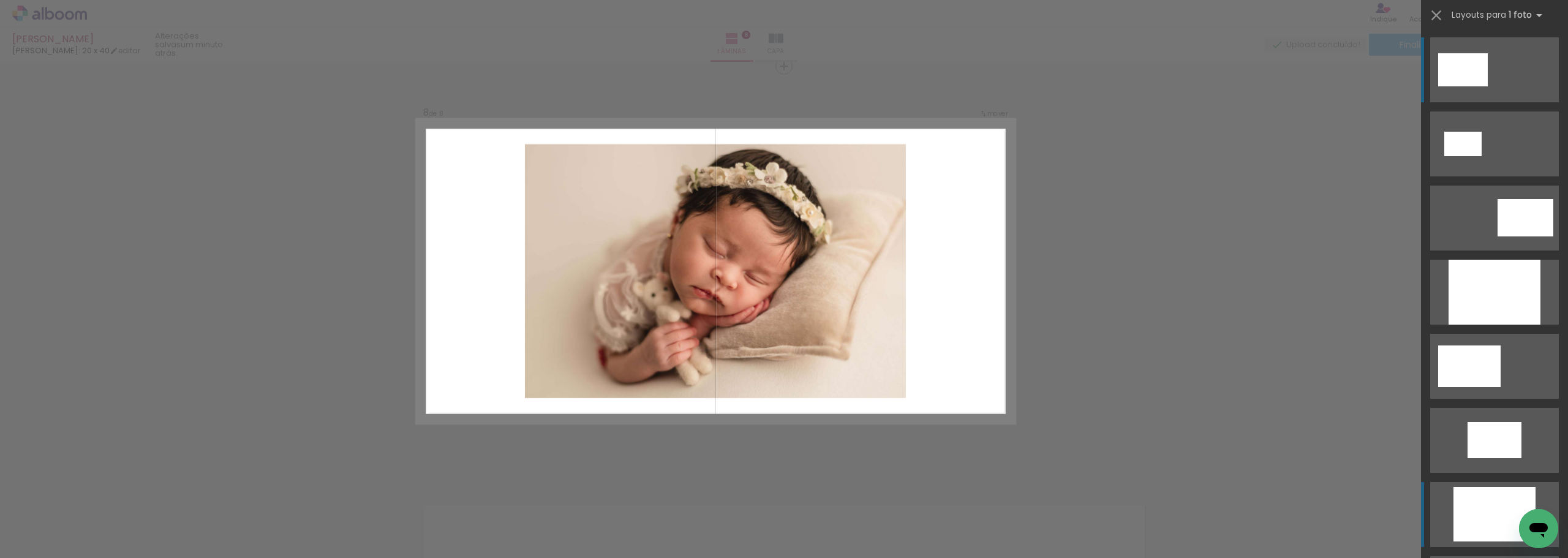
click at [1494, 325] on div at bounding box center [1495, 293] width 92 height 65
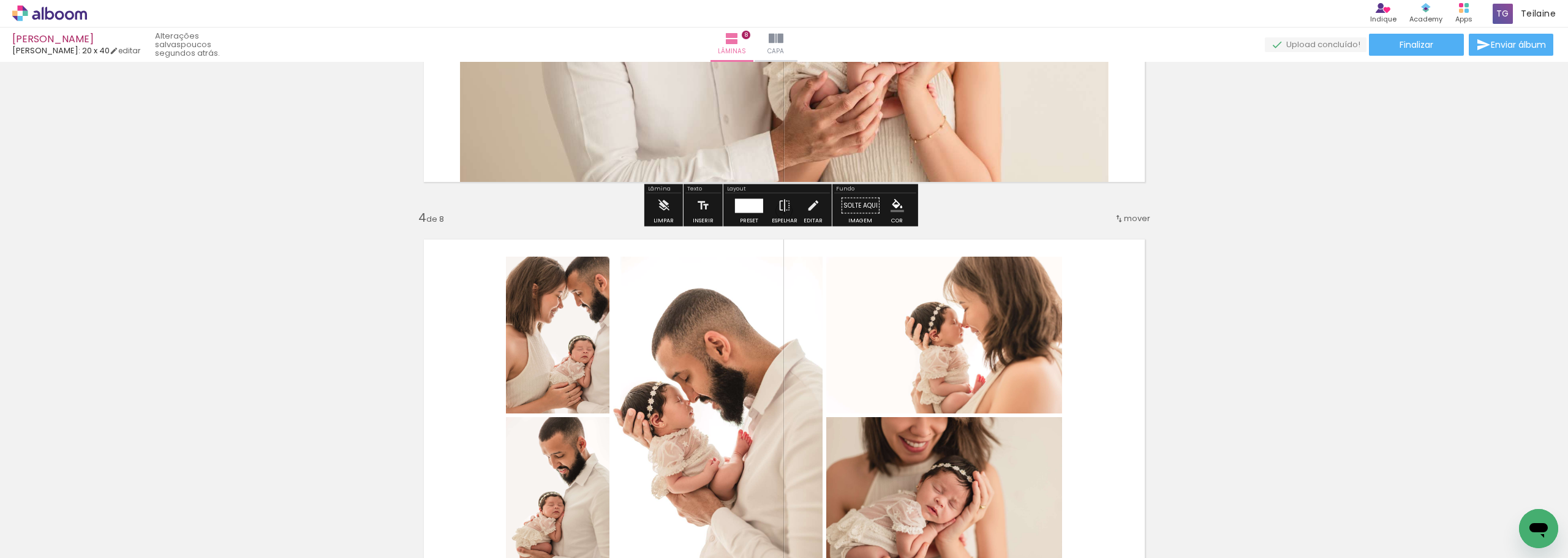
scroll to position [1348, 0]
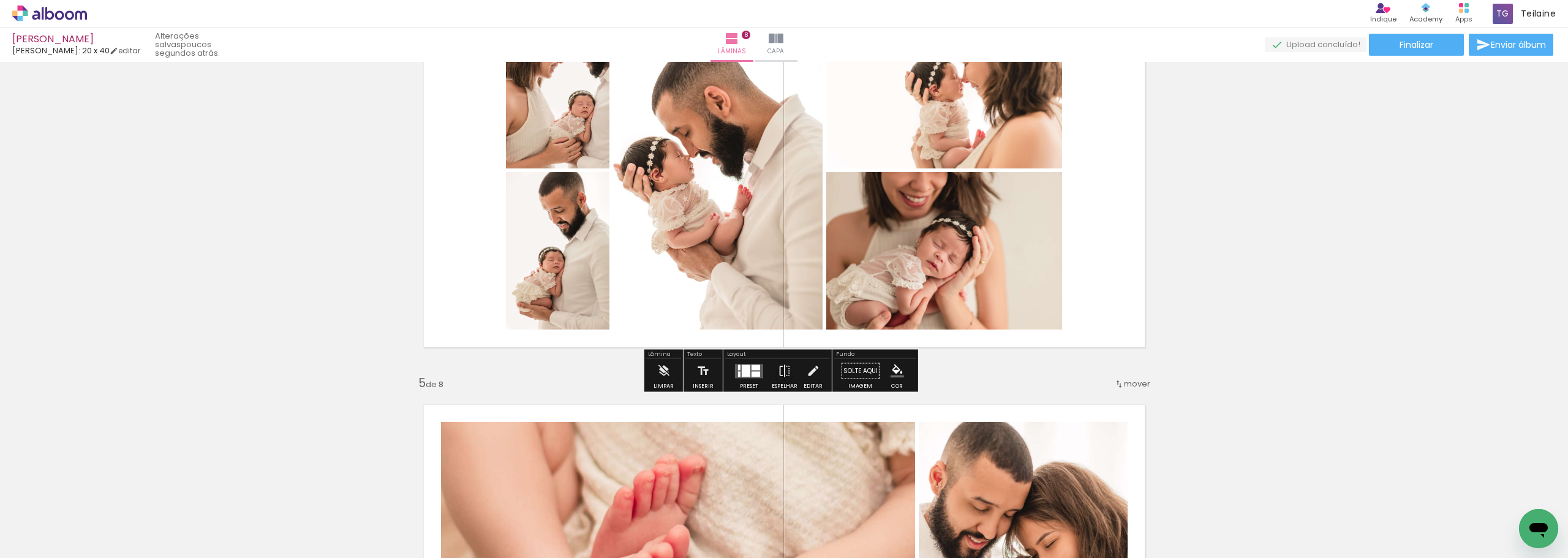
click at [993, 257] on quentale-photo at bounding box center [944, 251] width 236 height 157
click at [810, 373] on iron-icon at bounding box center [813, 372] width 14 height 24
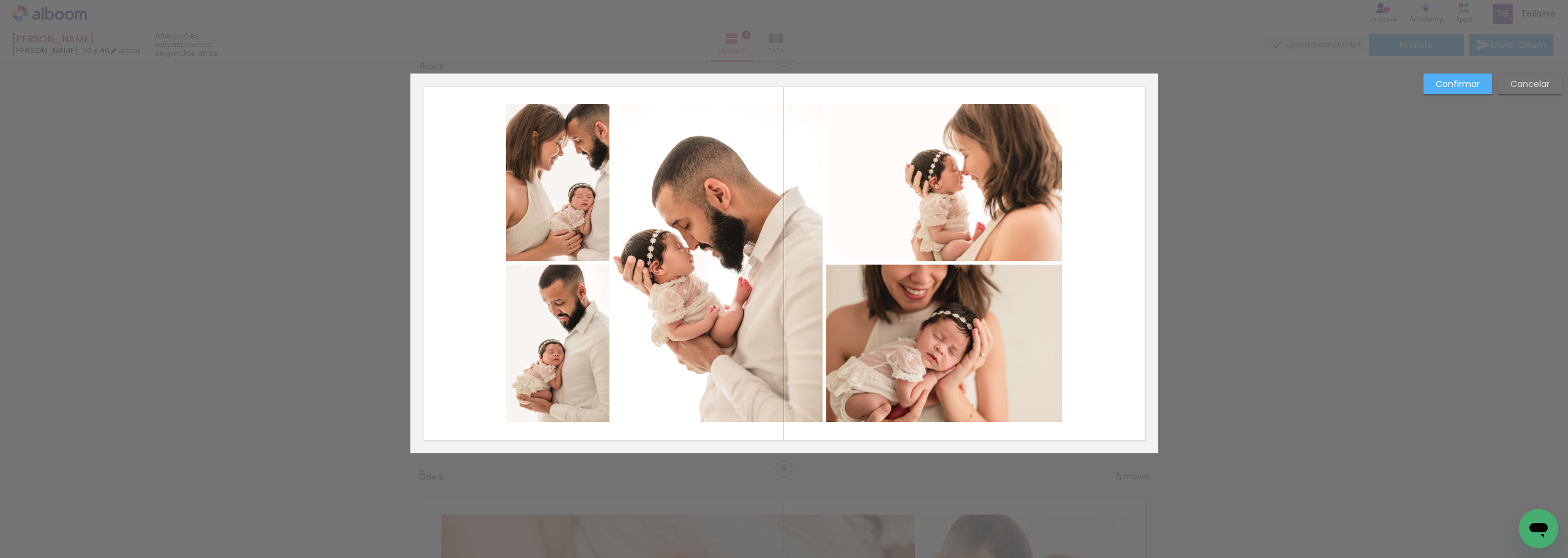
scroll to position [1248, 0]
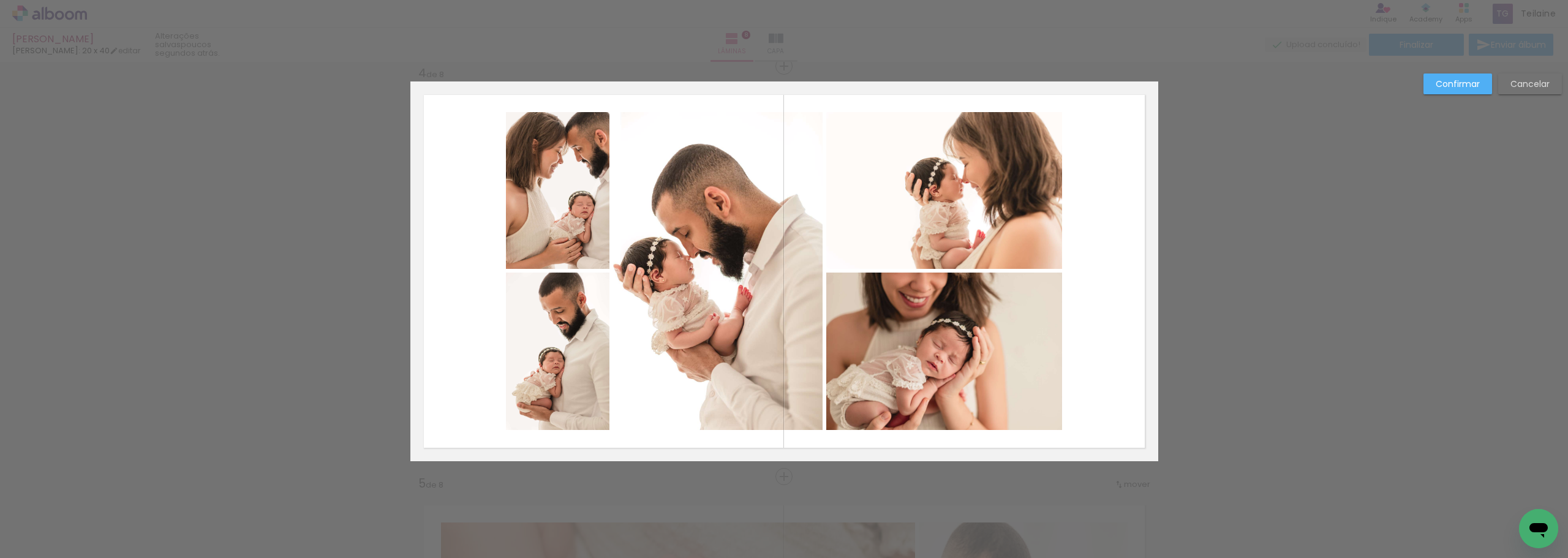
click at [883, 340] on quentale-photo at bounding box center [944, 351] width 236 height 157
click at [885, 340] on div at bounding box center [944, 351] width 236 height 157
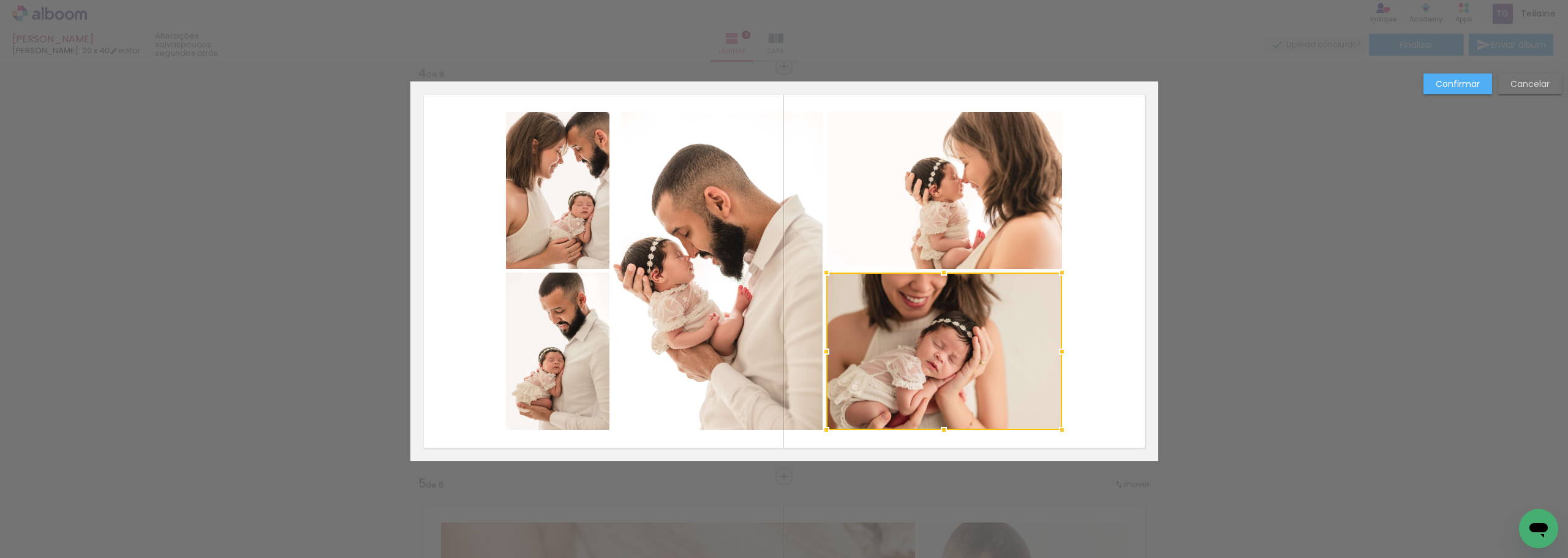
click at [1468, 95] on div "Confirmar Cancelar" at bounding box center [1490, 88] width 145 height 30
click at [0, 0] on slot "Confirmar" at bounding box center [0, 0] width 0 height 0
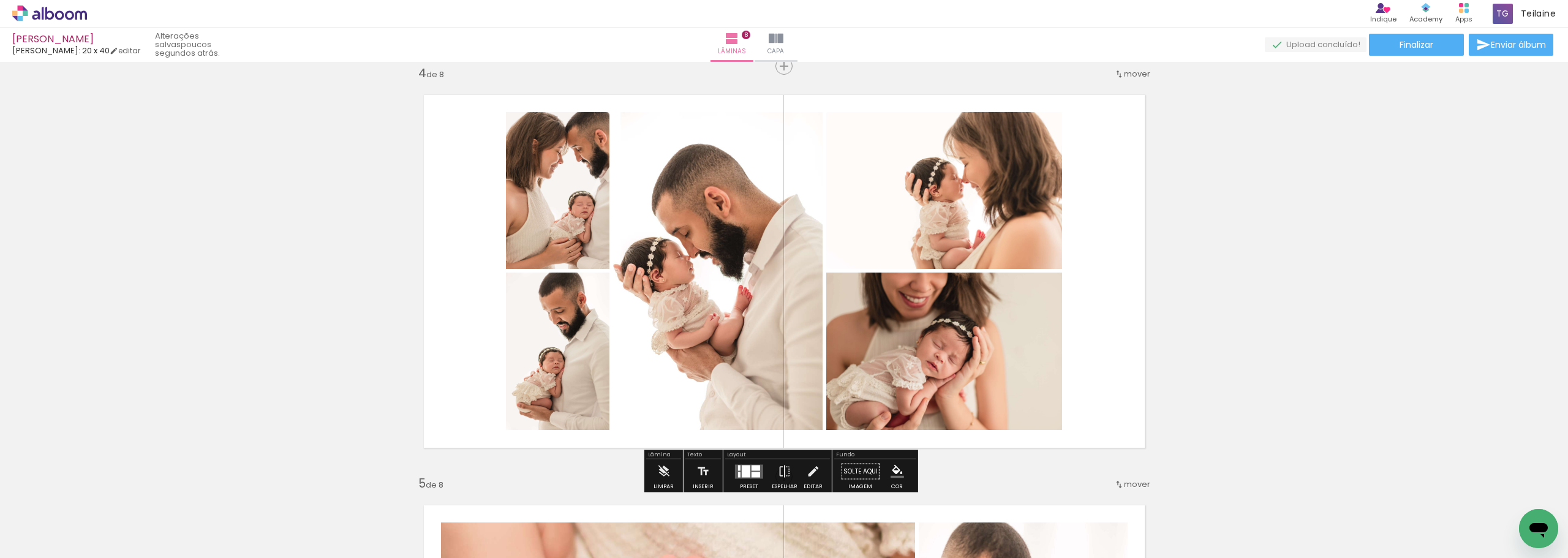
click at [1129, 69] on span "mover" at bounding box center [1137, 74] width 26 height 11
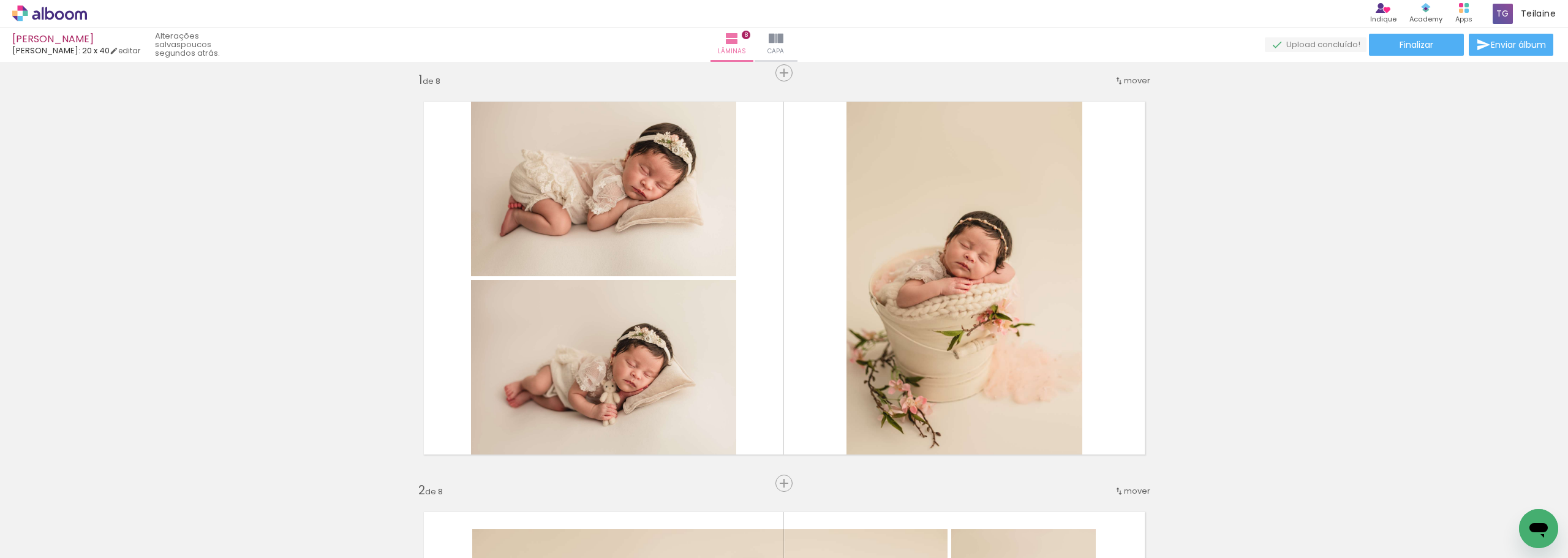
scroll to position [0, 0]
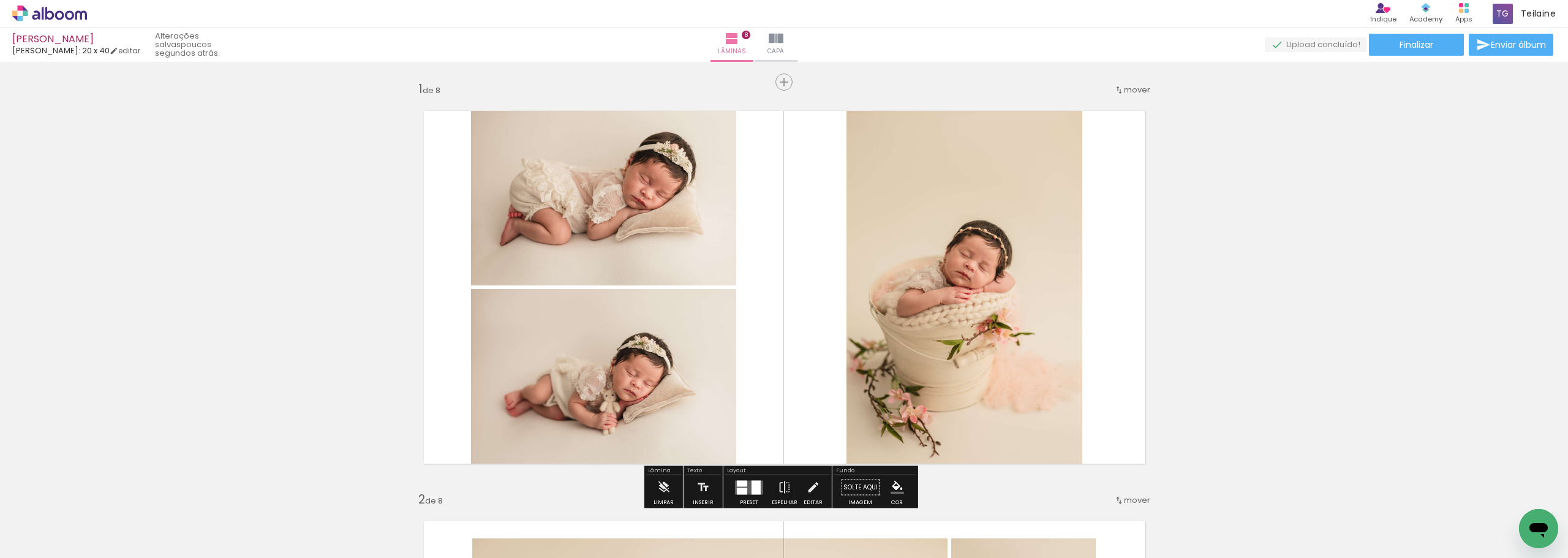
click at [810, 253] on quentale-layouter at bounding box center [785, 287] width 748 height 380
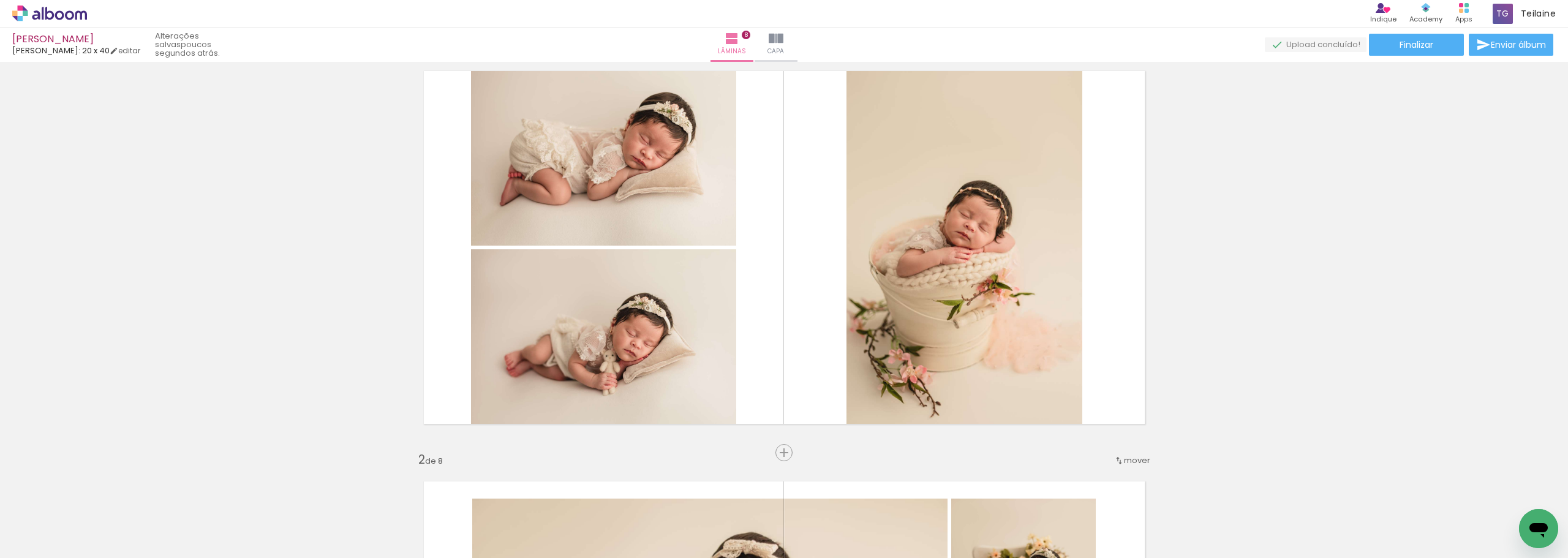
scroll to position [61, 0]
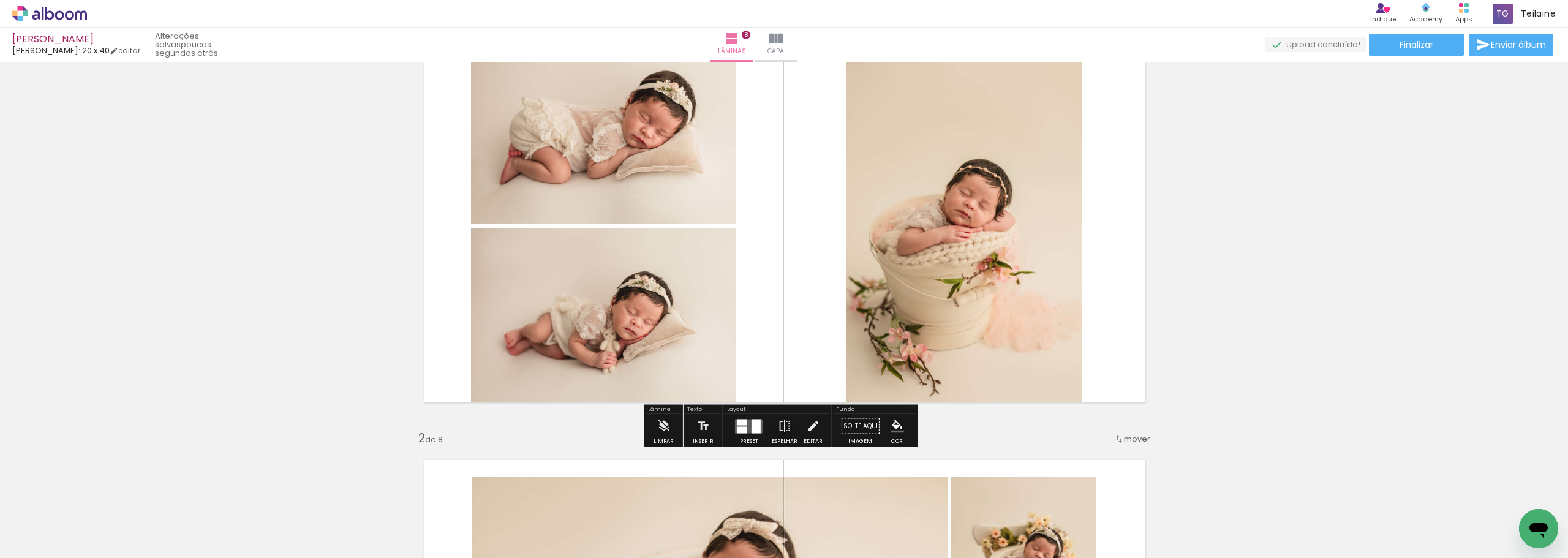
click at [737, 432] on div at bounding box center [741, 430] width 10 height 7
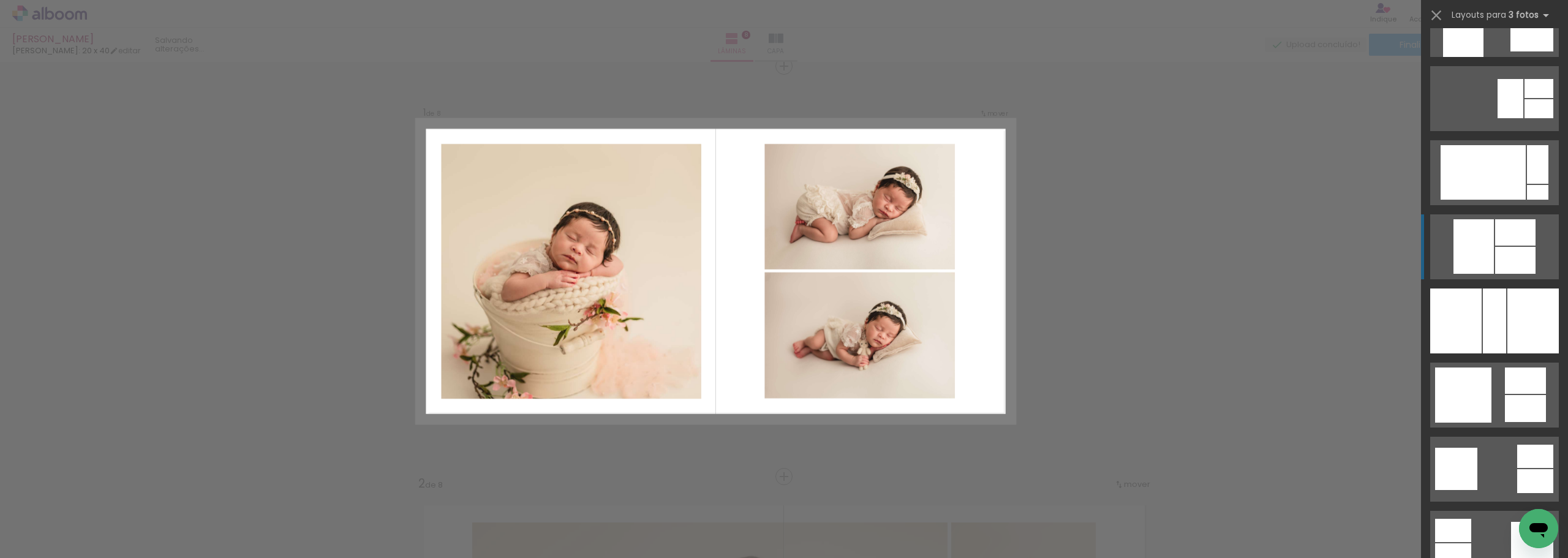
scroll to position [1839, 0]
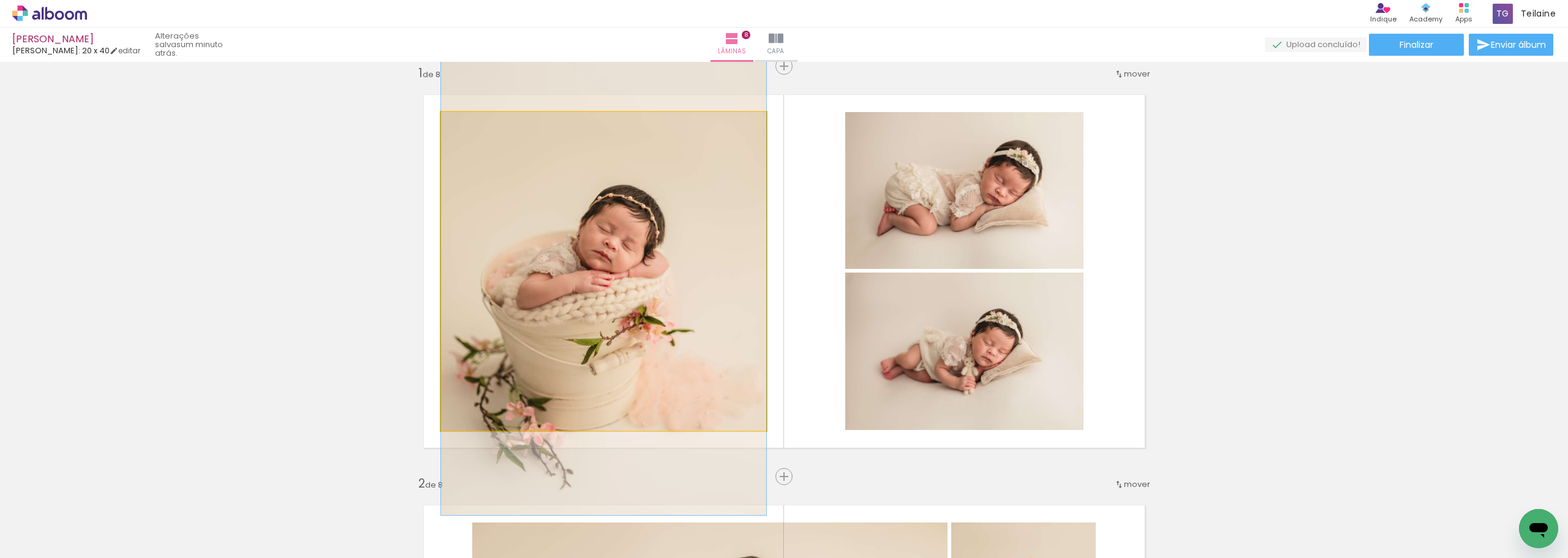
click at [654, 335] on quentale-photo at bounding box center [604, 272] width 325 height 319
click at [654, 334] on quentale-photo at bounding box center [604, 272] width 325 height 319
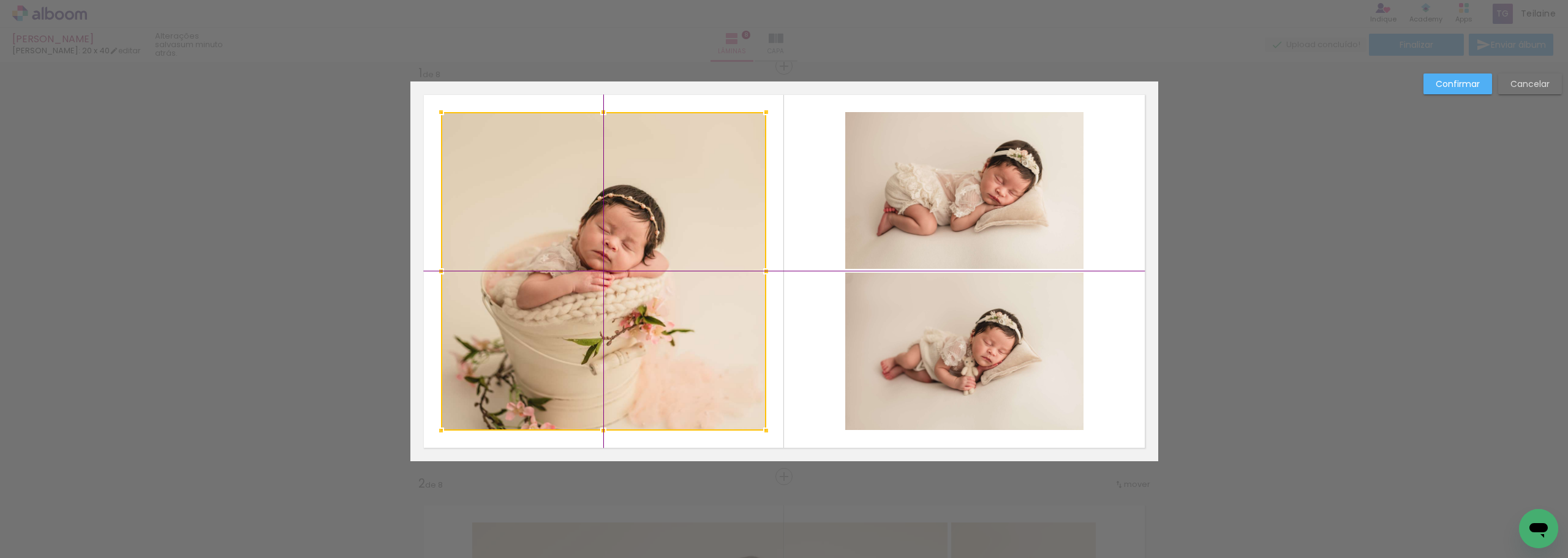
drag, startPoint x: 633, startPoint y: 316, endPoint x: 648, endPoint y: 303, distance: 19.8
click at [648, 303] on div at bounding box center [604, 272] width 325 height 319
click at [641, 304] on div at bounding box center [604, 272] width 325 height 319
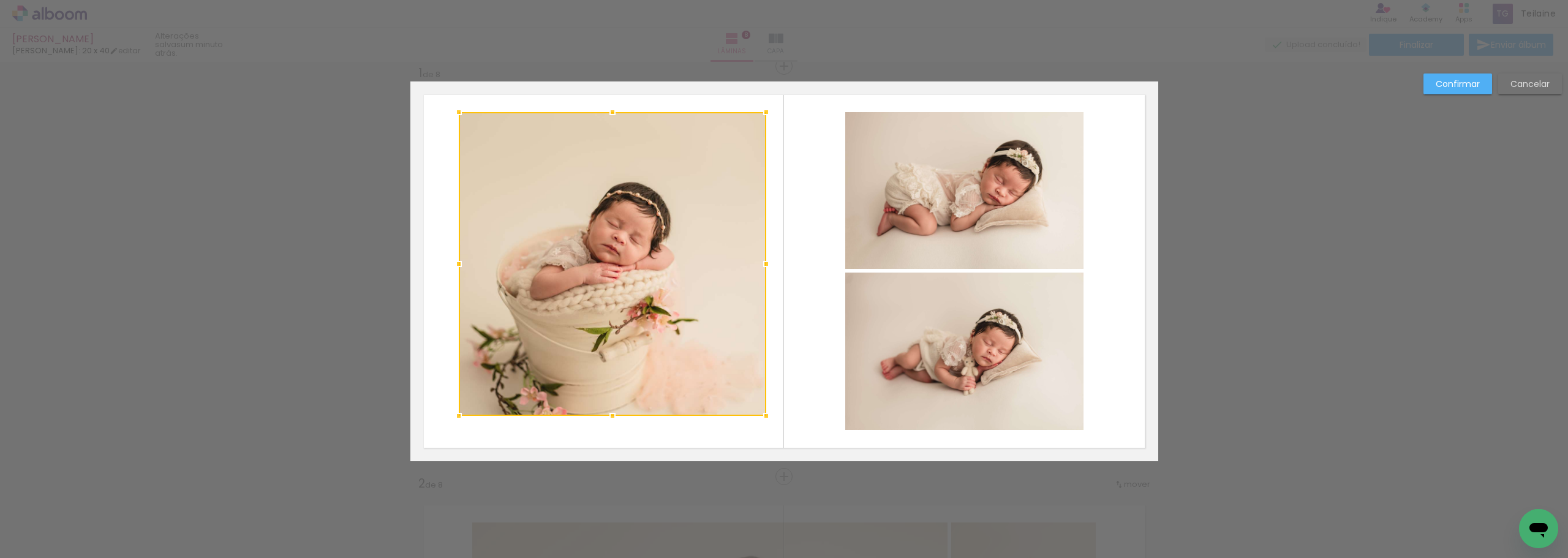
click at [440, 431] on album-spread "1 de 8" at bounding box center [785, 272] width 748 height 380
click at [0, 0] on slot "Cancelar" at bounding box center [0, 0] width 0 height 0
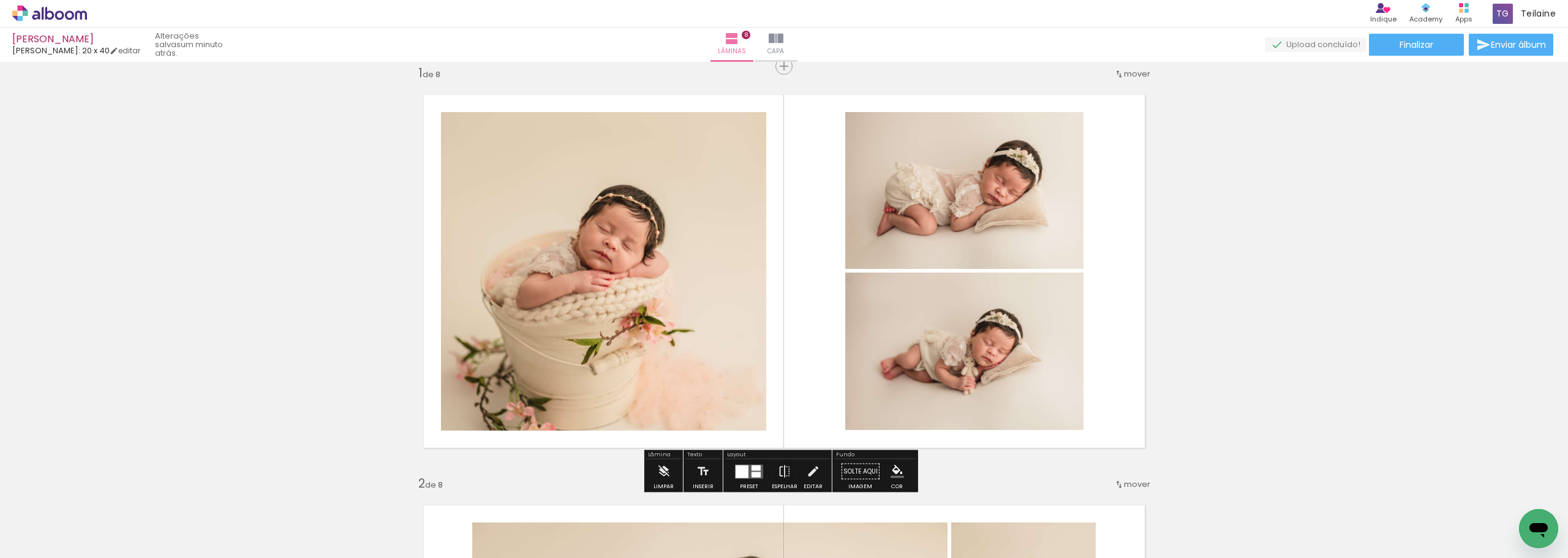
click at [738, 472] on div at bounding box center [742, 472] width 13 height 13
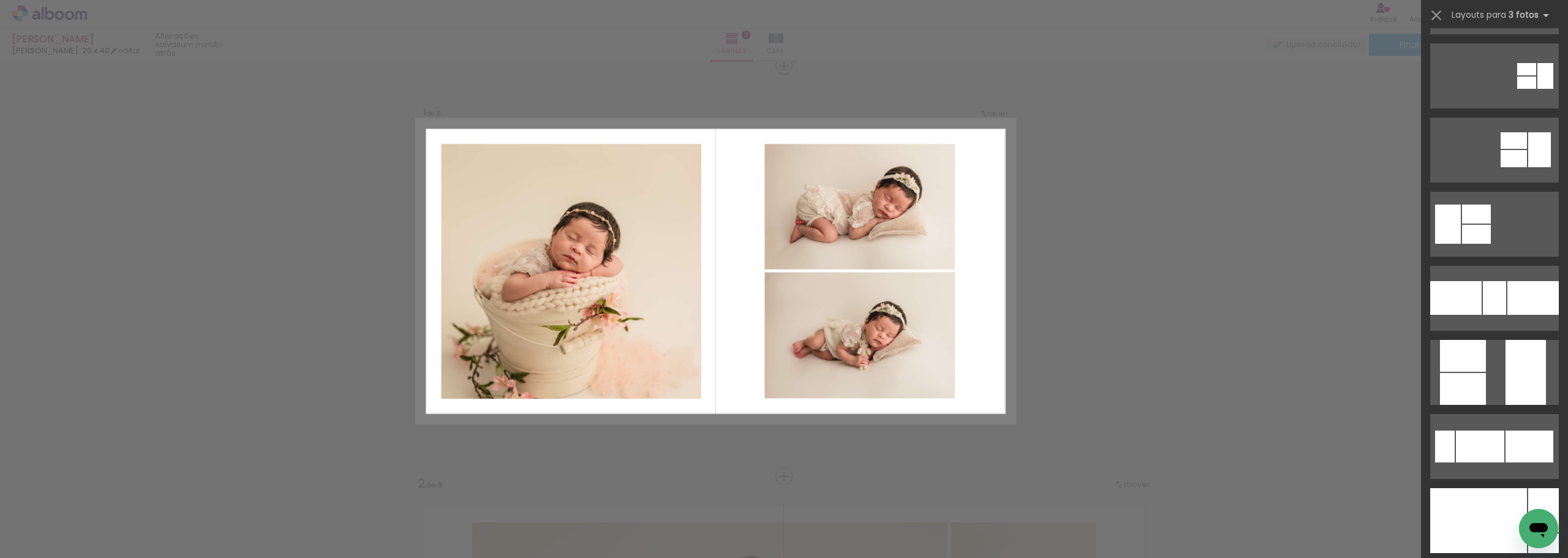
scroll to position [0, 0]
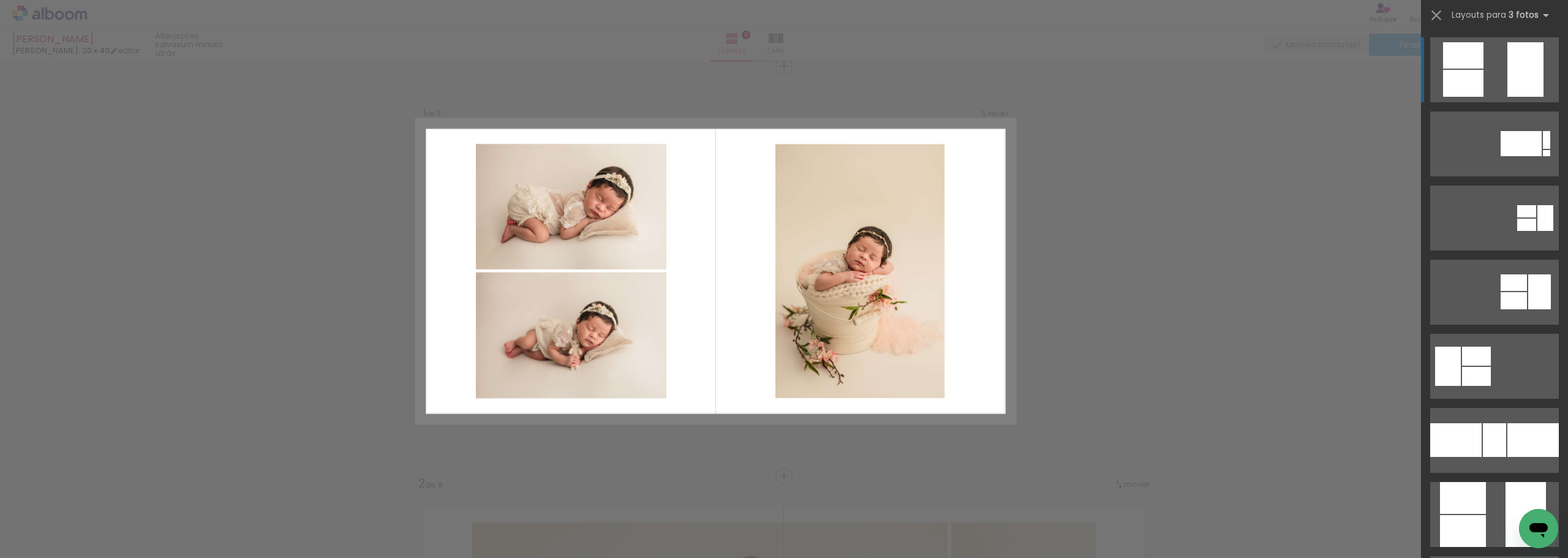
click at [1543, 150] on div at bounding box center [1546, 153] width 7 height 6
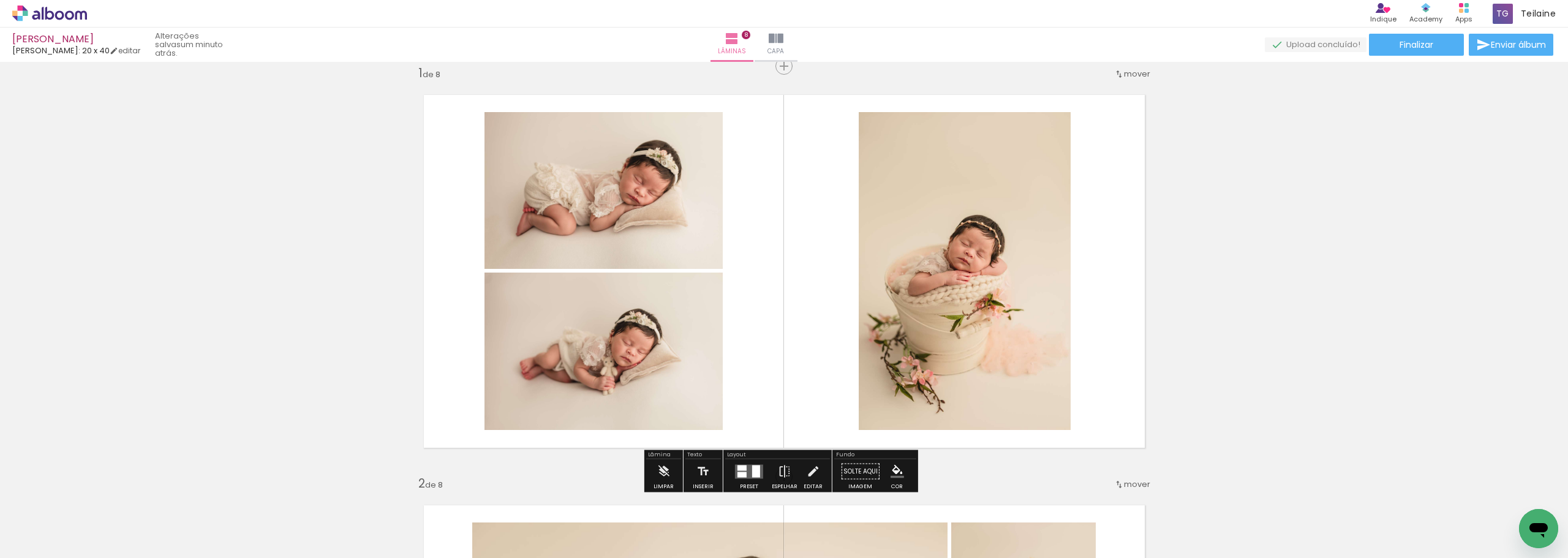
click at [1017, 201] on quentale-photo at bounding box center [965, 271] width 212 height 318
click at [782, 472] on iron-icon at bounding box center [785, 472] width 14 height 24
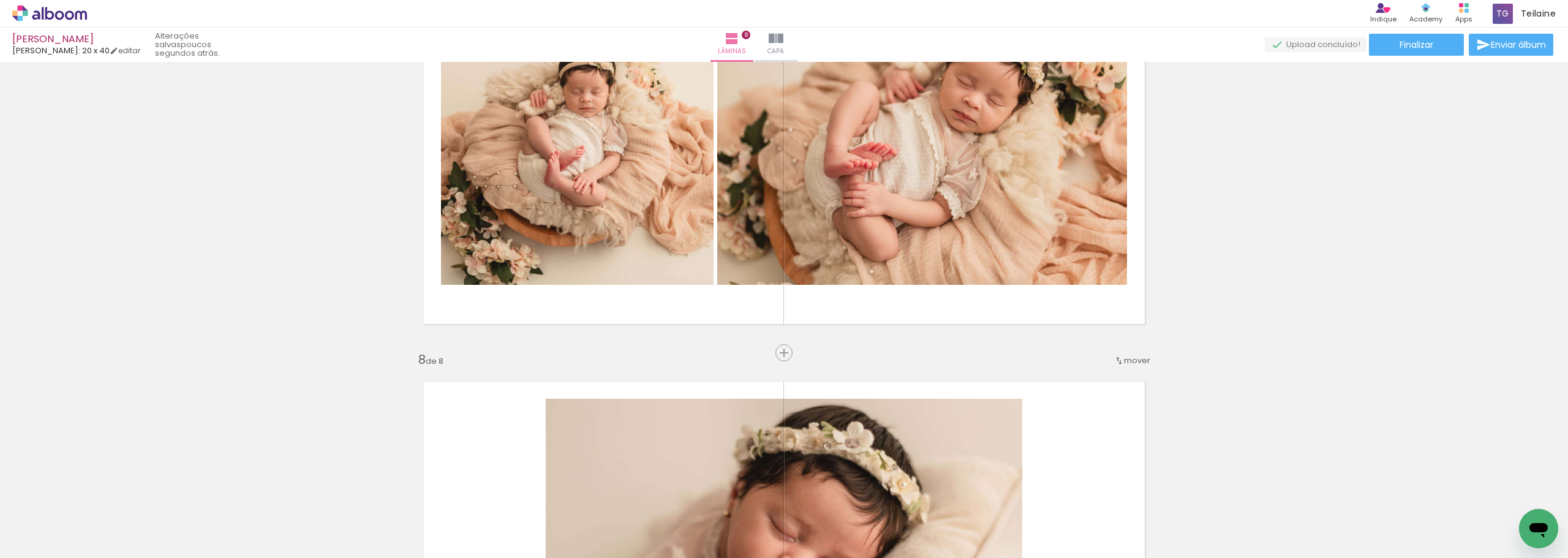
scroll to position [2466, 0]
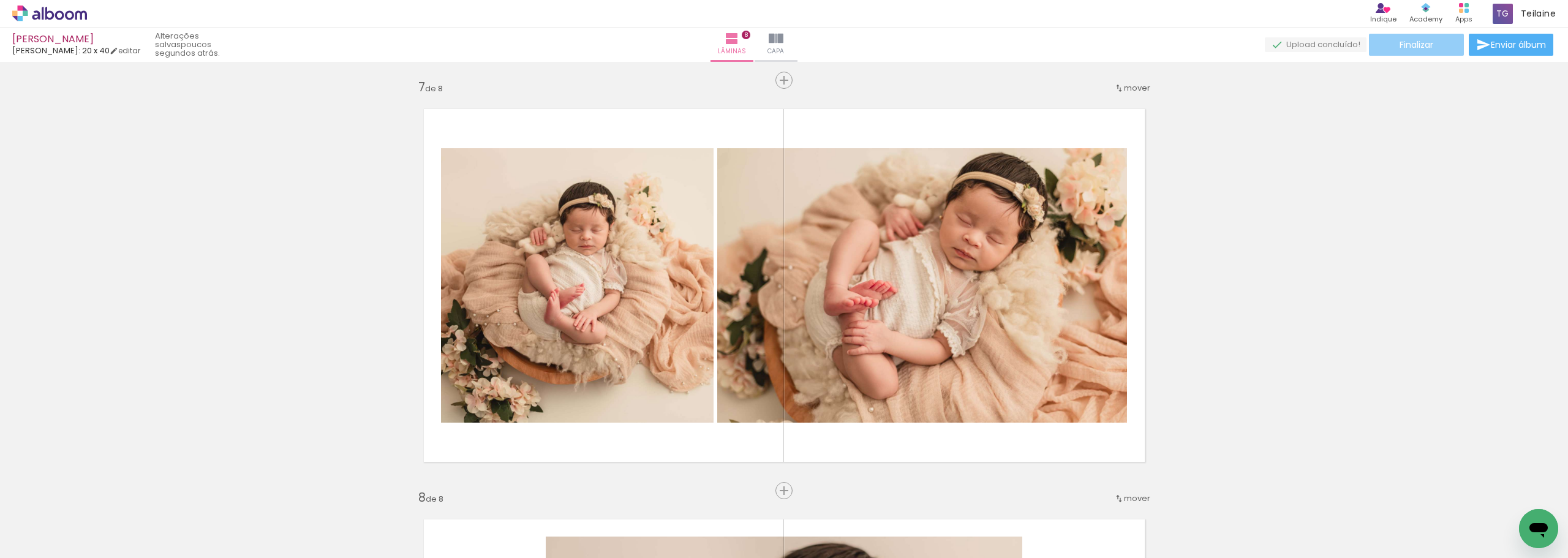
click at [1408, 49] on span "Finalizar" at bounding box center [1417, 45] width 34 height 9
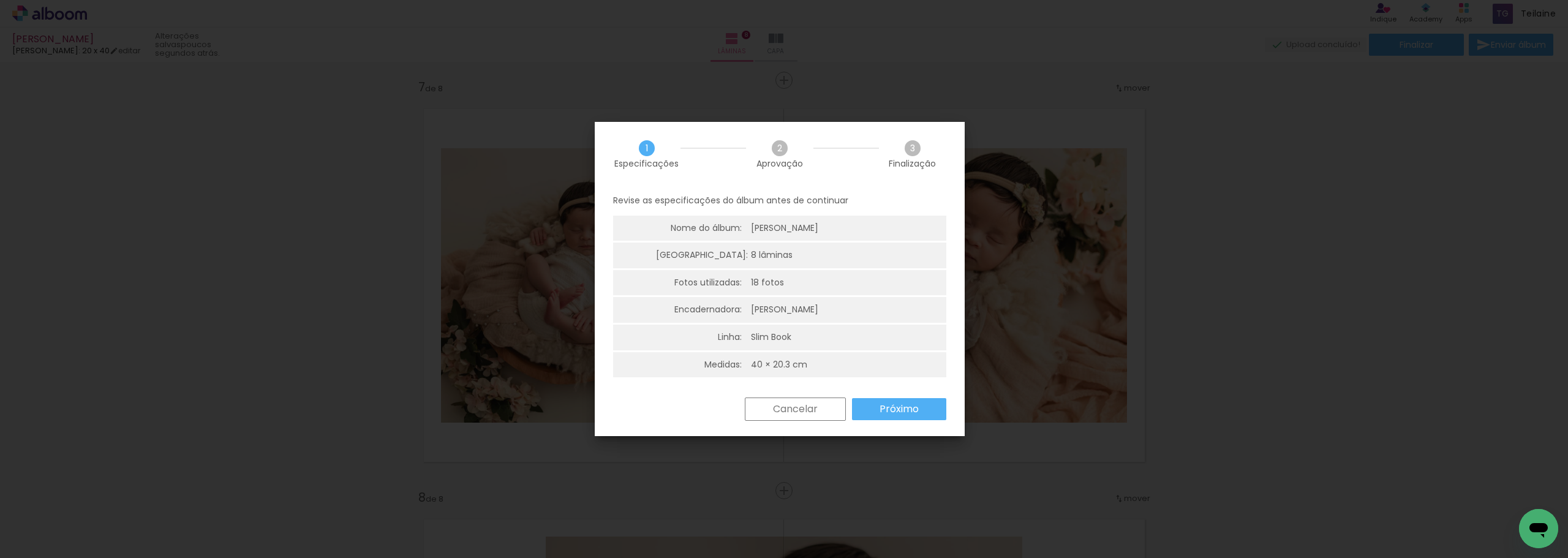
click at [1206, 349] on iron-overlay-backdrop at bounding box center [784, 279] width 1568 height 558
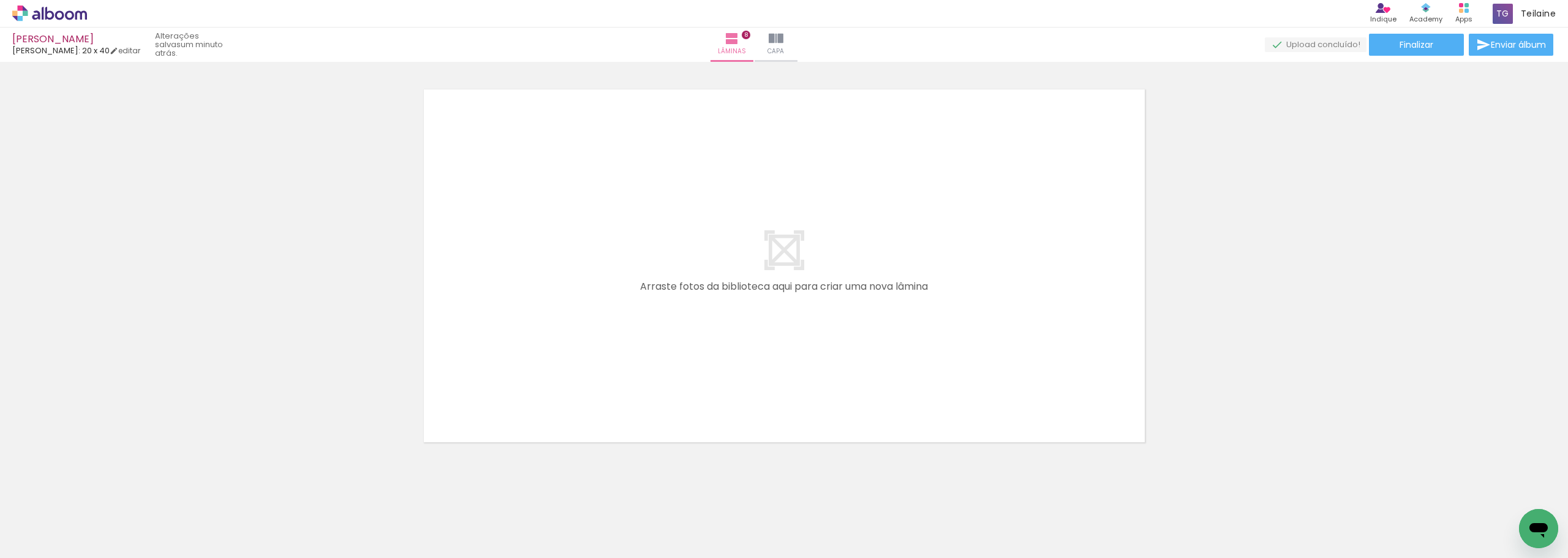
scroll to position [3324, 0]
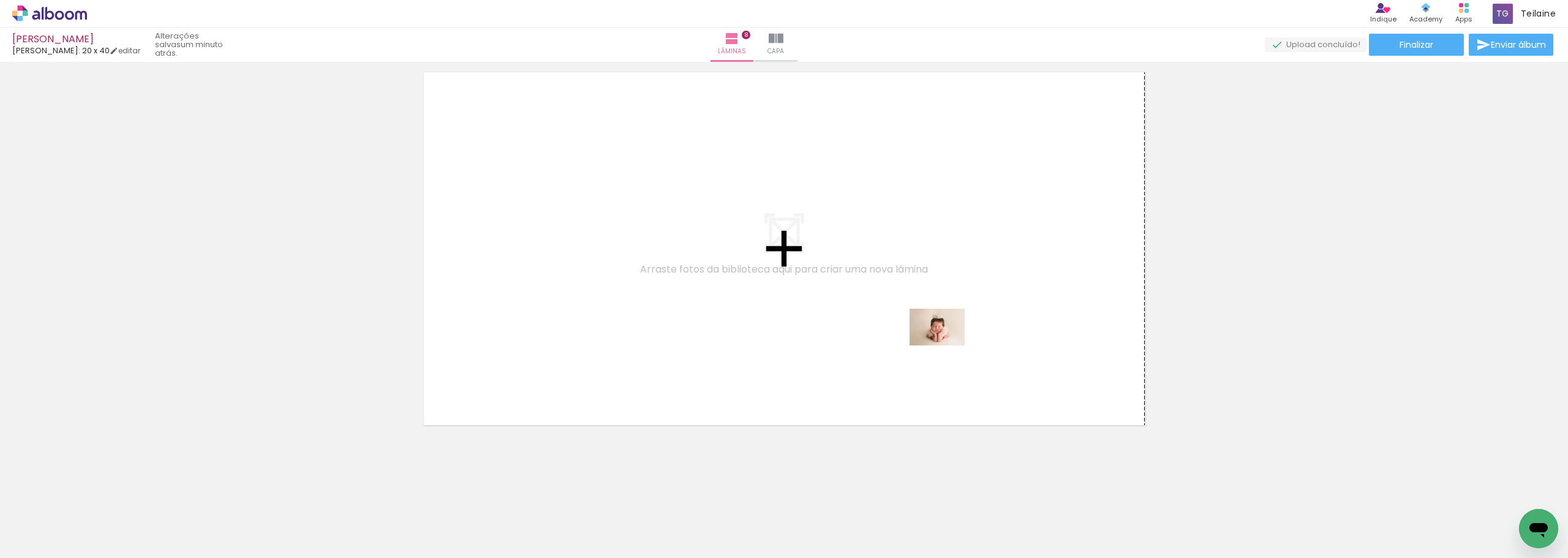
drag, startPoint x: 1401, startPoint y: 527, endPoint x: 947, endPoint y: 346, distance: 488.8
click at [947, 346] on quentale-workspace at bounding box center [784, 279] width 1568 height 558
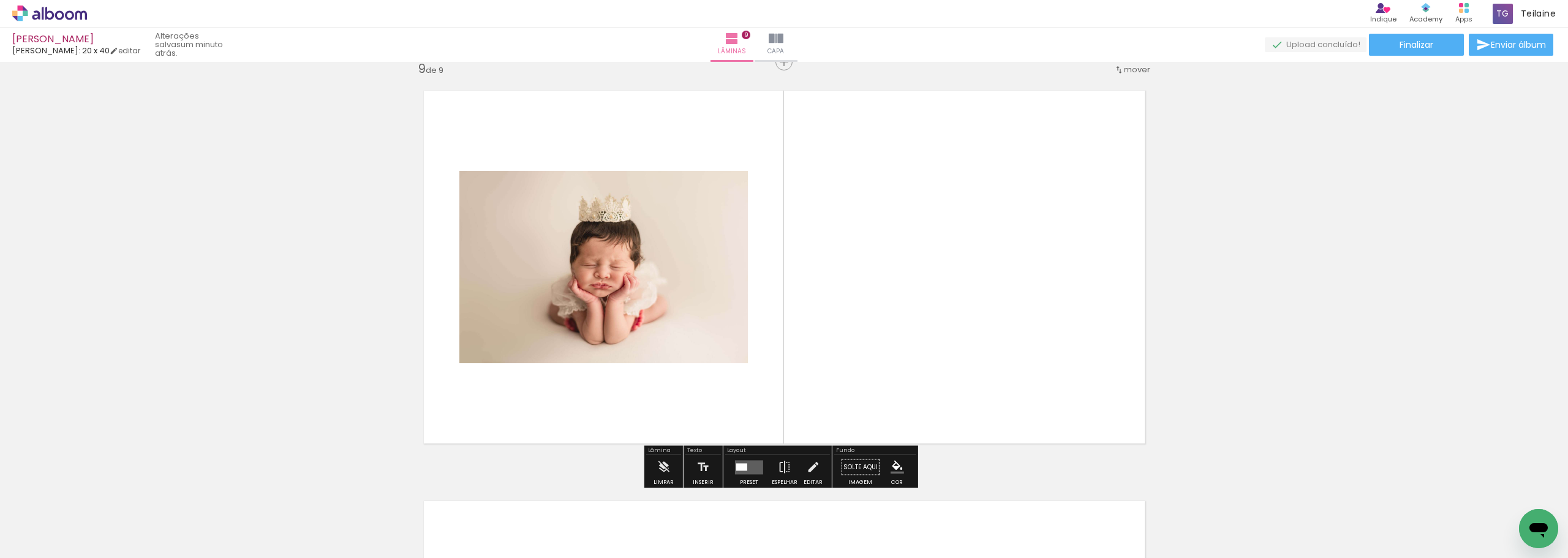
scroll to position [3301, 0]
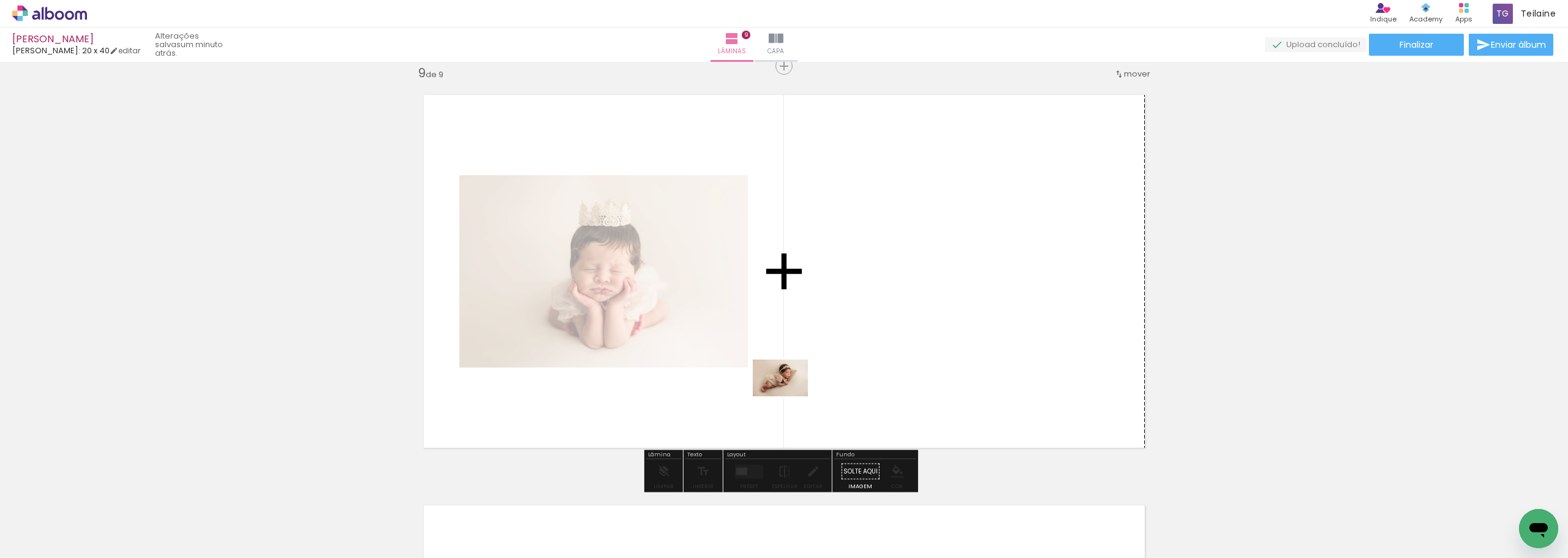
drag, startPoint x: 153, startPoint y: 513, endPoint x: 791, endPoint y: 396, distance: 648.6
click at [791, 396] on quentale-workspace at bounding box center [784, 279] width 1568 height 558
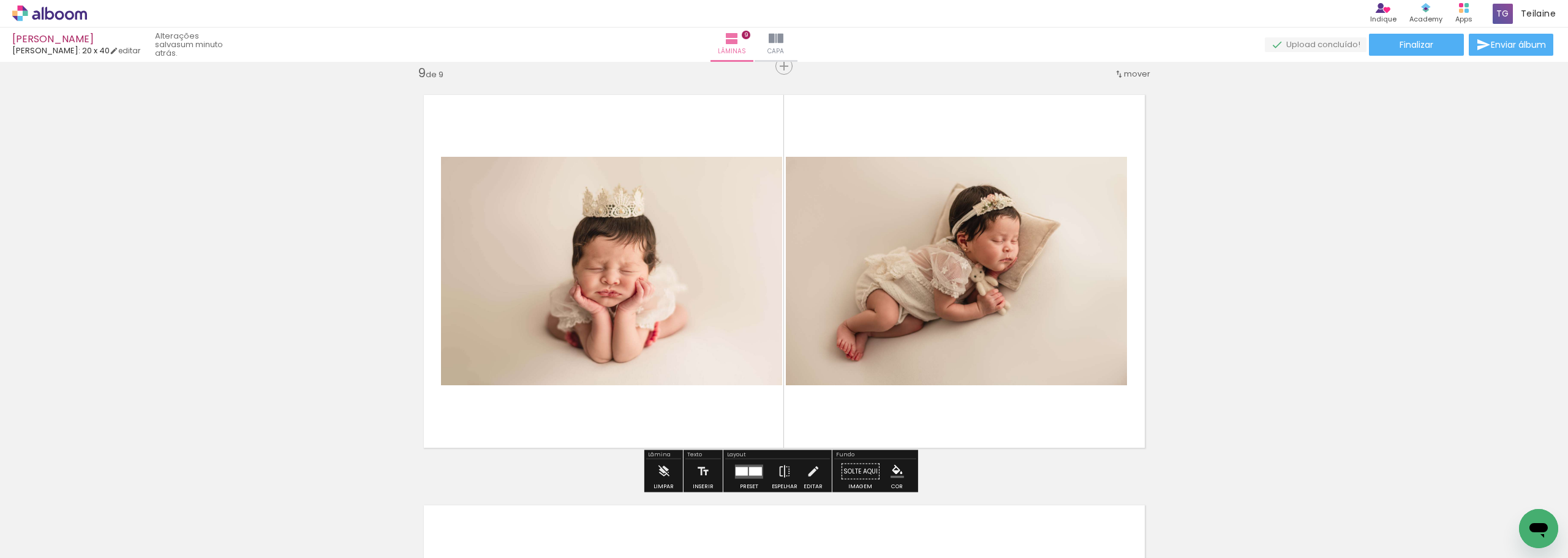
click at [751, 471] on div at bounding box center [756, 471] width 13 height 9
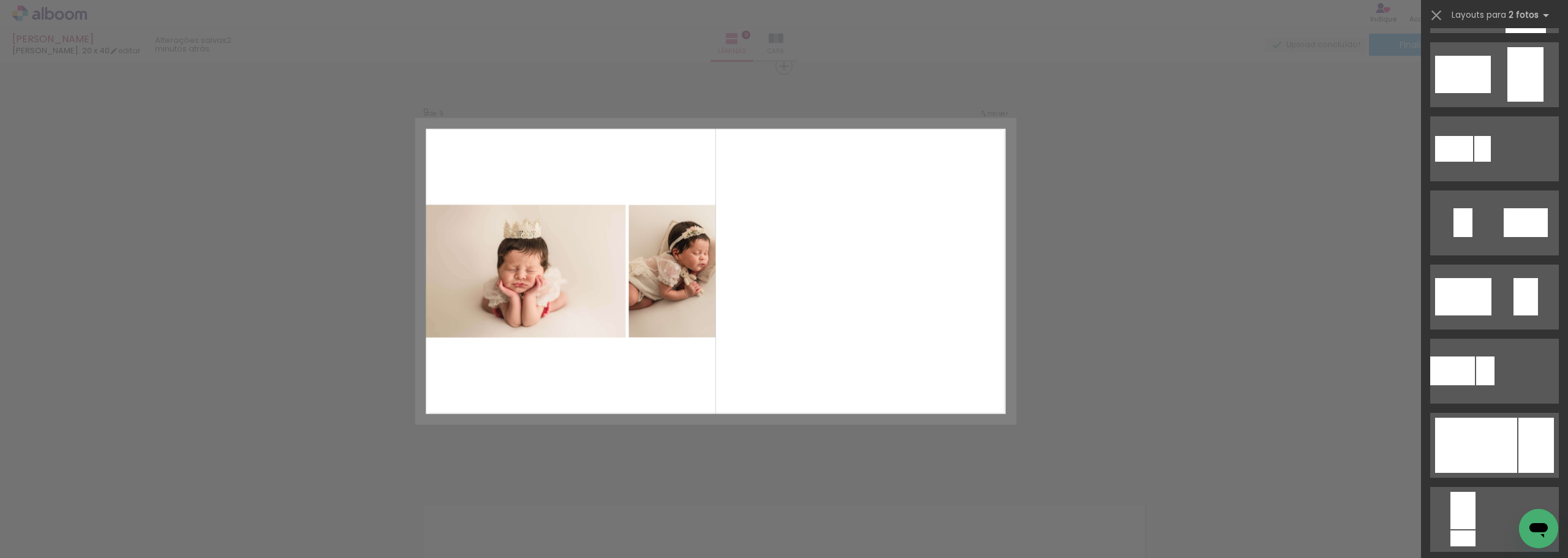
scroll to position [2268, 0]
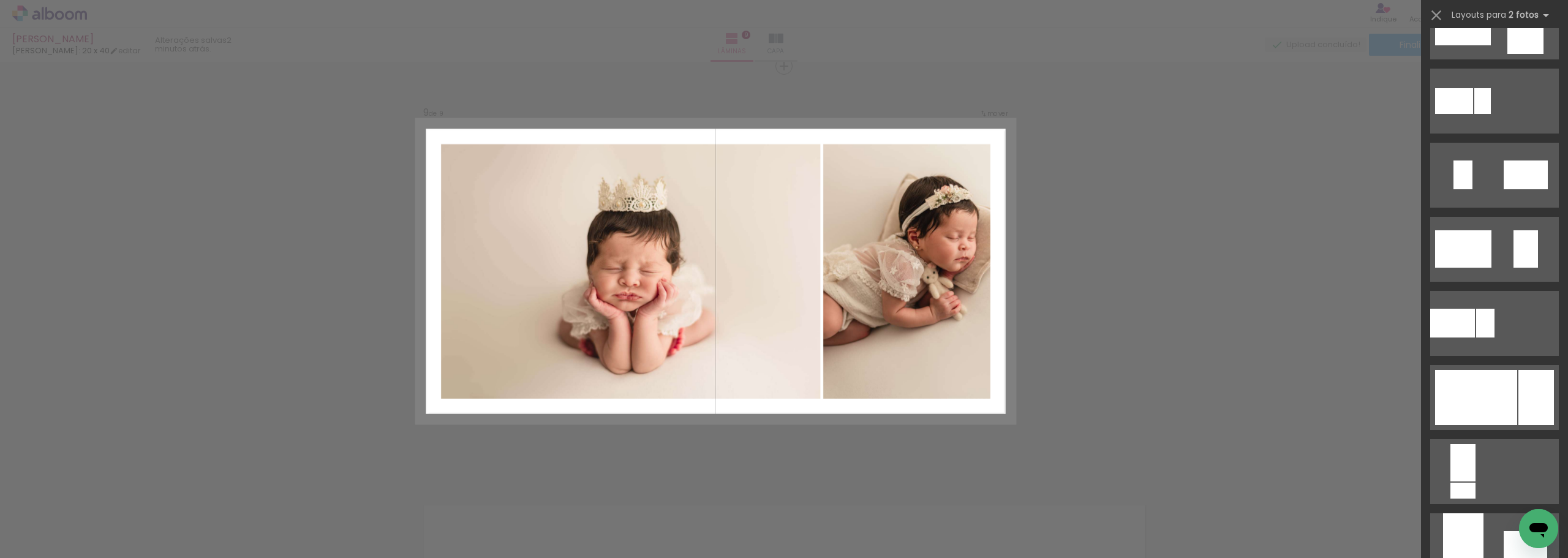
click at [1468, 513] on quentale-layouter at bounding box center [1494, 546] width 129 height 65
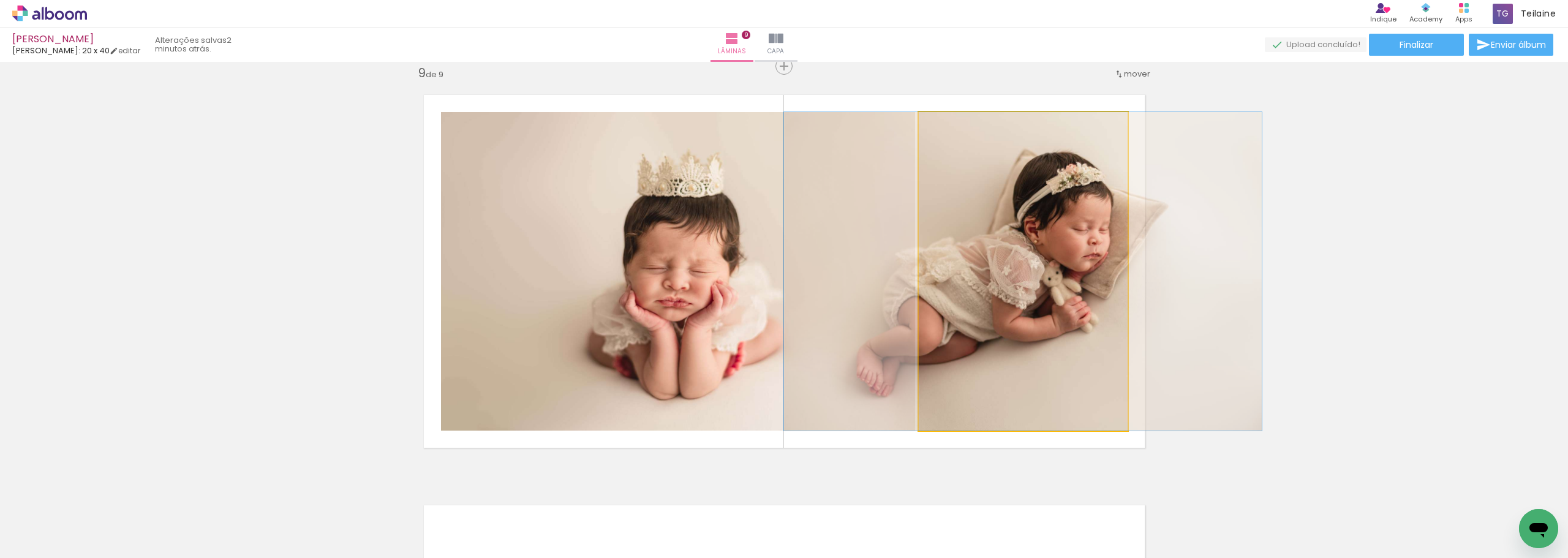
click at [1000, 287] on quentale-photo at bounding box center [1023, 272] width 209 height 319
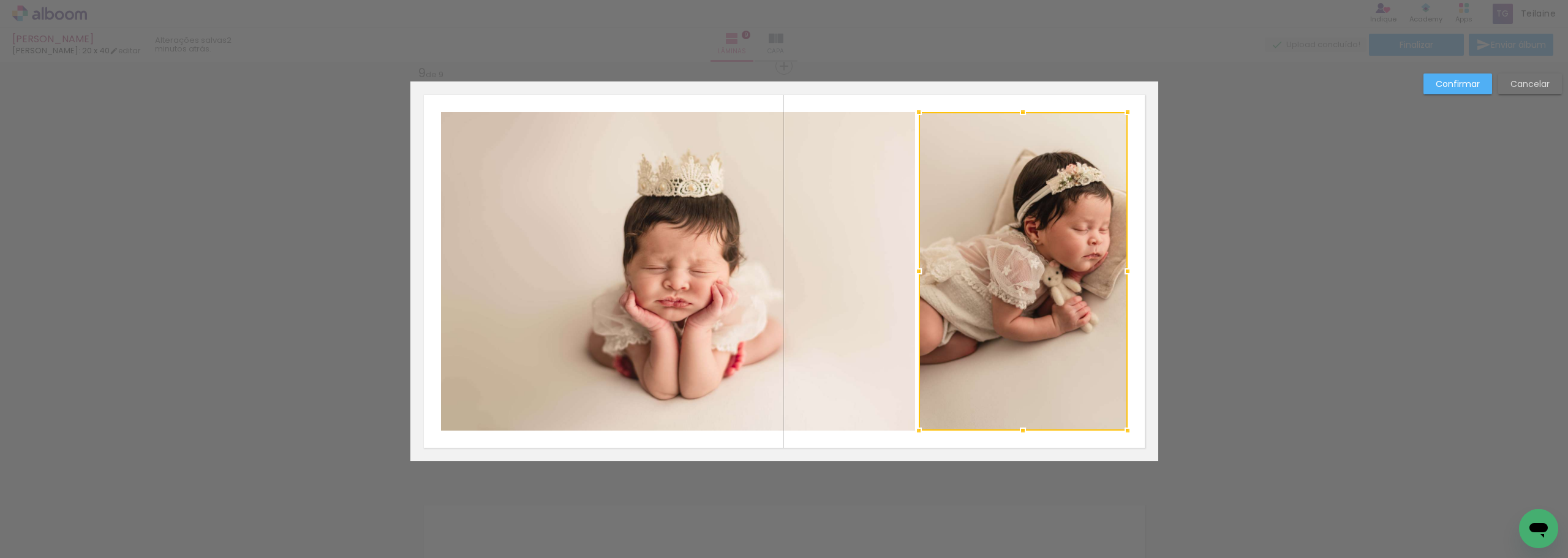
click at [1000, 287] on div at bounding box center [1023, 272] width 209 height 319
click at [1000, 286] on div at bounding box center [1023, 272] width 209 height 319
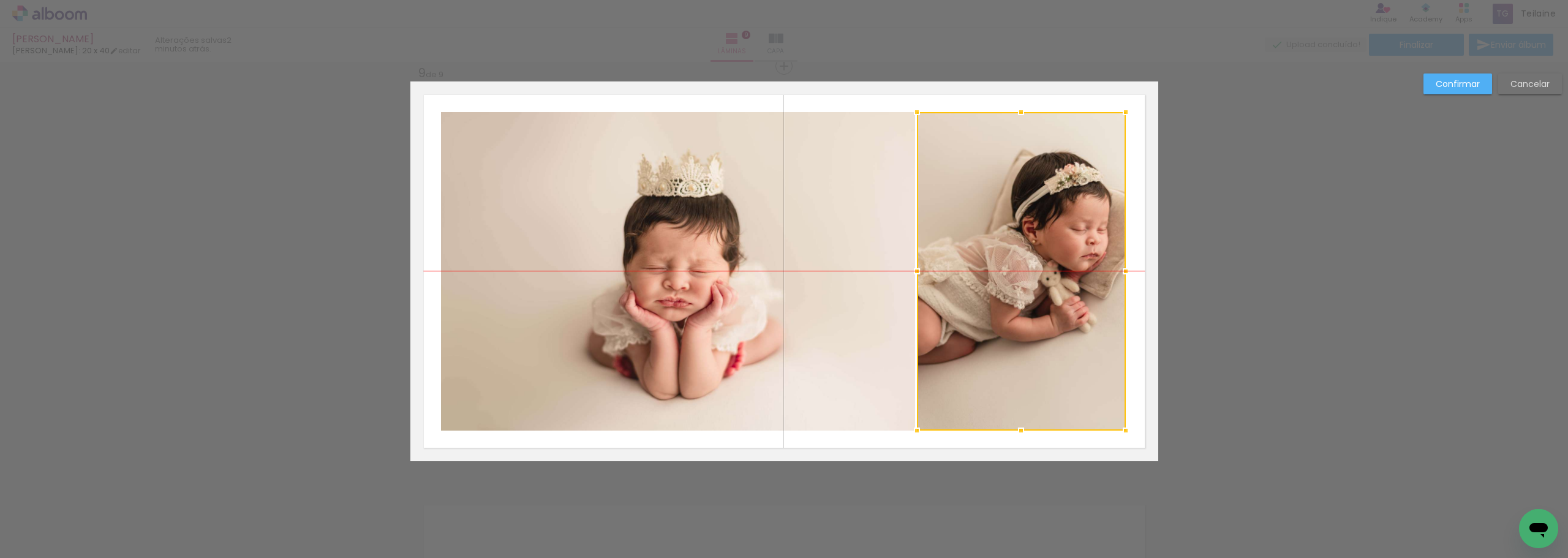
click at [998, 286] on div at bounding box center [1021, 272] width 209 height 319
click at [996, 286] on div at bounding box center [1019, 272] width 209 height 319
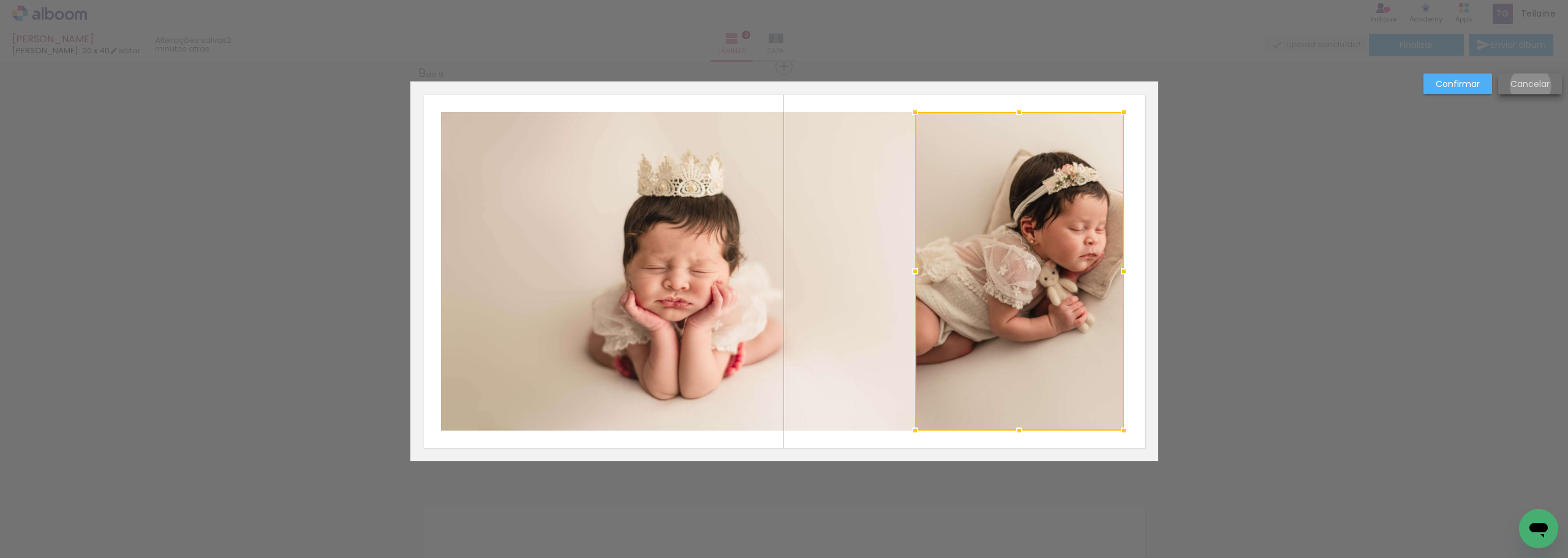
click at [0, 0] on slot "Cancelar" at bounding box center [0, 0] width 0 height 0
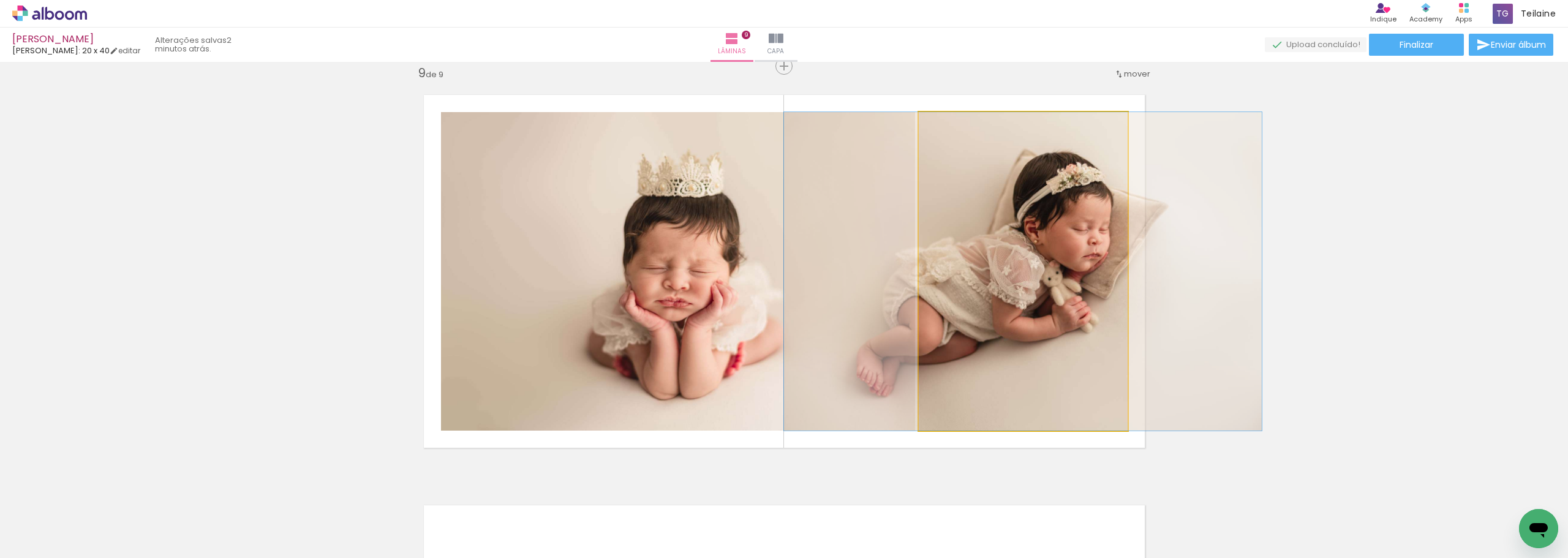
click at [1038, 223] on quentale-photo at bounding box center [1023, 272] width 209 height 319
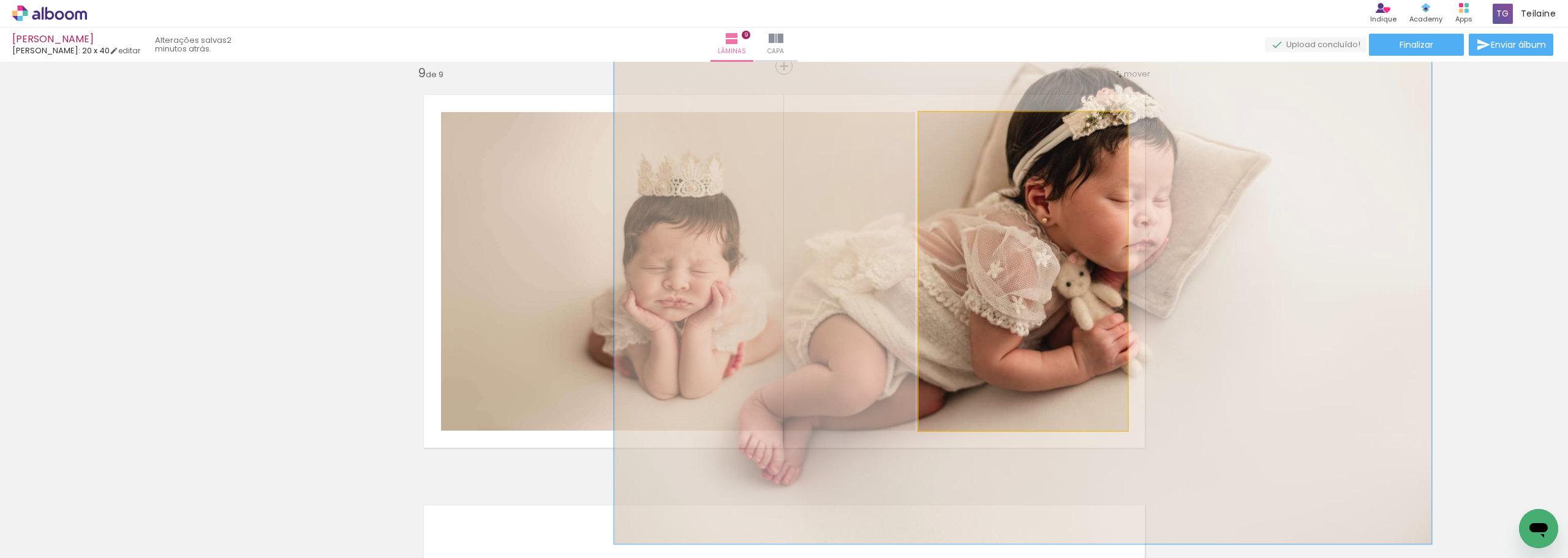
drag, startPoint x: 943, startPoint y: 130, endPoint x: 974, endPoint y: 134, distance: 31.3
click at [974, 134] on div at bounding box center [976, 125] width 20 height 20
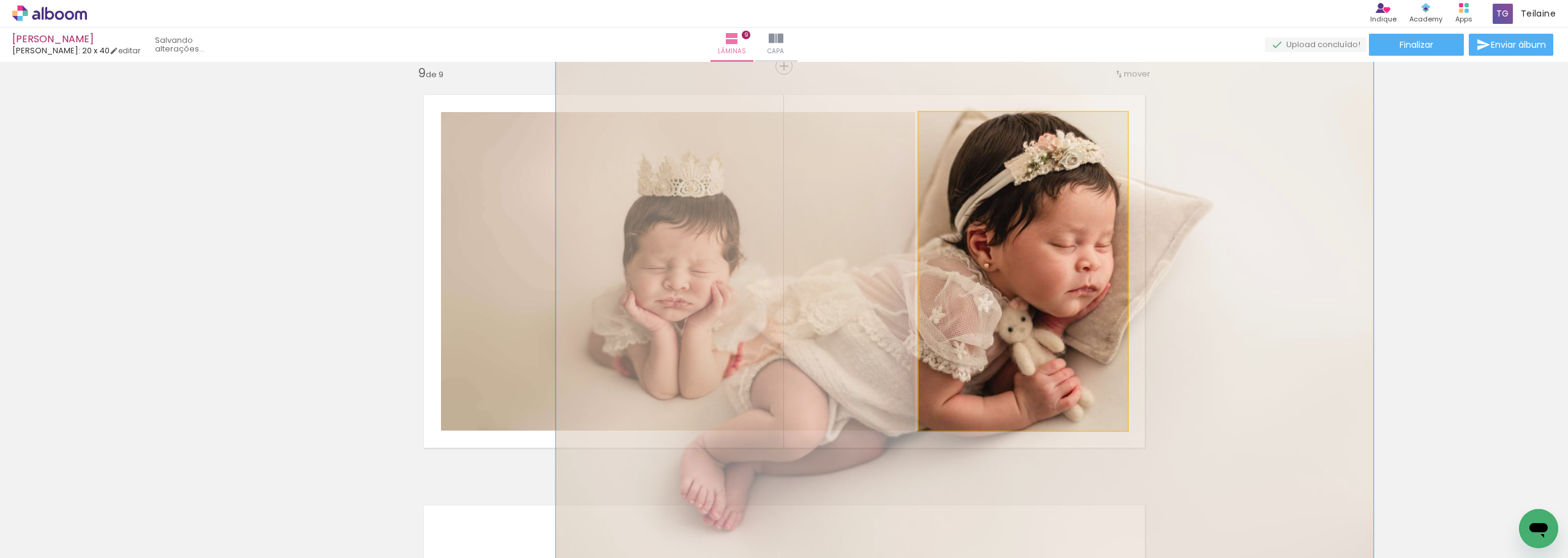
drag, startPoint x: 1071, startPoint y: 226, endPoint x: 1013, endPoint y: 272, distance: 74.0
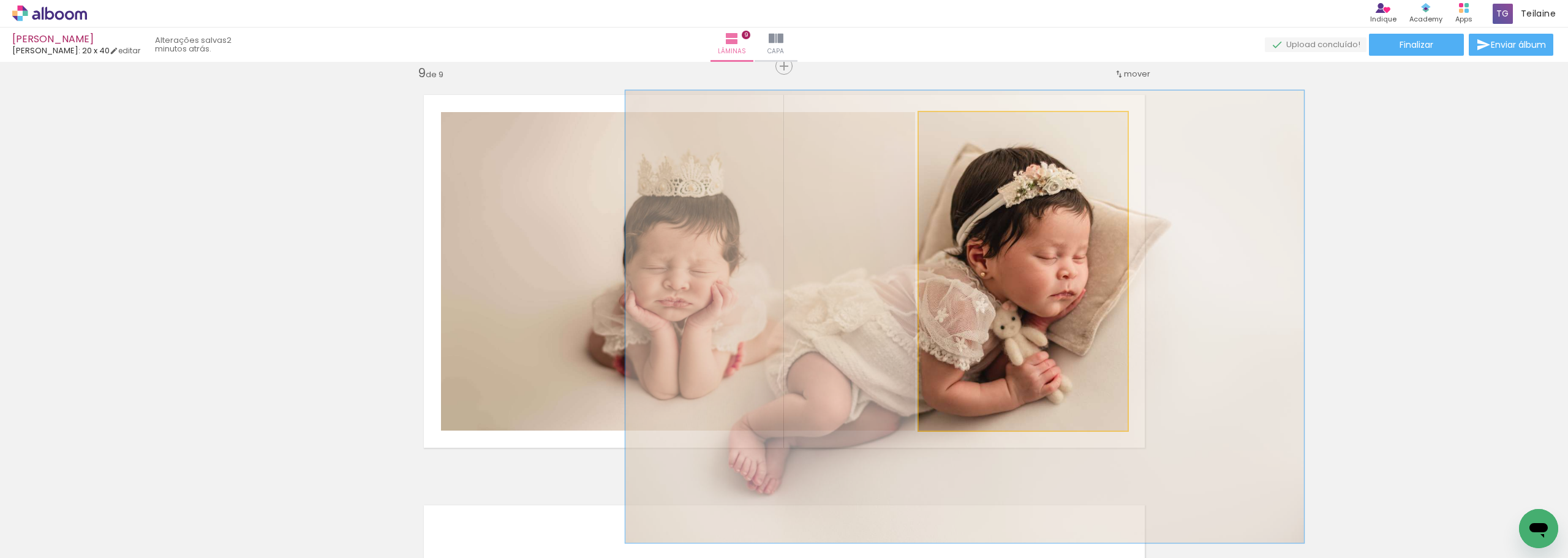
drag, startPoint x: 977, startPoint y: 130, endPoint x: 963, endPoint y: 132, distance: 14.1
click at [963, 132] on div at bounding box center [967, 125] width 20 height 20
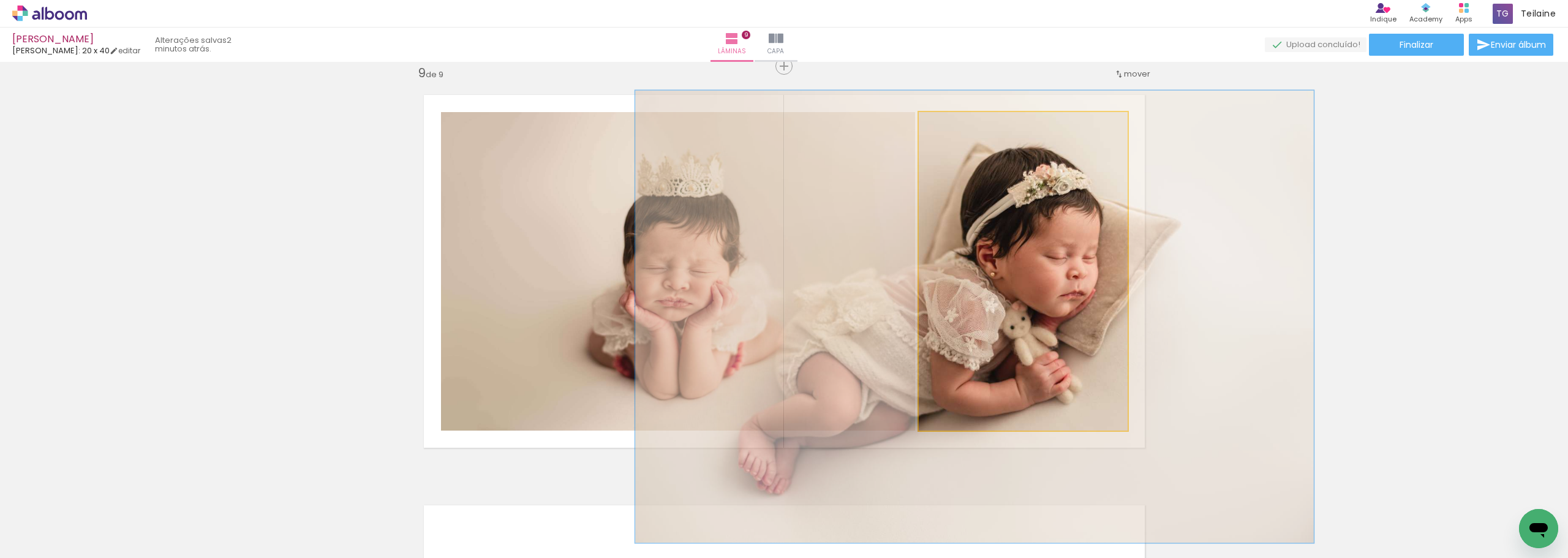
drag, startPoint x: 1000, startPoint y: 201, endPoint x: 1010, endPoint y: 201, distance: 10.0
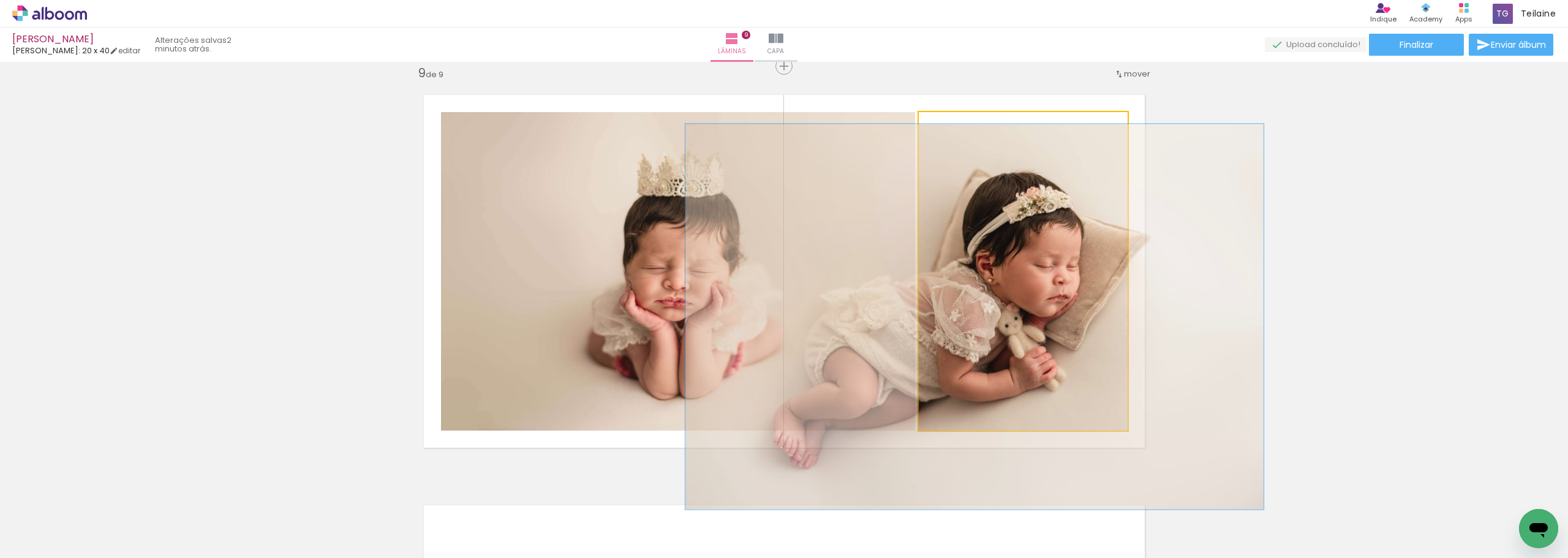
drag, startPoint x: 962, startPoint y: 126, endPoint x: 953, endPoint y: 128, distance: 9.2
click at [953, 128] on div at bounding box center [958, 125] width 11 height 11
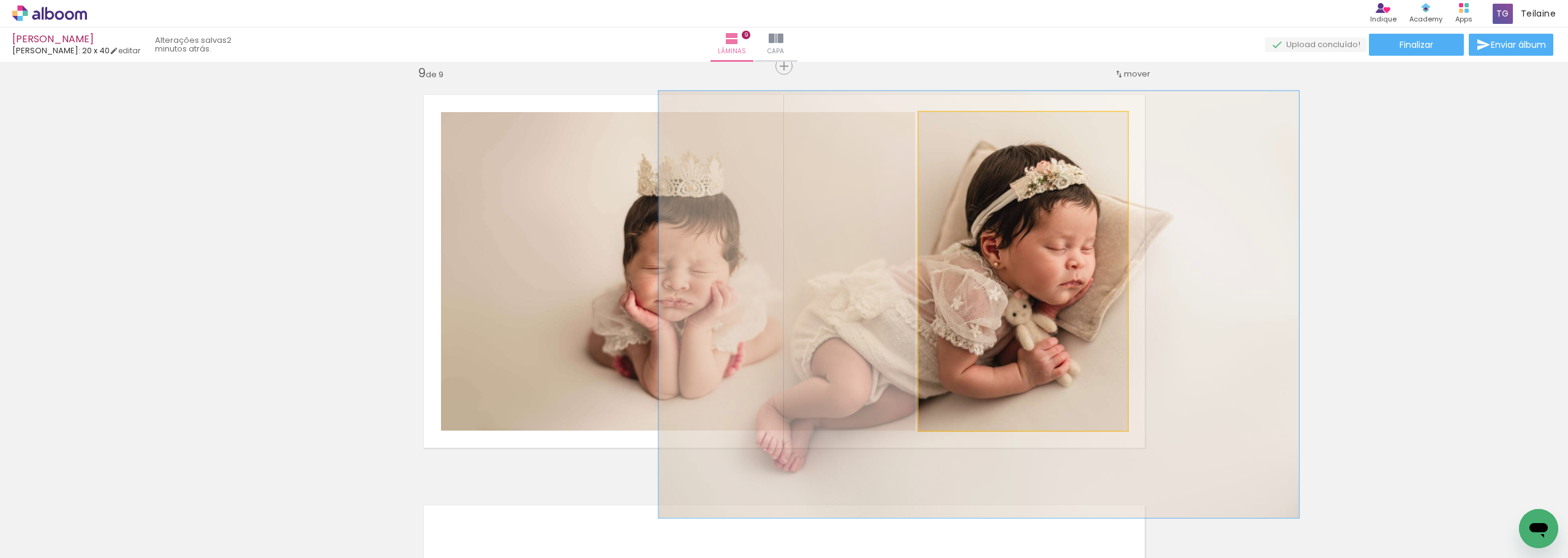
drag, startPoint x: 952, startPoint y: 124, endPoint x: 958, endPoint y: 125, distance: 6.1
type paper-slider "134"
click at [958, 125] on div at bounding box center [964, 125] width 11 height 11
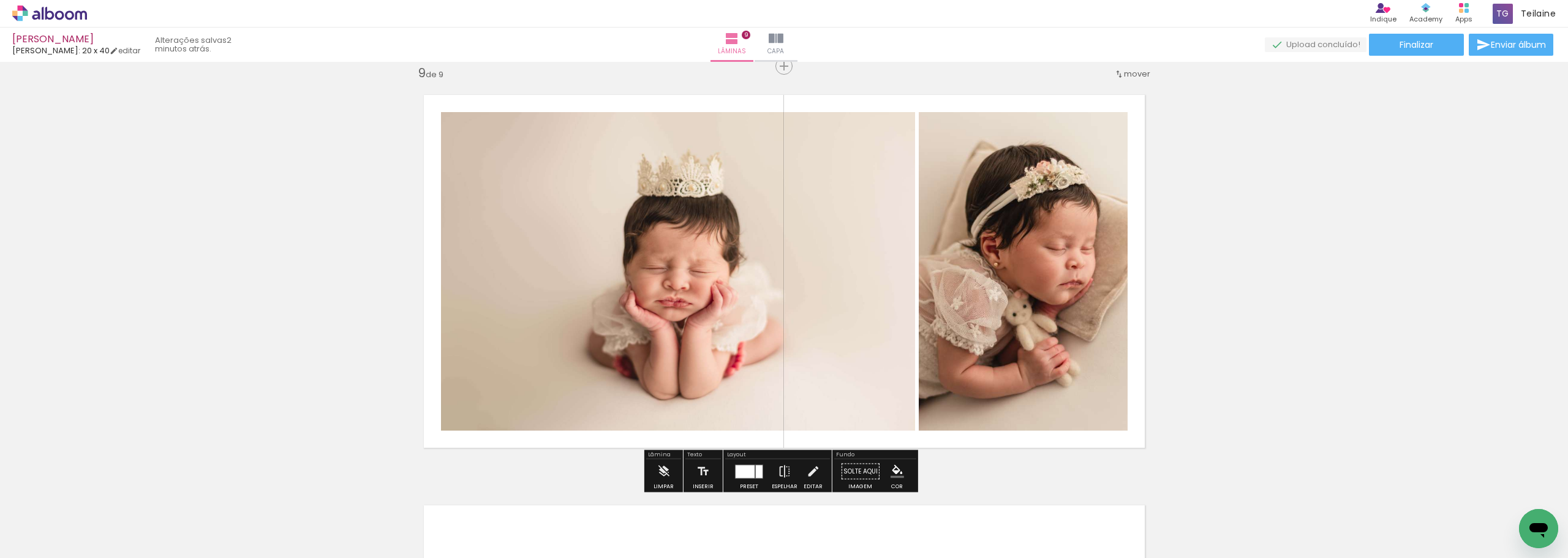
click at [778, 476] on iron-icon at bounding box center [785, 472] width 14 height 24
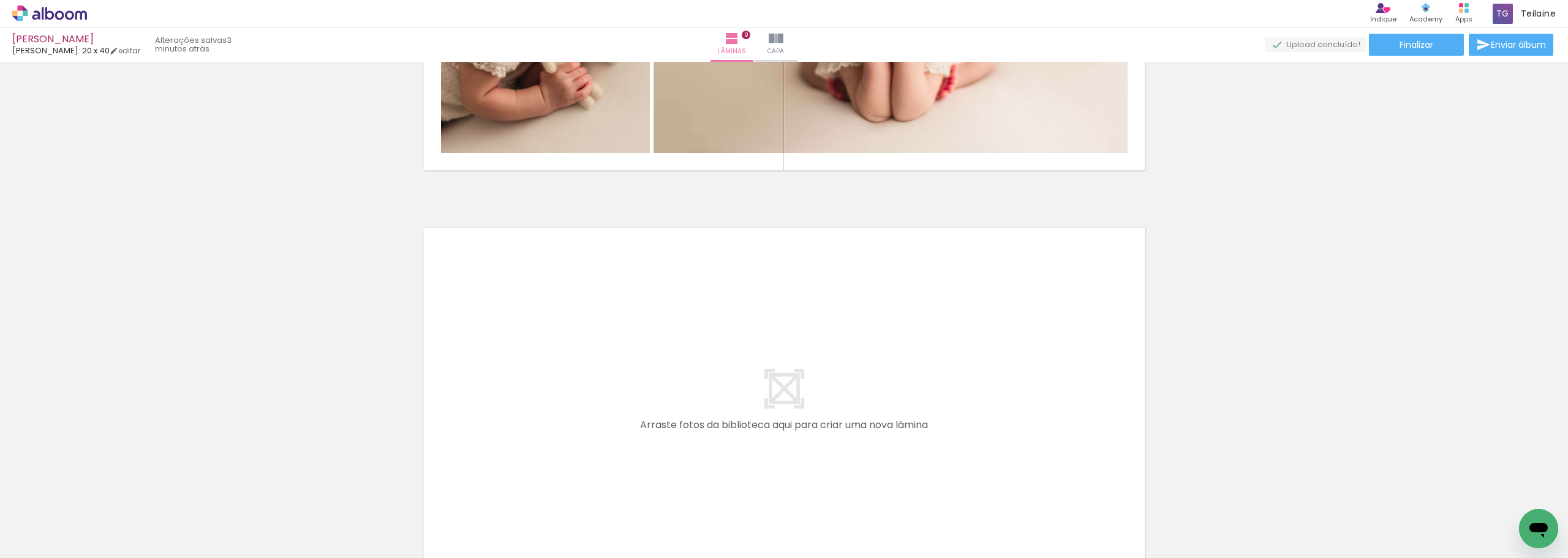
scroll to position [3607, 0]
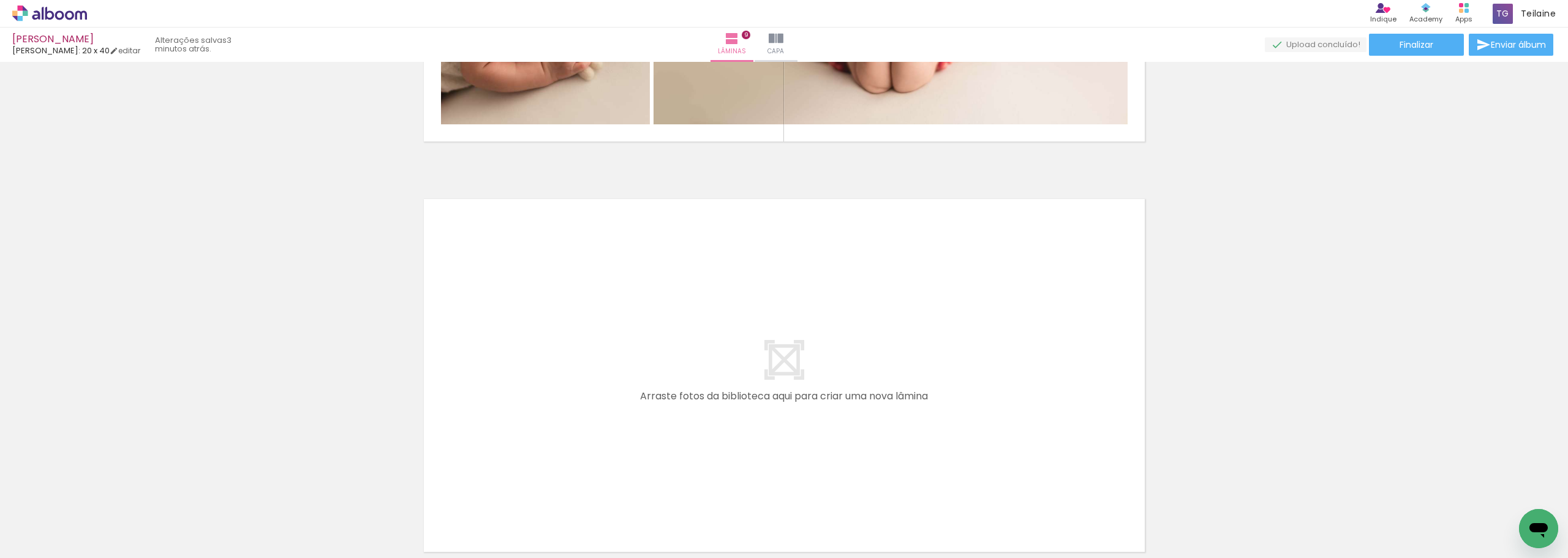
click at [1037, 292] on quentale-layouter at bounding box center [785, 376] width 748 height 380
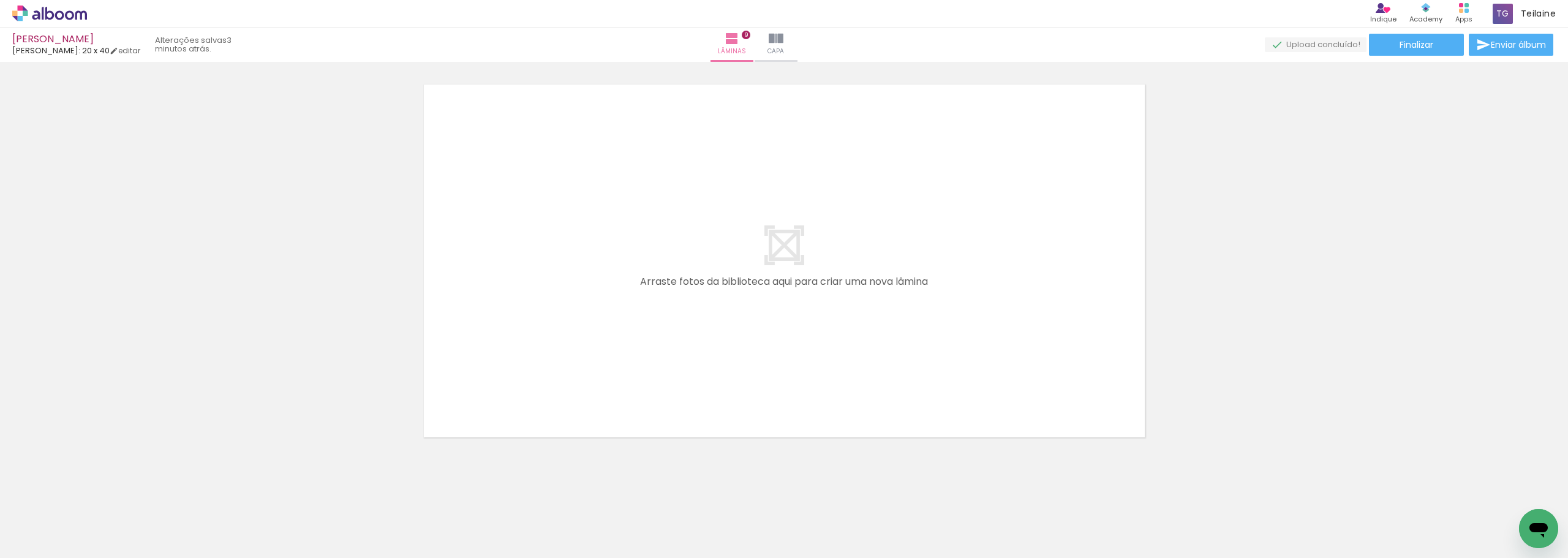
scroll to position [3730, 0]
click at [105, 509] on div at bounding box center [77, 517] width 55 height 36
drag, startPoint x: 1058, startPoint y: 516, endPoint x: 981, endPoint y: 255, distance: 272.1
click at [981, 255] on quentale-workspace at bounding box center [784, 279] width 1568 height 558
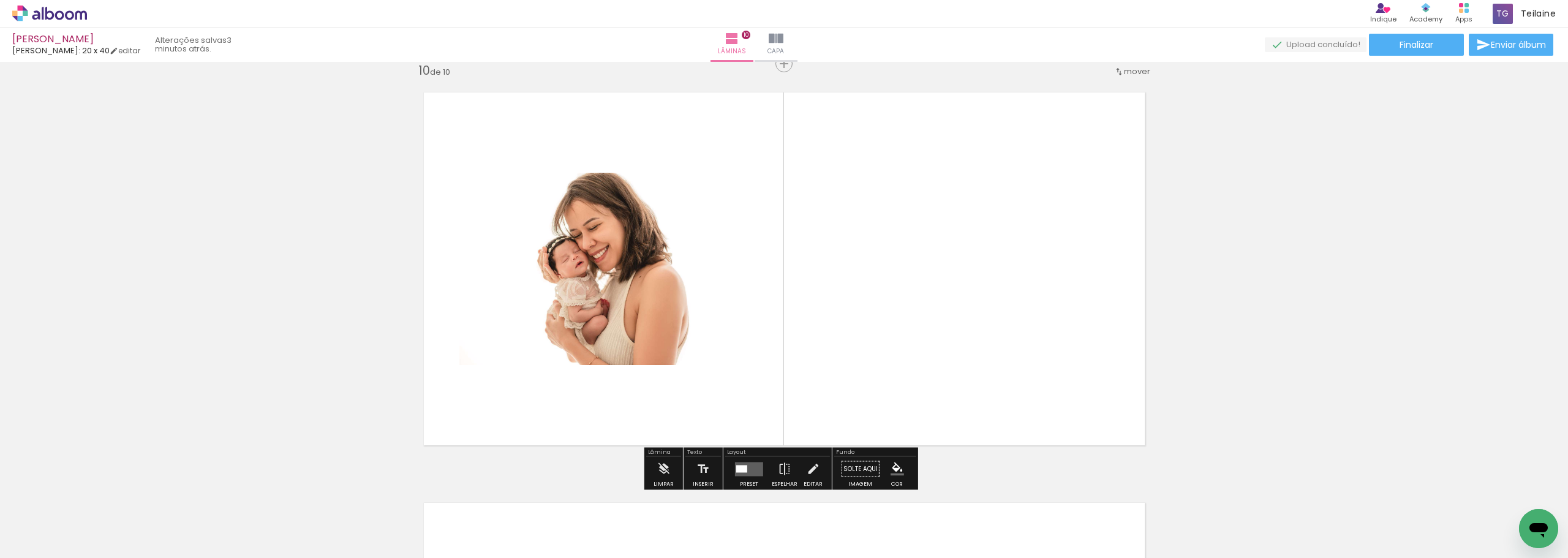
scroll to position [3711, 0]
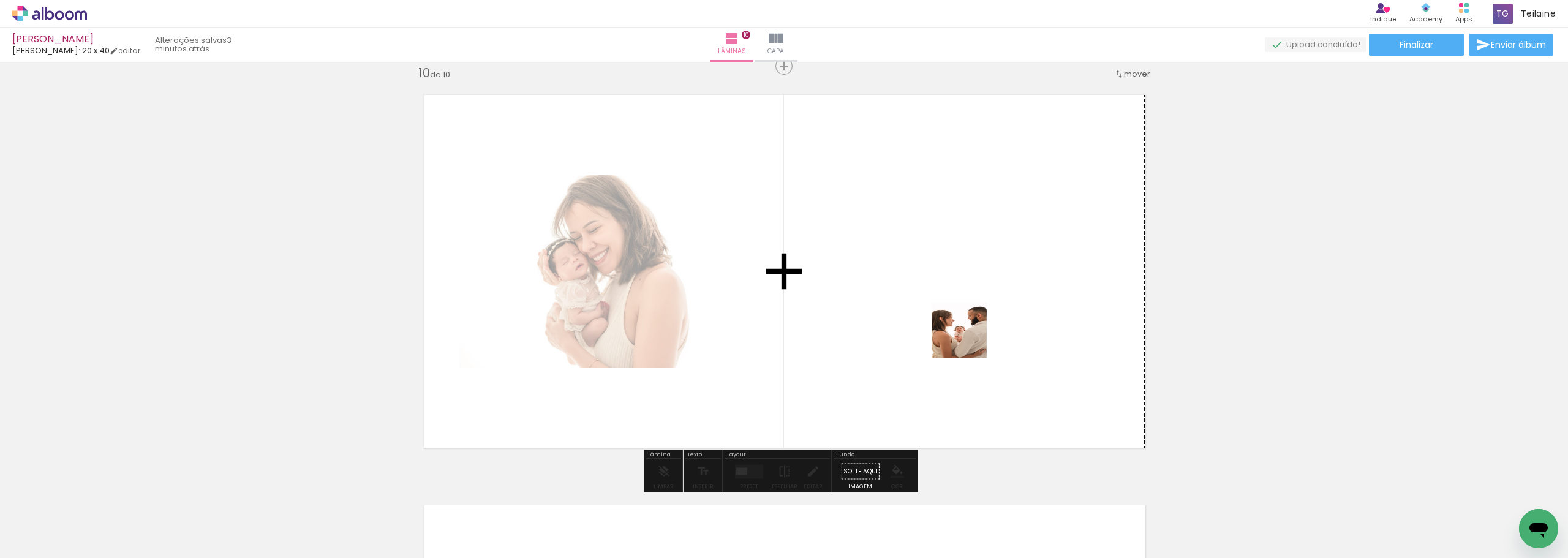
click at [968, 339] on quentale-workspace at bounding box center [784, 279] width 1568 height 558
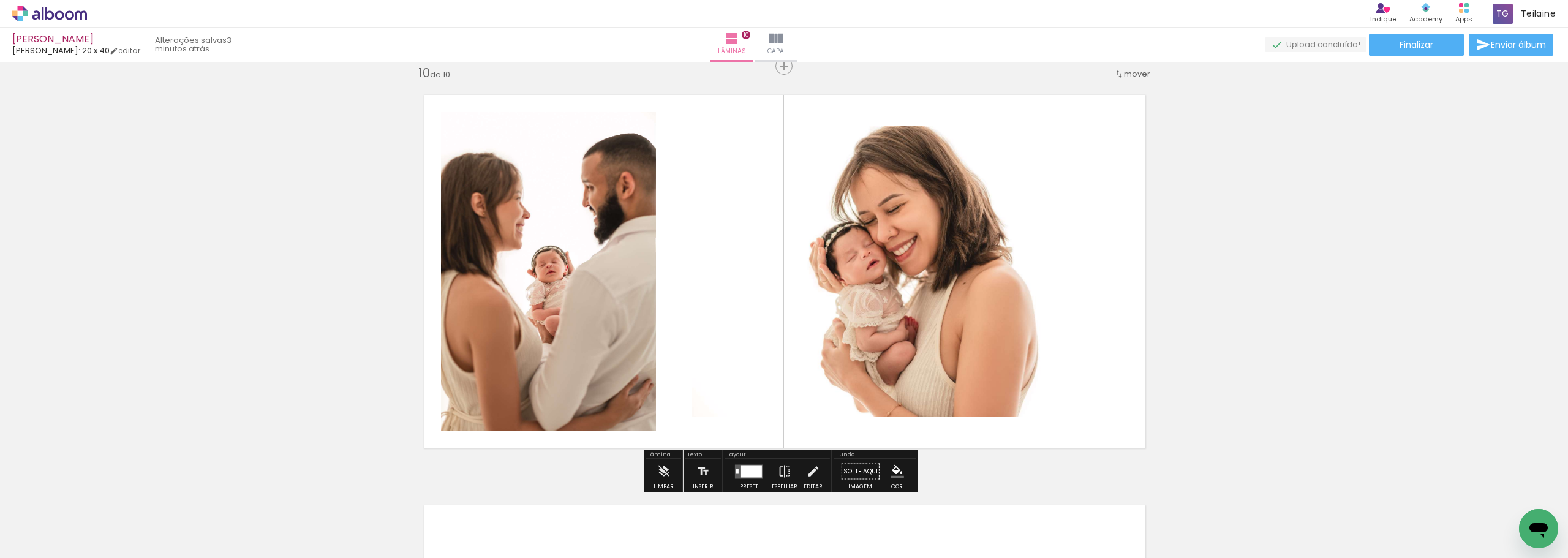
click at [1119, 76] on iron-icon at bounding box center [1119, 74] width 10 height 10
click at [1105, 147] on paper-item "antes da 5" at bounding box center [1092, 146] width 93 height 20
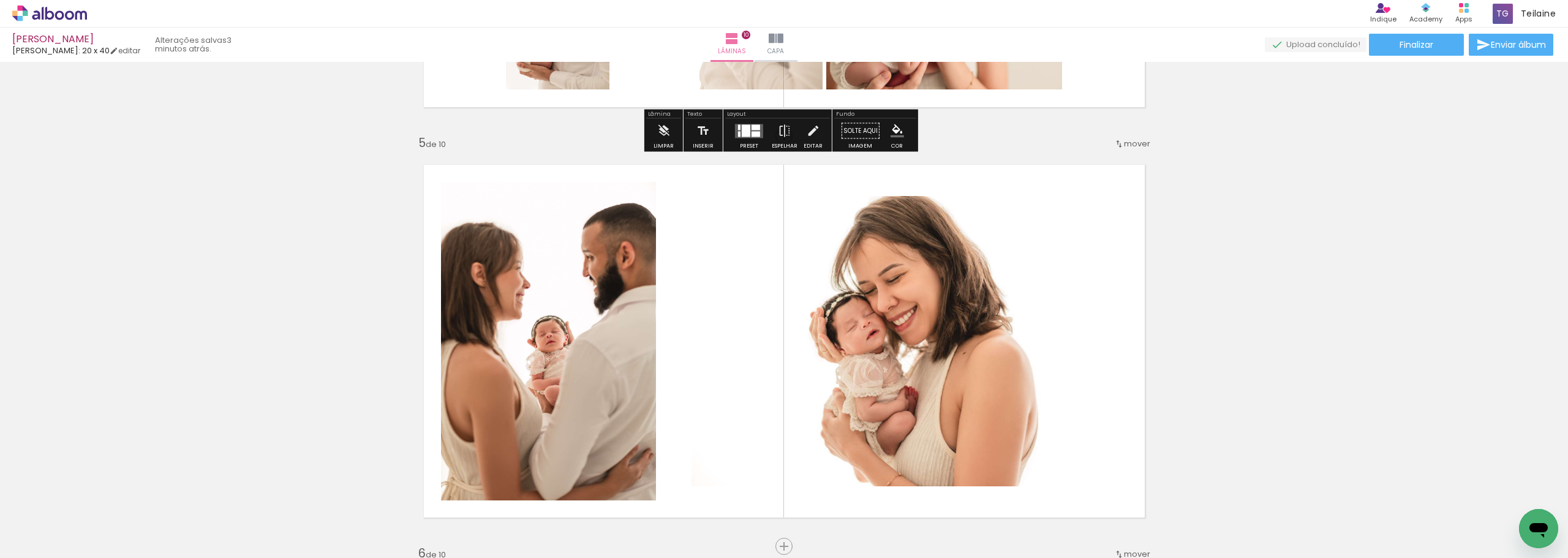
scroll to position [1658, 0]
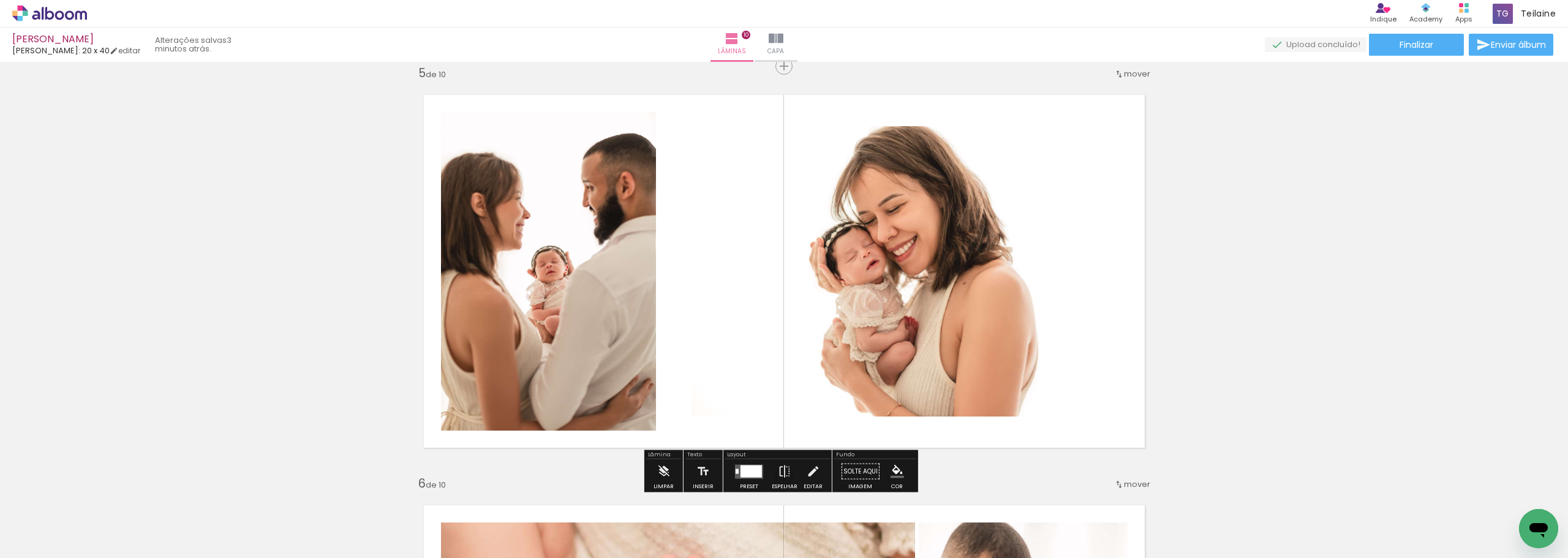
click at [1124, 72] on span "mover" at bounding box center [1137, 74] width 26 height 11
click at [1109, 107] on paper-item "antes da 3" at bounding box center [1092, 113] width 93 height 20
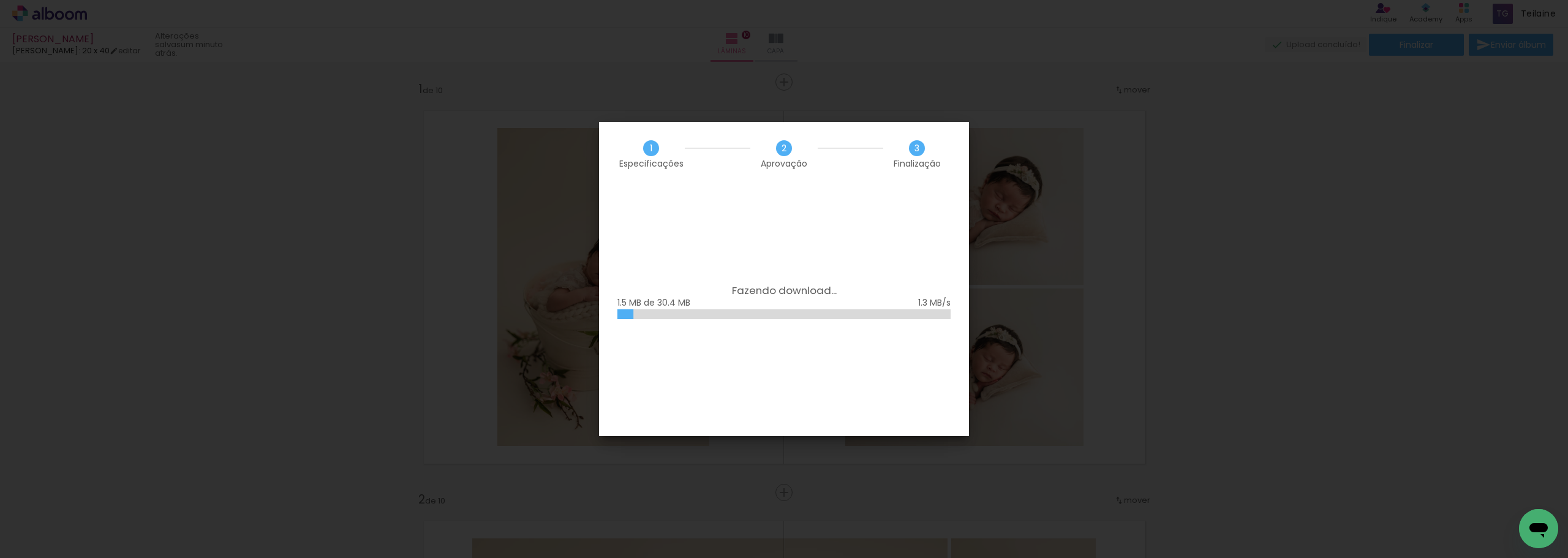
scroll to position [0, 45]
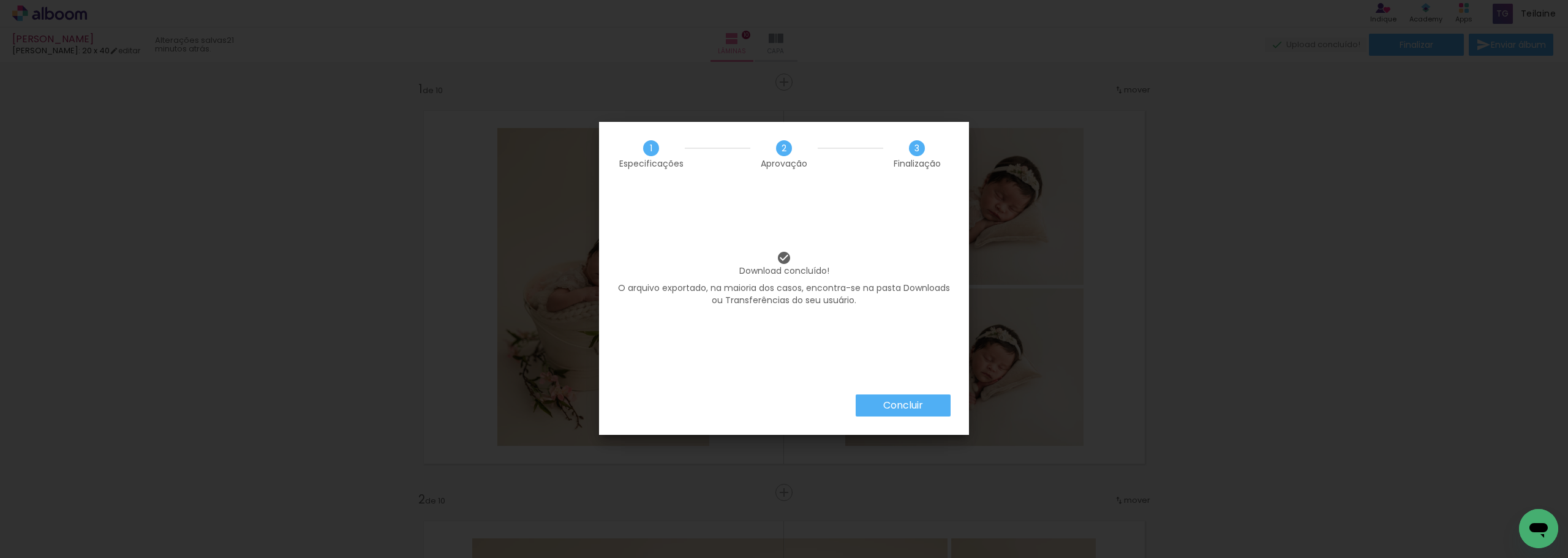
click at [0, 0] on slot "Concluir" at bounding box center [0, 0] width 0 height 0
